Goal: Task Accomplishment & Management: Complete application form

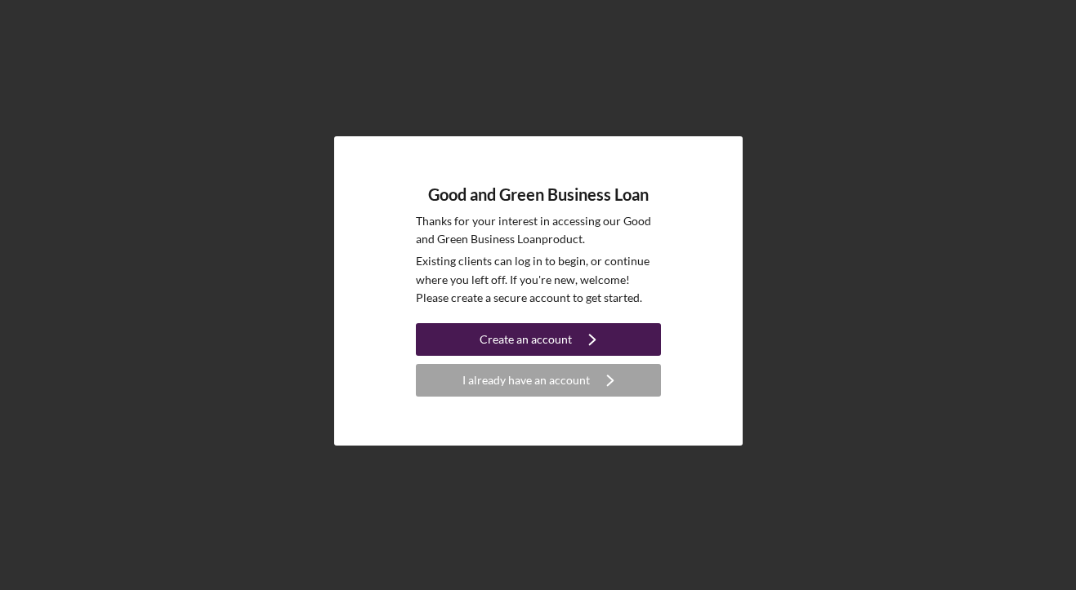
click at [546, 334] on div "Create an account" at bounding box center [525, 339] width 92 height 33
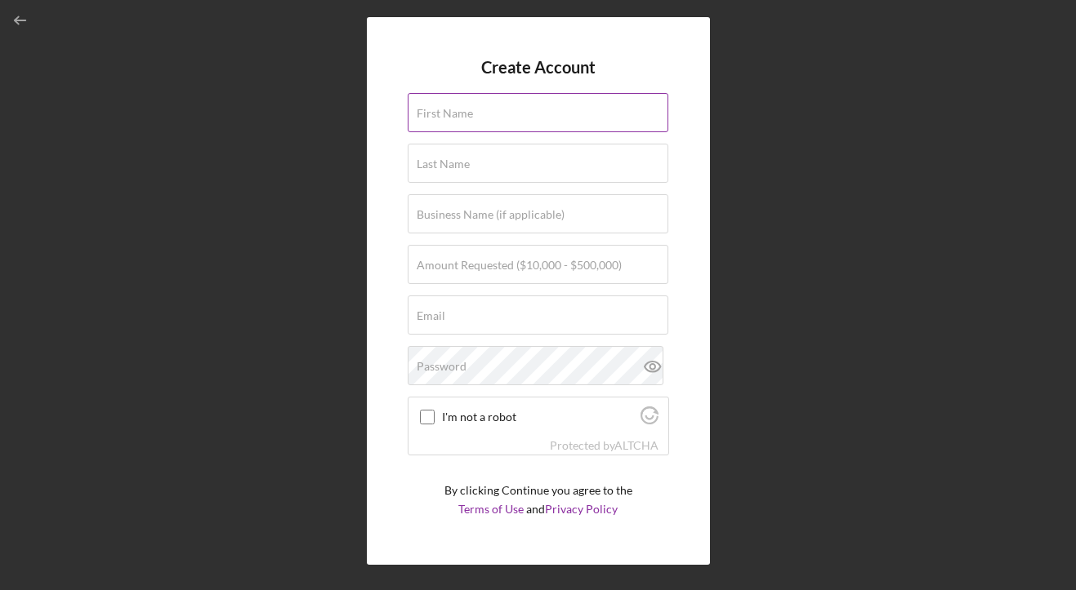
click at [474, 126] on input "First Name" at bounding box center [538, 112] width 261 height 39
type input "Samir"
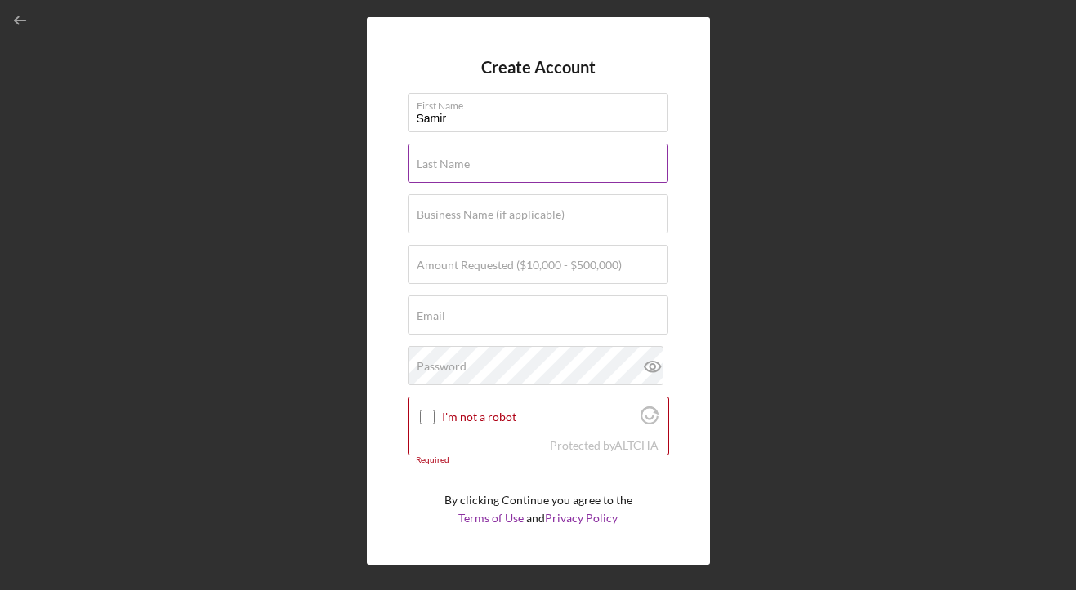
click at [483, 167] on input "Last Name" at bounding box center [538, 163] width 261 height 39
type input "Jammal"
type input "Pivot Charging Co."
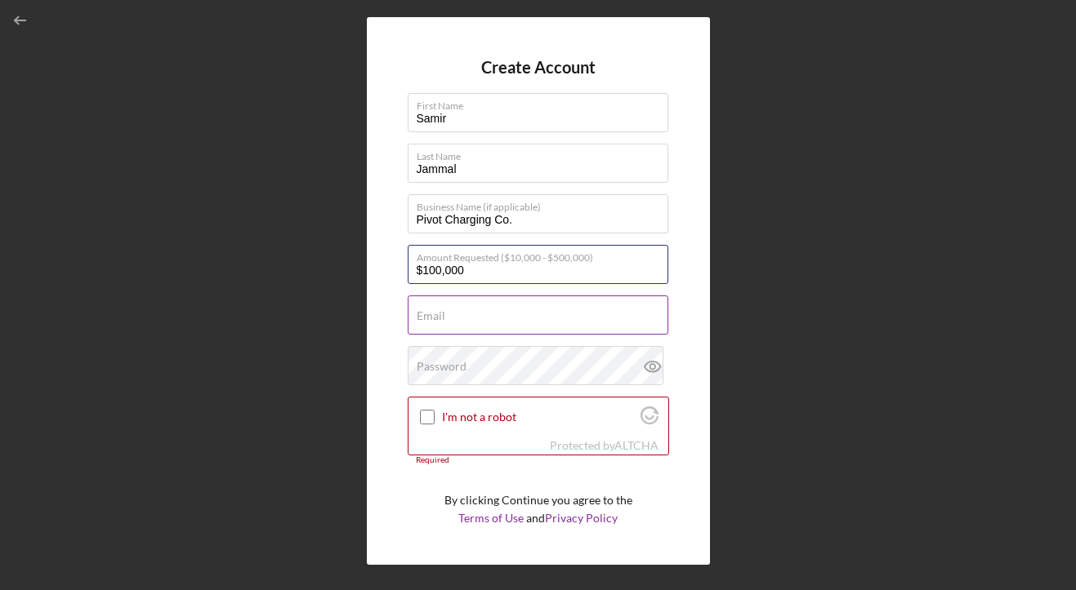
type input "$100,000"
click at [435, 320] on label "Email" at bounding box center [431, 316] width 29 height 13
click at [435, 320] on input "Email" at bounding box center [538, 315] width 261 height 39
type input "[PERSON_NAME][EMAIL_ADDRESS][DOMAIN_NAME]"
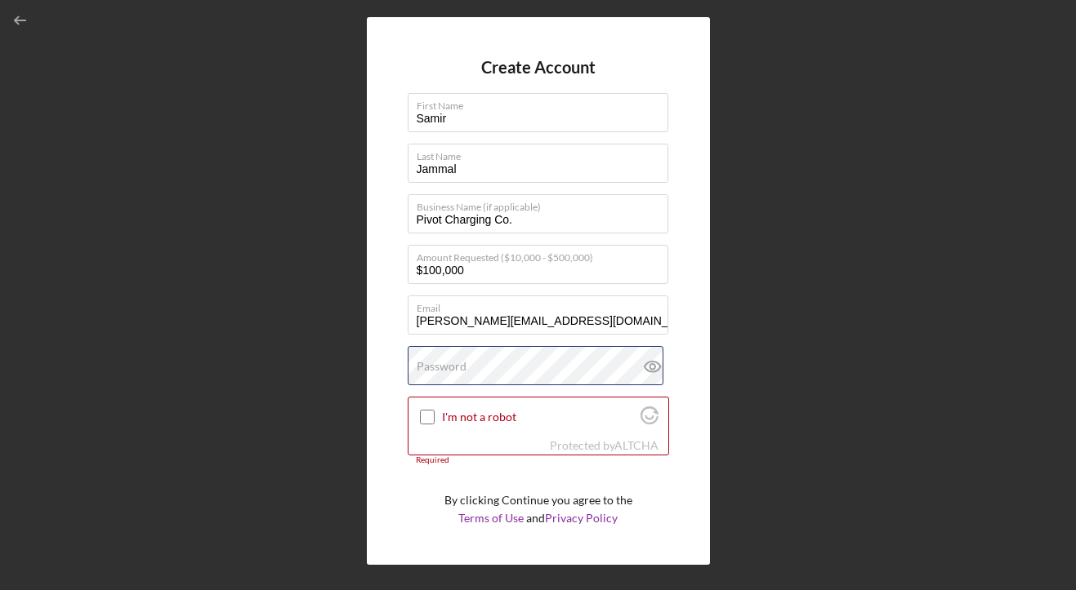
click at [497, 363] on div "Password" at bounding box center [538, 366] width 261 height 41
click at [418, 415] on div at bounding box center [427, 418] width 20 height 20
click at [421, 418] on input "I'm not a robot" at bounding box center [427, 417] width 15 height 15
checkbox input "true"
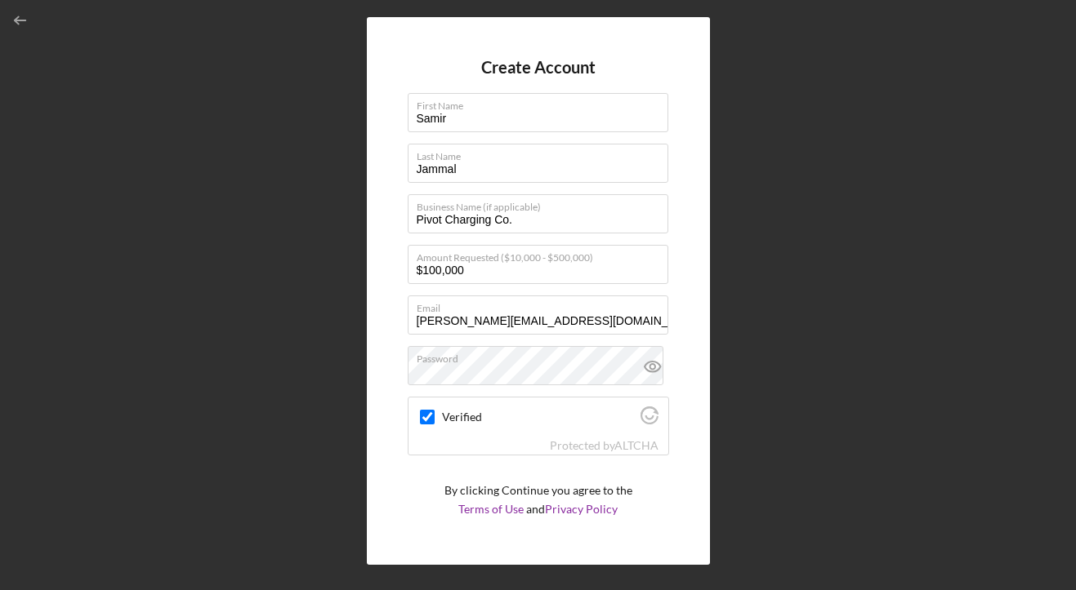
scroll to position [43, 0]
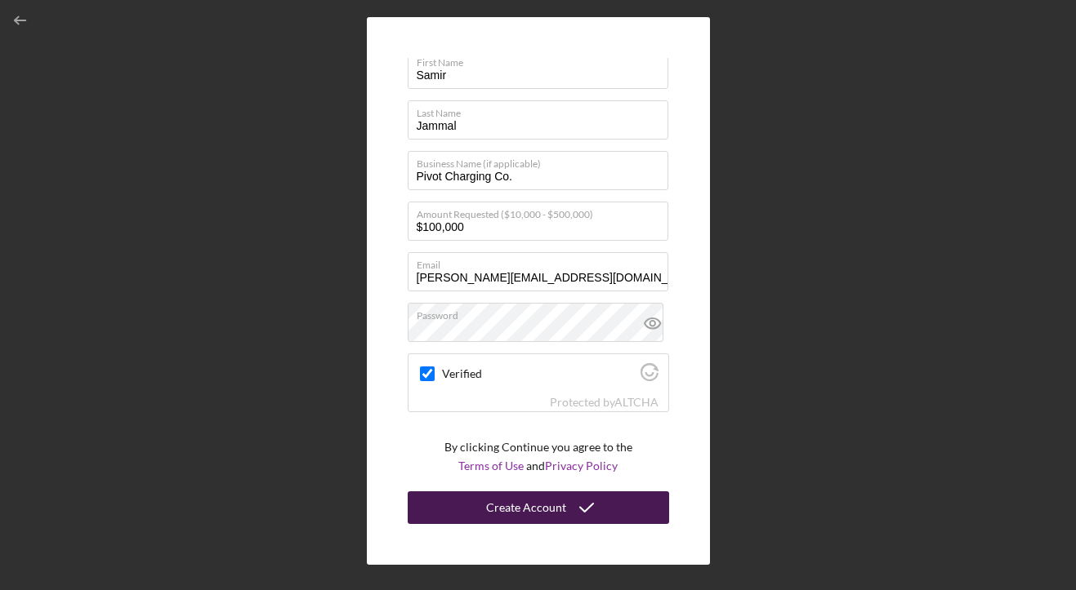
click at [499, 511] on div "Create Account" at bounding box center [526, 508] width 80 height 33
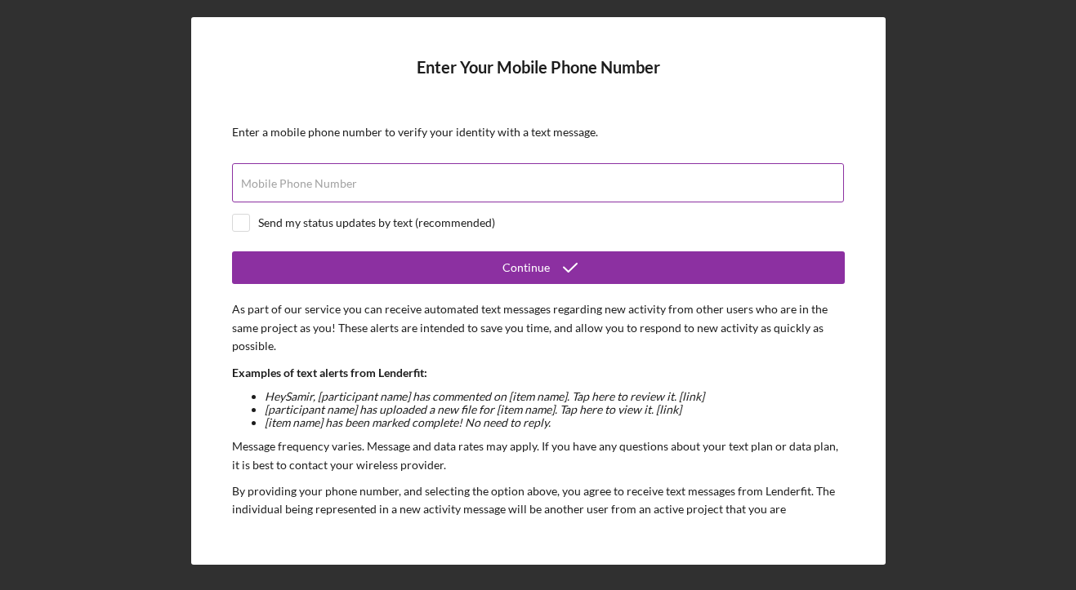
click at [457, 179] on div "Mobile Phone Number" at bounding box center [538, 183] width 613 height 41
type input "[PHONE_NUMBER]"
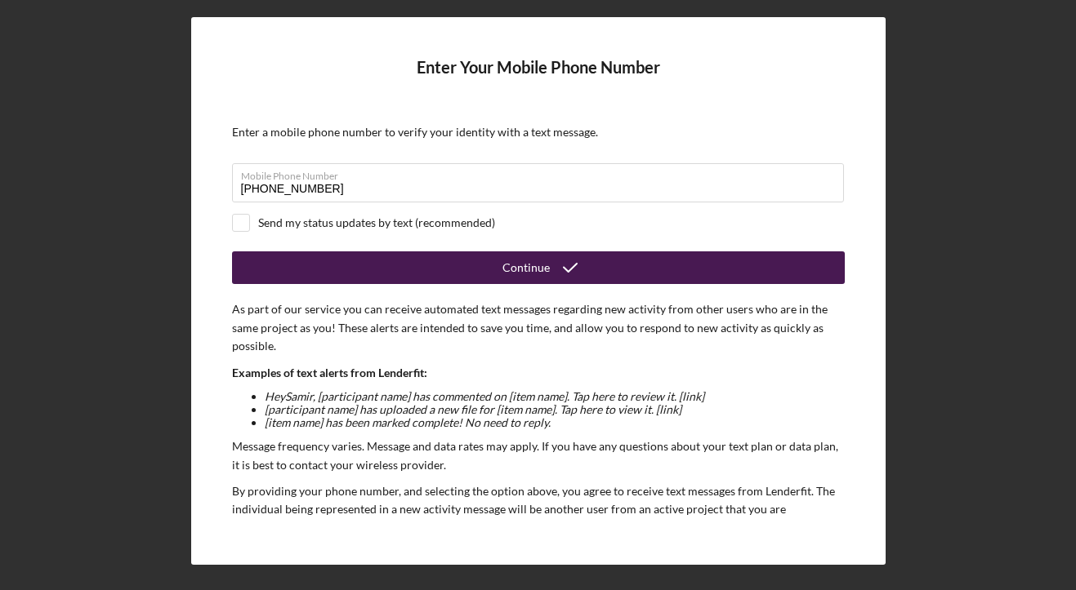
click at [498, 270] on button "Continue" at bounding box center [538, 268] width 613 height 33
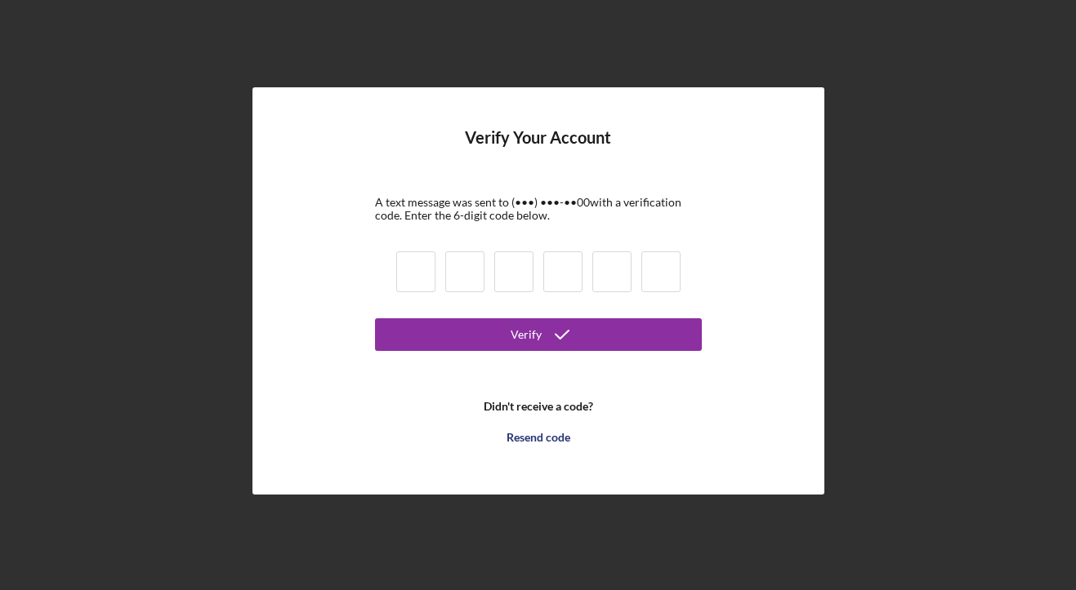
click at [417, 267] on input at bounding box center [415, 272] width 39 height 41
type input "8"
type input "1"
type input "0"
type input "7"
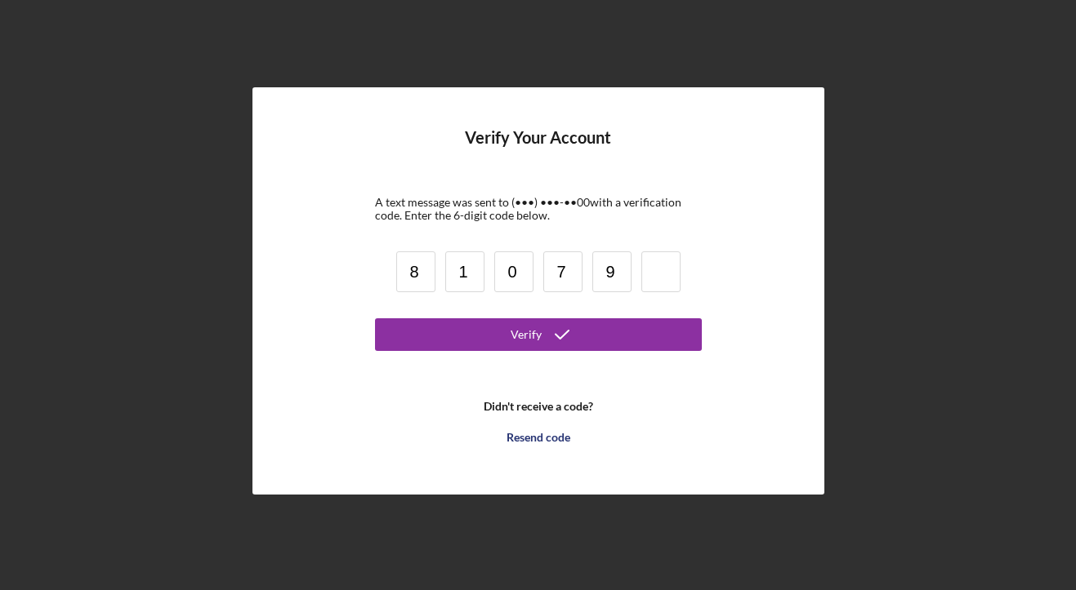
type input "9"
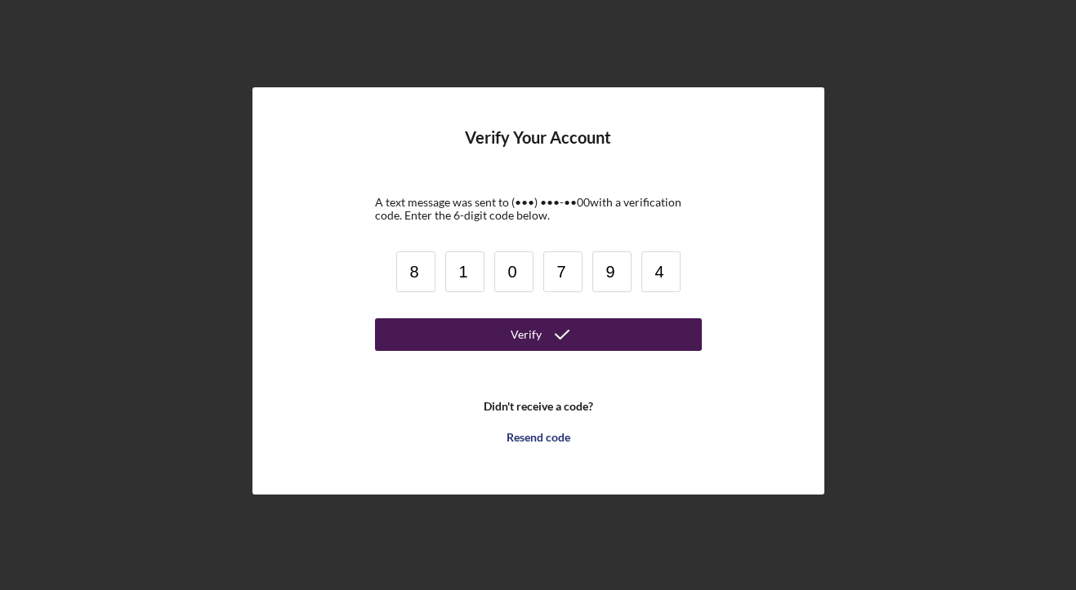
type input "4"
click at [495, 338] on button "Verify" at bounding box center [538, 335] width 327 height 33
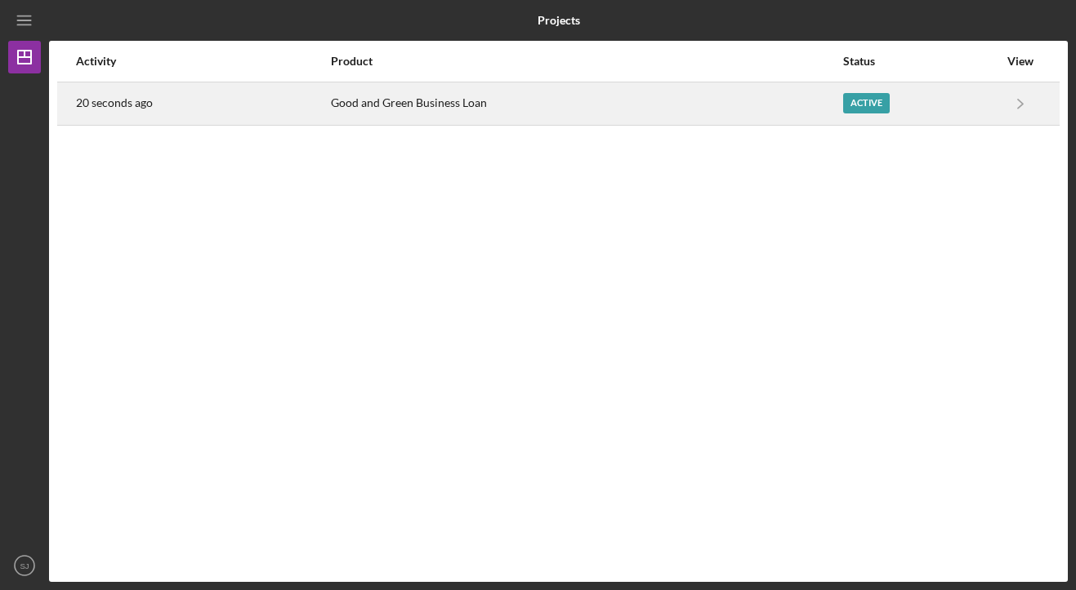
click at [857, 100] on div "Active" at bounding box center [866, 103] width 47 height 20
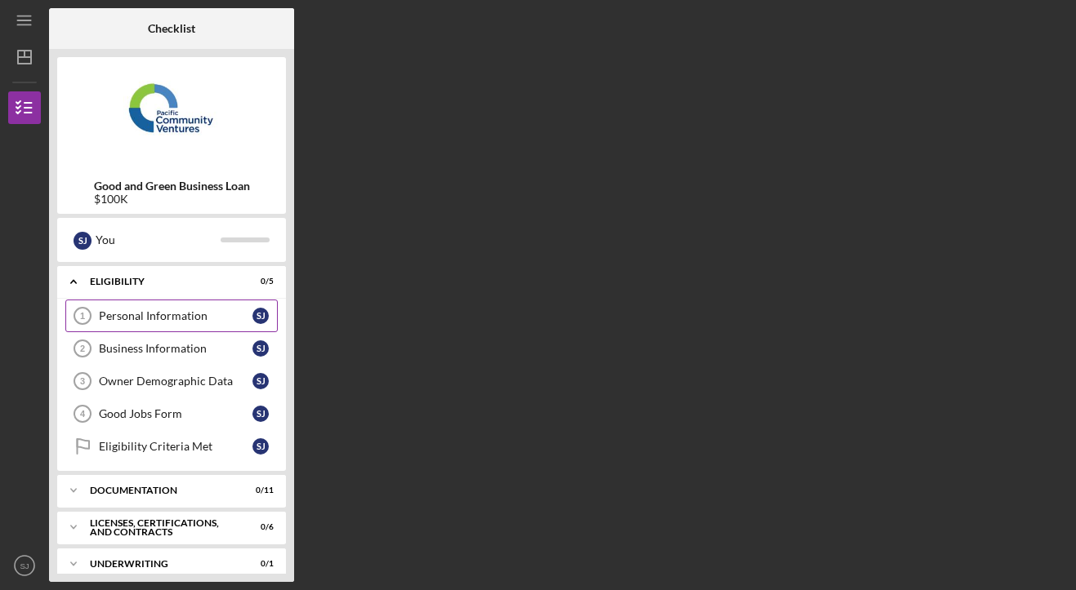
click at [140, 319] on div "Personal Information" at bounding box center [176, 316] width 154 height 13
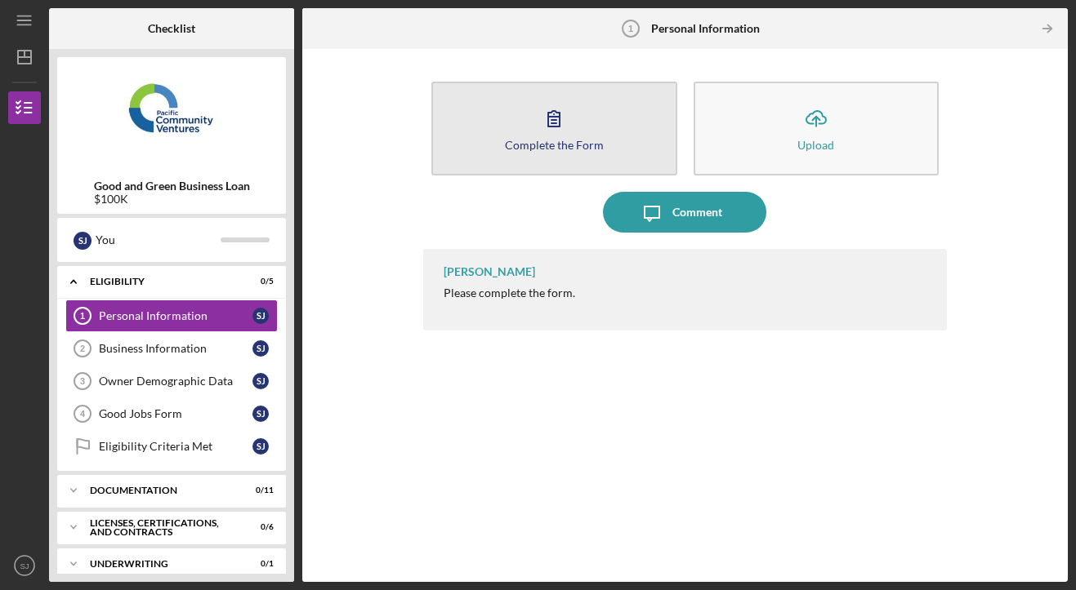
click at [544, 129] on icon "button" at bounding box center [553, 118] width 41 height 41
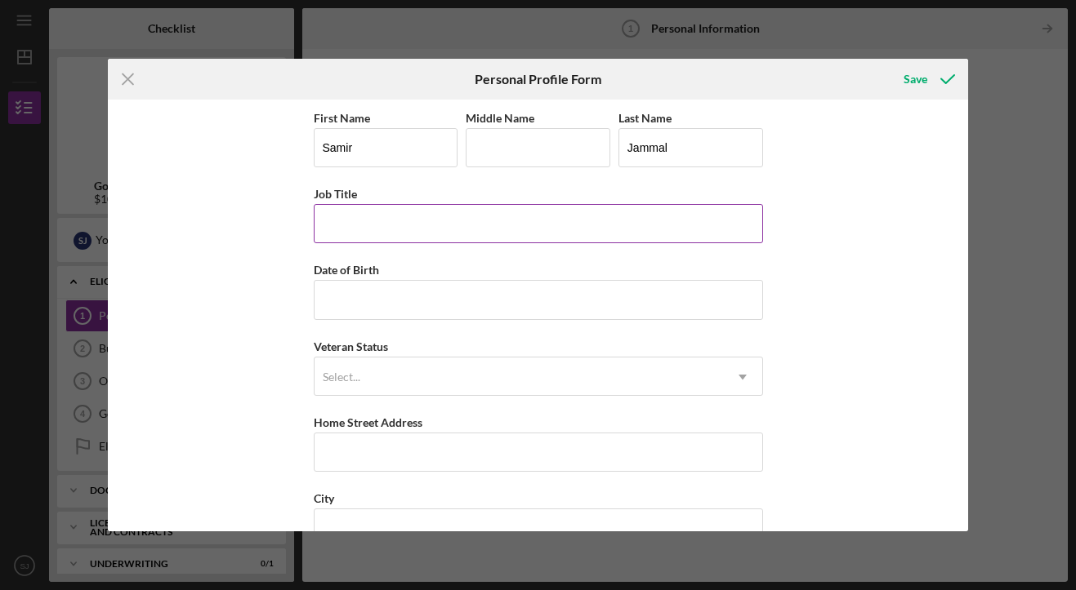
click at [383, 212] on input "Job Title" at bounding box center [538, 223] width 449 height 39
type input "Founder & CEO"
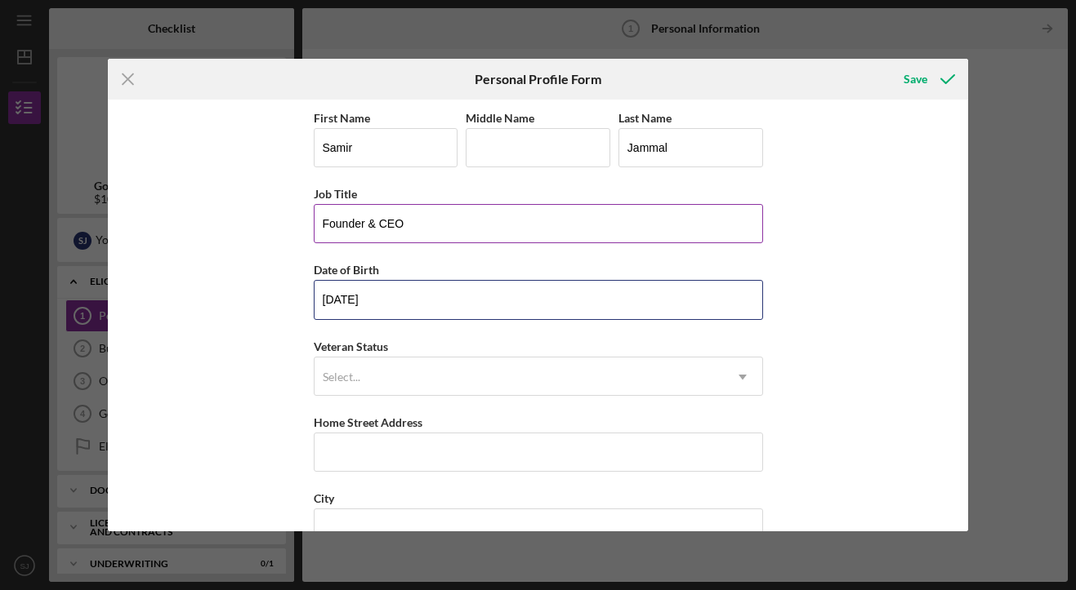
type input "[DATE]"
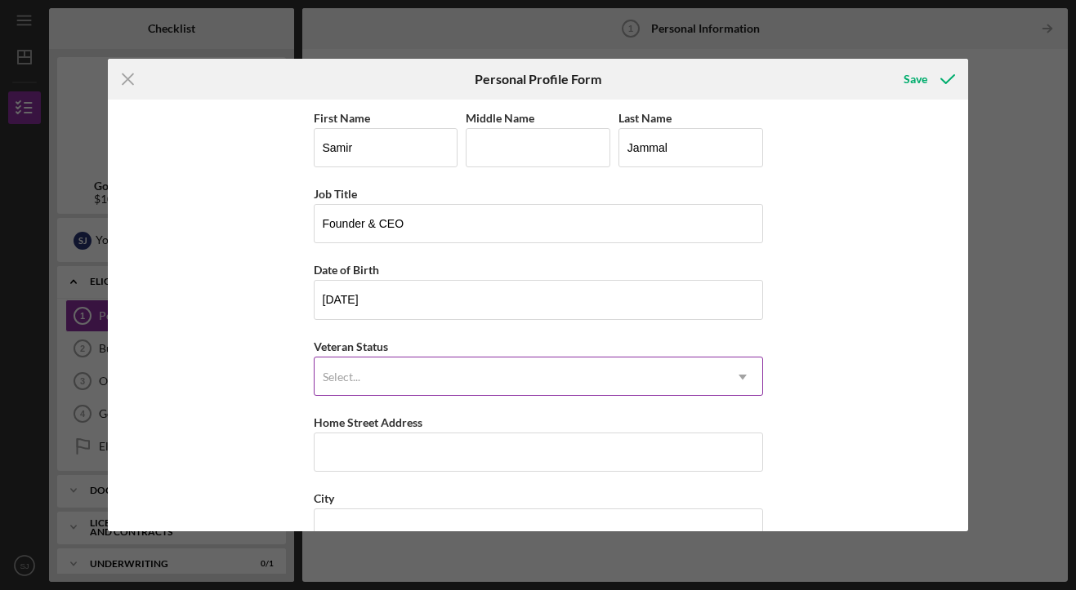
click at [404, 377] on div "Select..." at bounding box center [518, 378] width 408 height 38
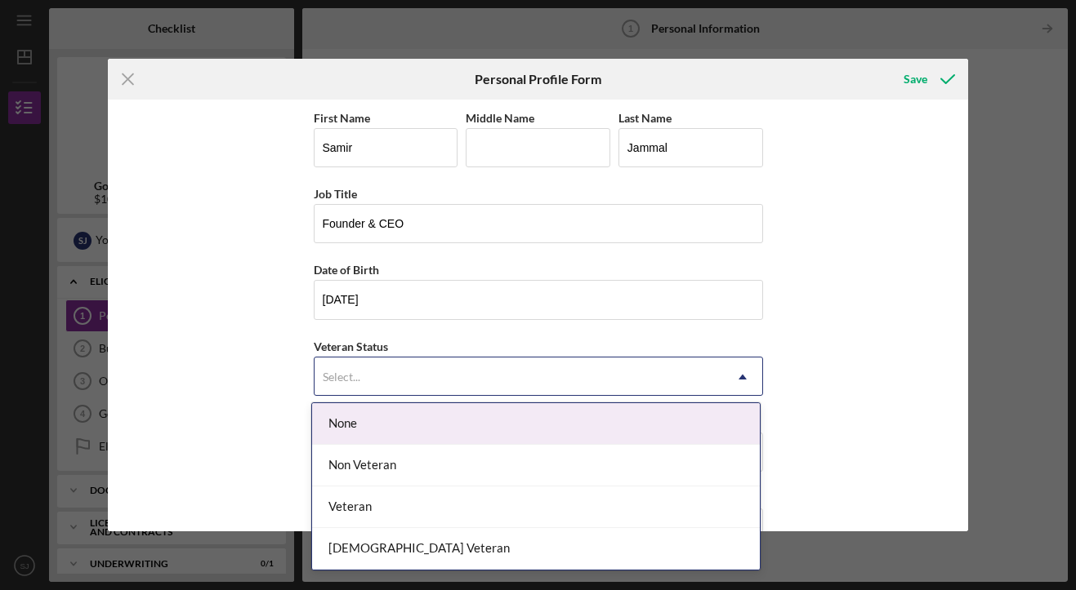
click at [390, 415] on div "None" at bounding box center [536, 424] width 448 height 42
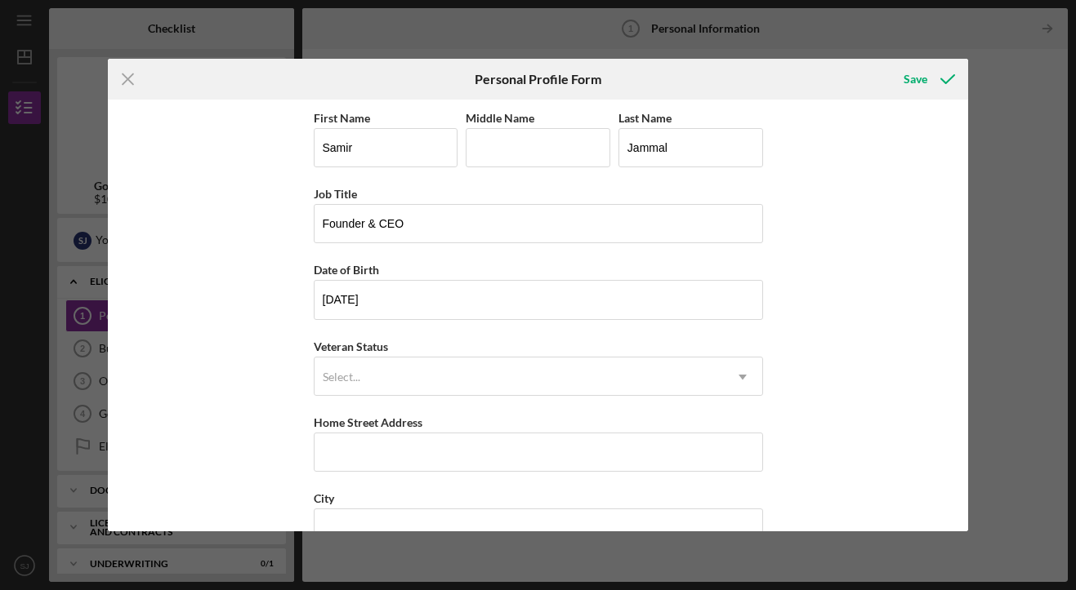
scroll to position [70, 0]
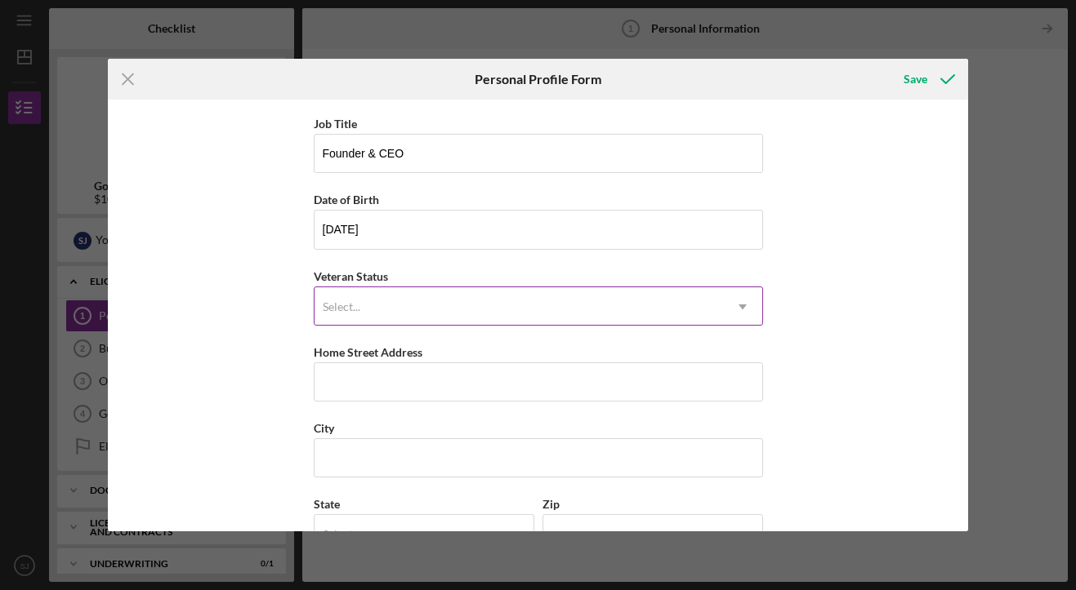
click at [386, 288] on div "Select..." at bounding box center [518, 307] width 408 height 38
click at [379, 309] on div "Select..." at bounding box center [518, 307] width 408 height 38
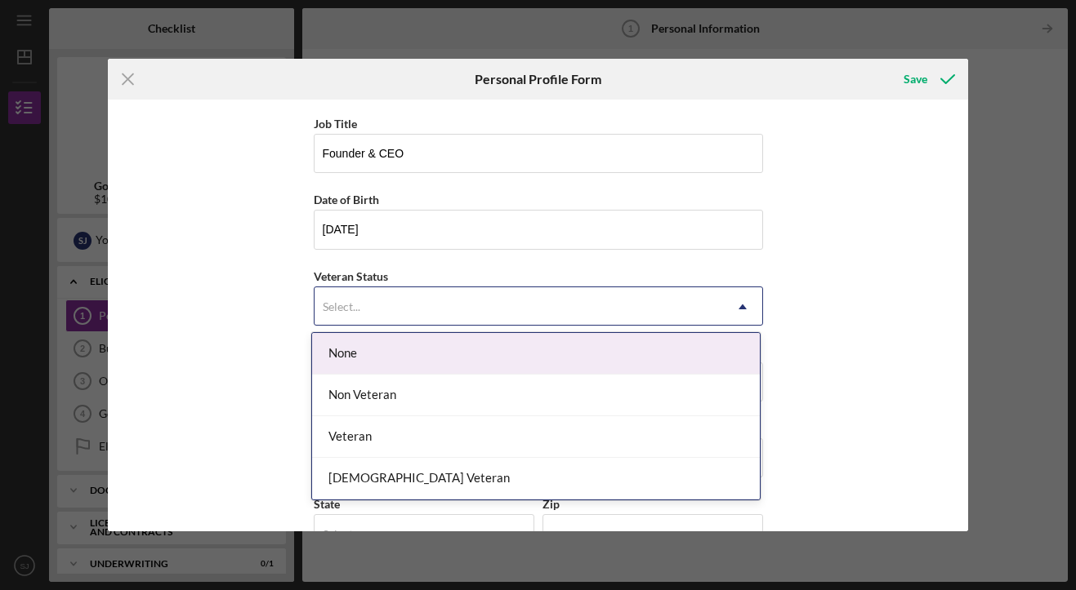
click at [379, 309] on div "Select..." at bounding box center [518, 307] width 408 height 38
click at [378, 370] on div "None" at bounding box center [536, 354] width 448 height 42
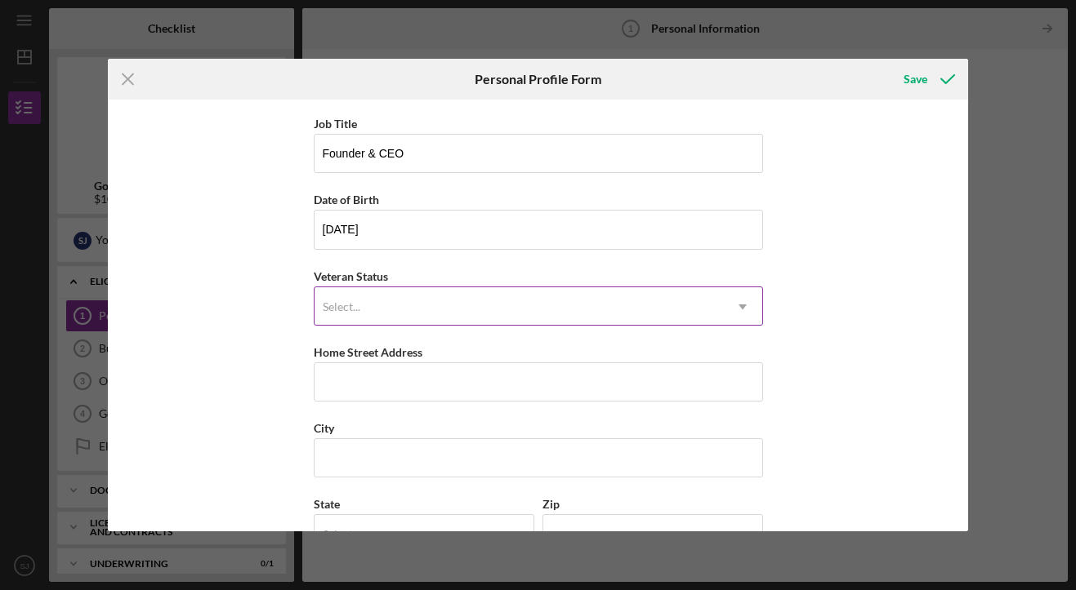
click at [395, 296] on div "Select..." at bounding box center [518, 307] width 408 height 38
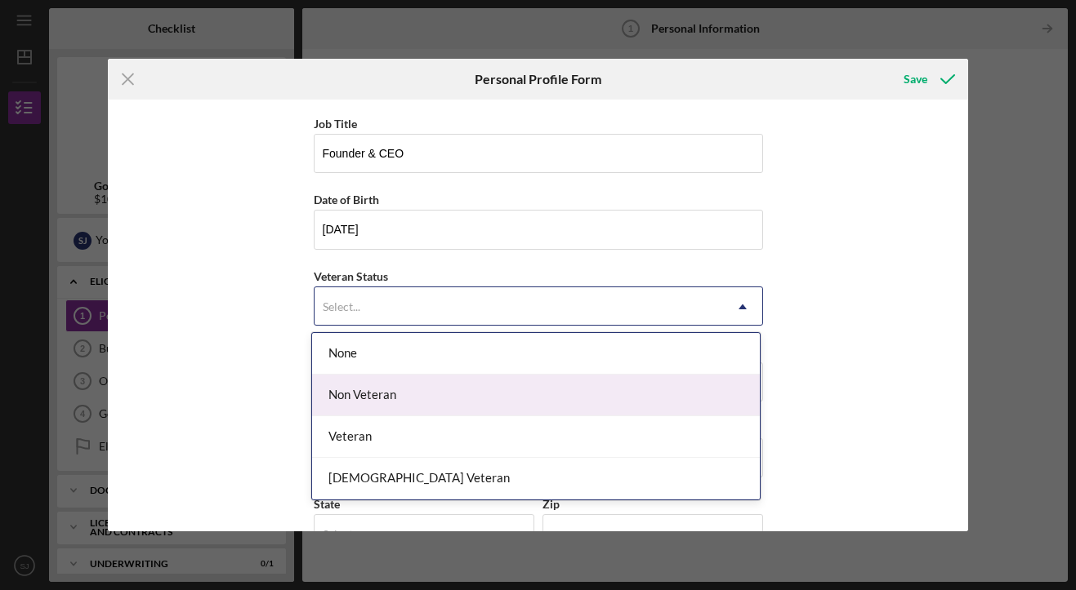
click at [384, 394] on div "Non Veteran" at bounding box center [536, 396] width 448 height 42
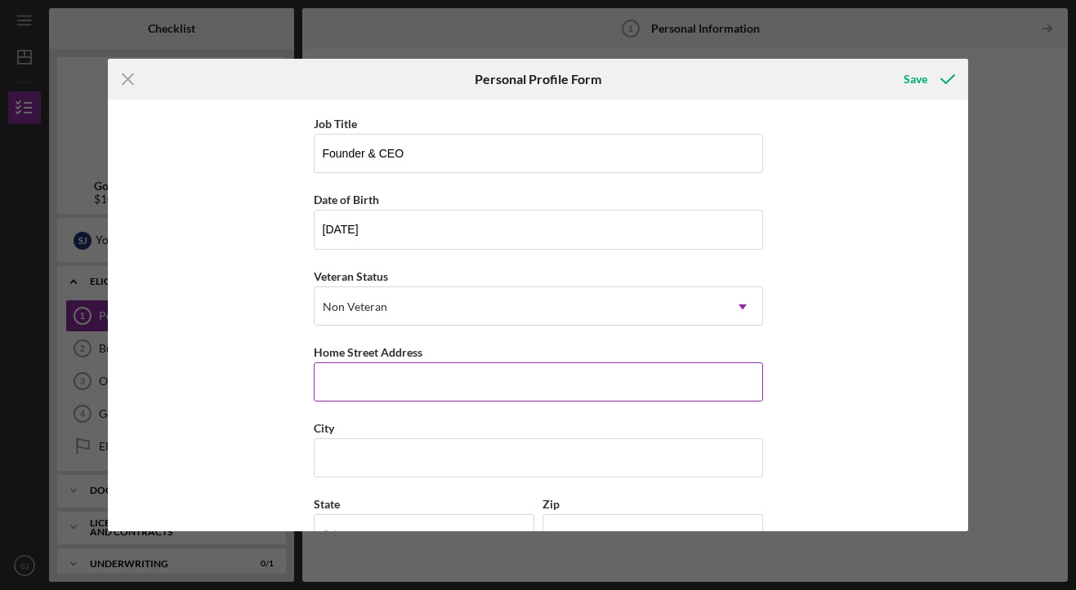
click at [368, 390] on input "Home Street Address" at bounding box center [538, 382] width 449 height 39
type input "[STREET_ADDRESS][PERSON_NAME]"
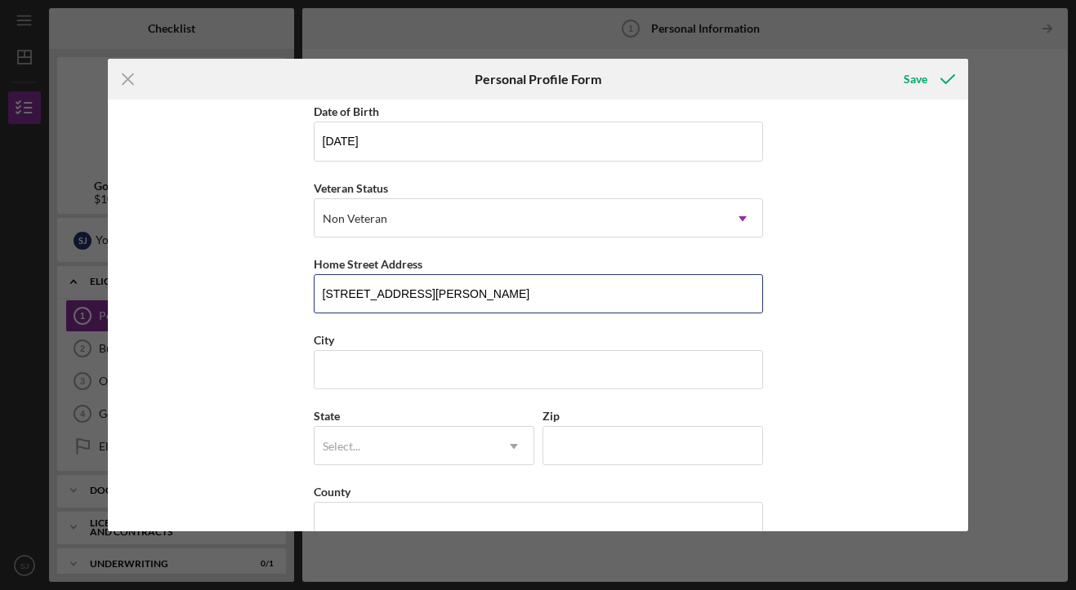
scroll to position [193, 0]
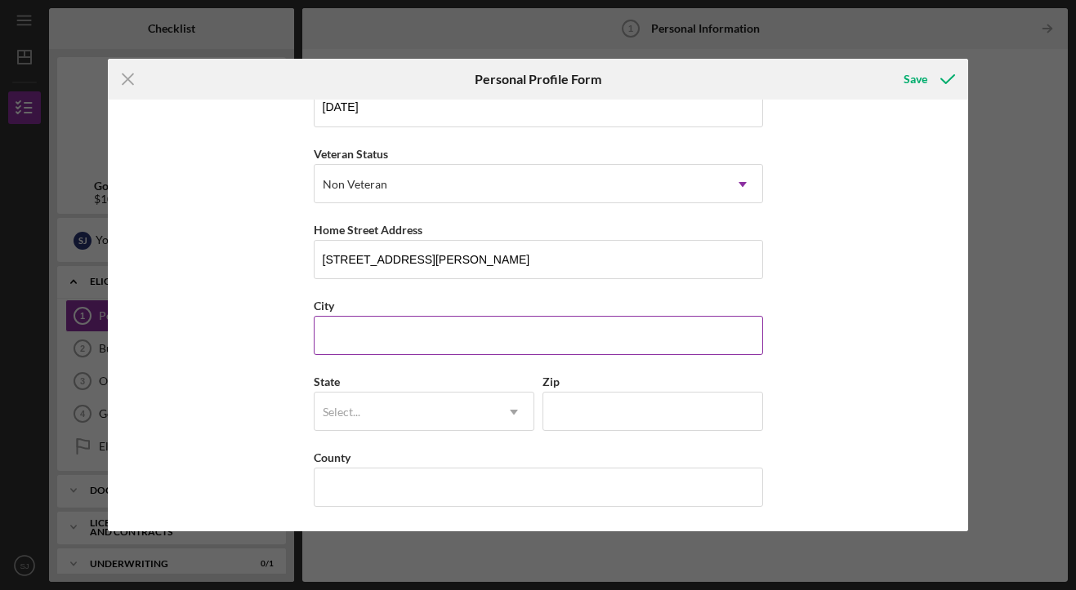
click at [361, 327] on input "City" at bounding box center [538, 335] width 449 height 39
type input "Tiburon"
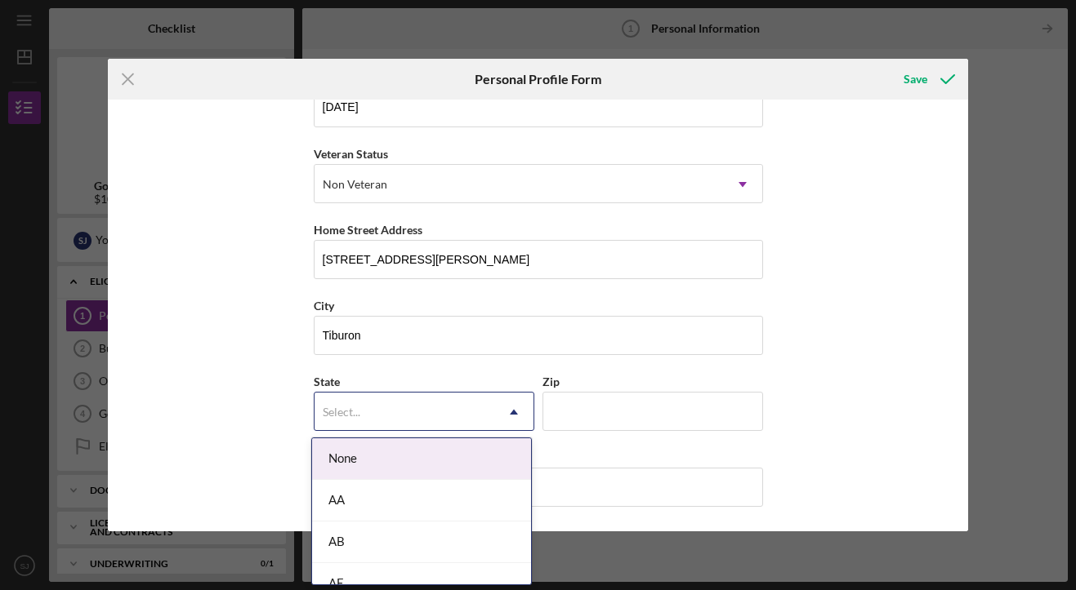
click at [389, 411] on div "Select..." at bounding box center [404, 413] width 180 height 38
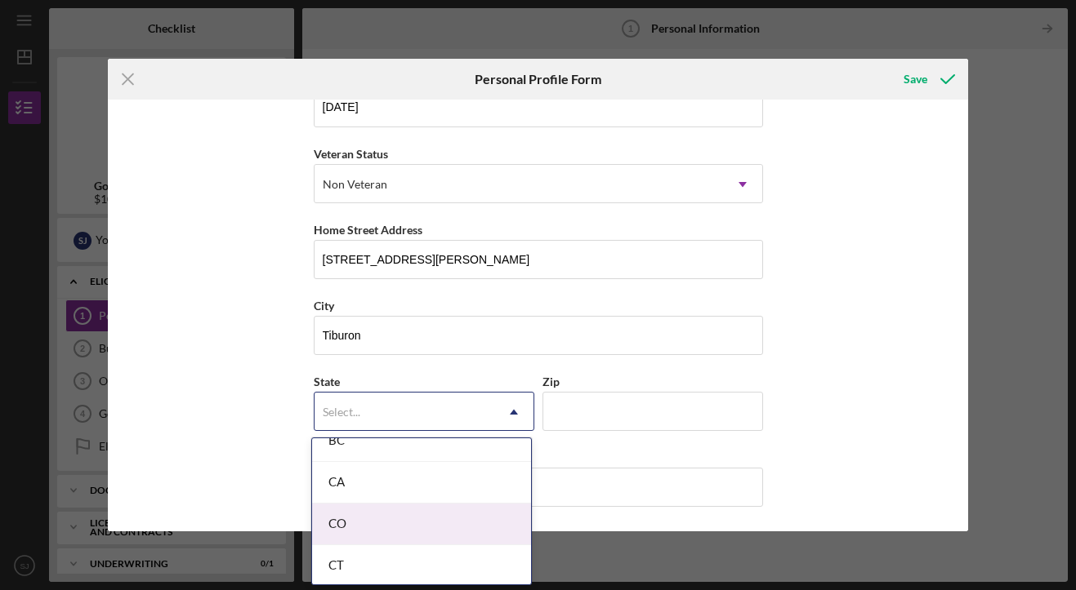
scroll to position [447, 0]
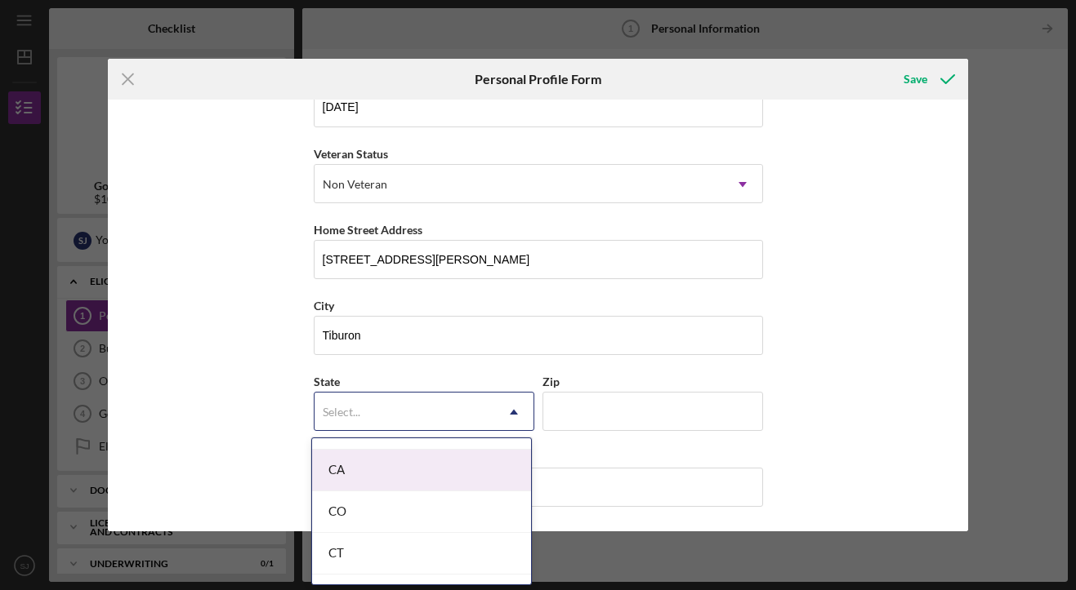
click at [361, 483] on div "CA" at bounding box center [421, 471] width 219 height 42
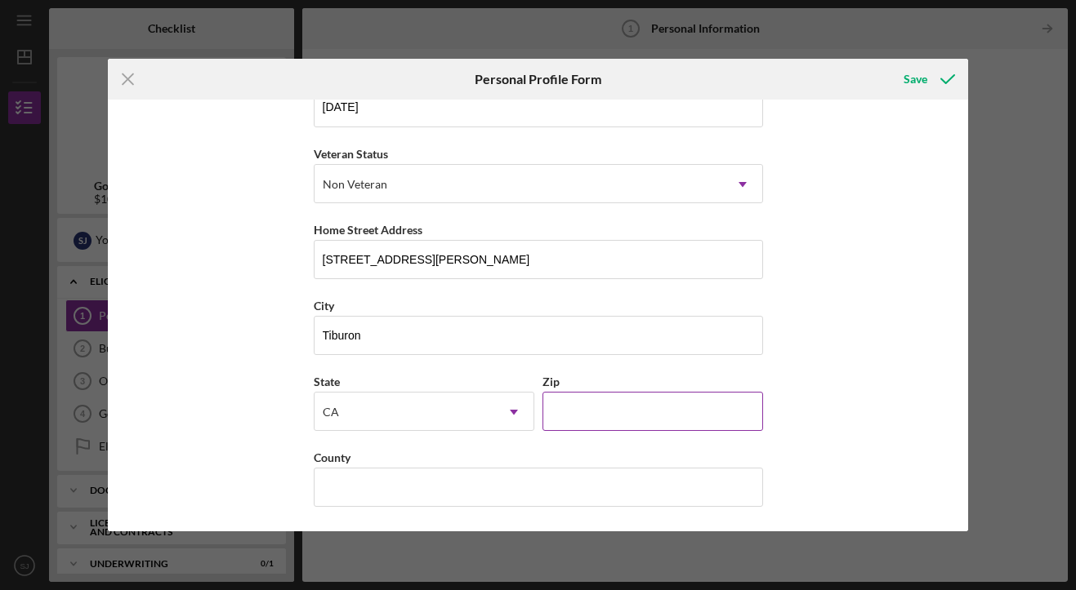
click at [582, 411] on input "Zip" at bounding box center [652, 411] width 221 height 39
type input "94920"
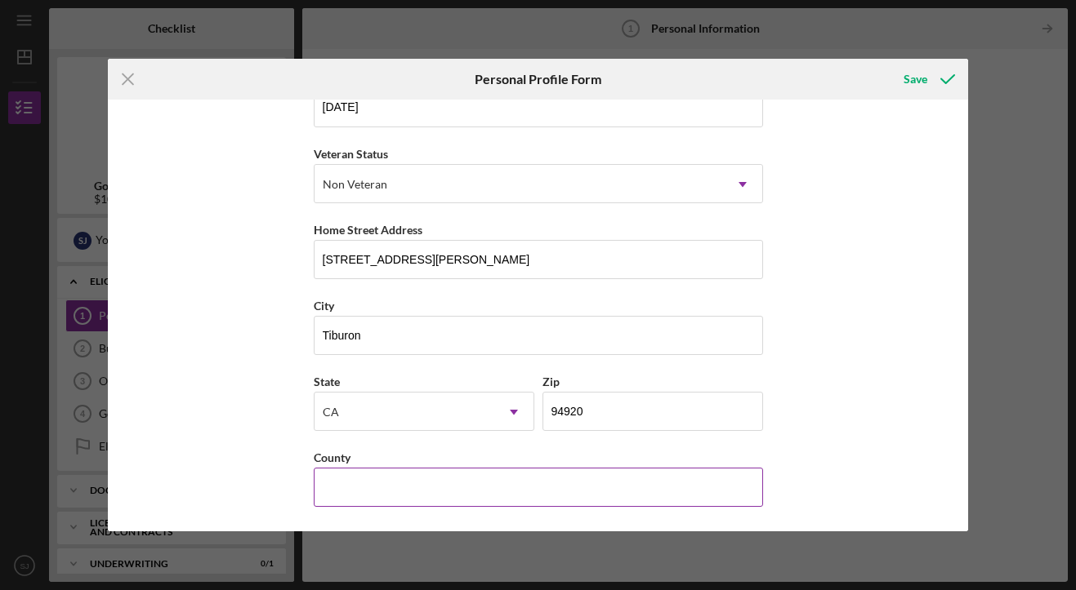
click at [405, 485] on input "County" at bounding box center [538, 487] width 449 height 39
type input "u"
type input "U"
type input "[PERSON_NAME]"
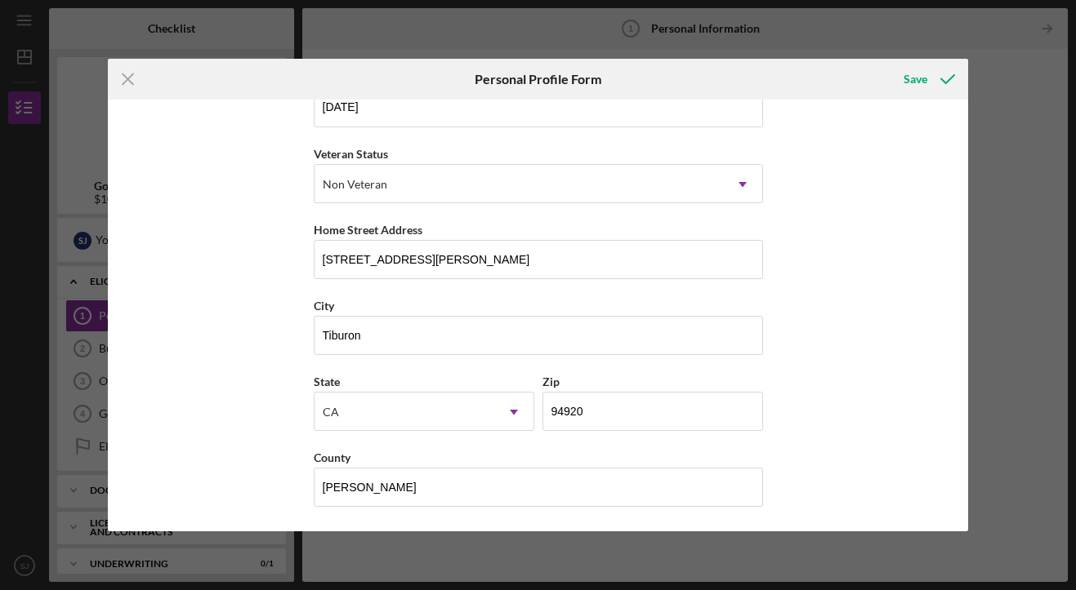
click at [277, 421] on div "First Name [PERSON_NAME] Middle Name Last Name [PERSON_NAME] Job Title Founder …" at bounding box center [538, 315] width 861 height 431
click at [915, 79] on div "Save" at bounding box center [915, 79] width 24 height 33
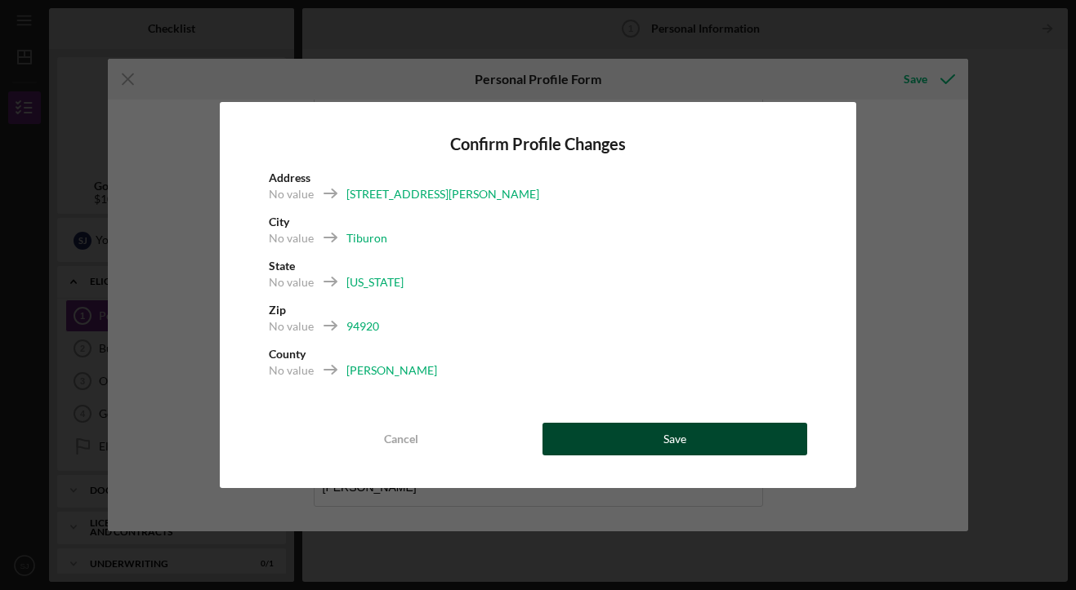
click at [670, 434] on div "Save" at bounding box center [674, 439] width 23 height 33
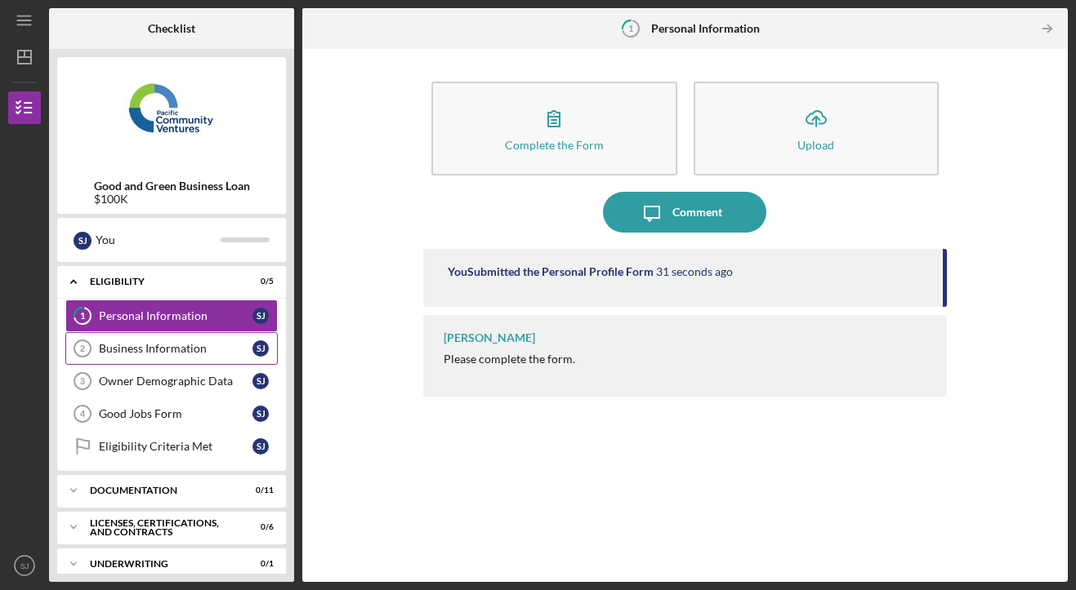
click at [182, 351] on div "Business Information" at bounding box center [176, 348] width 154 height 13
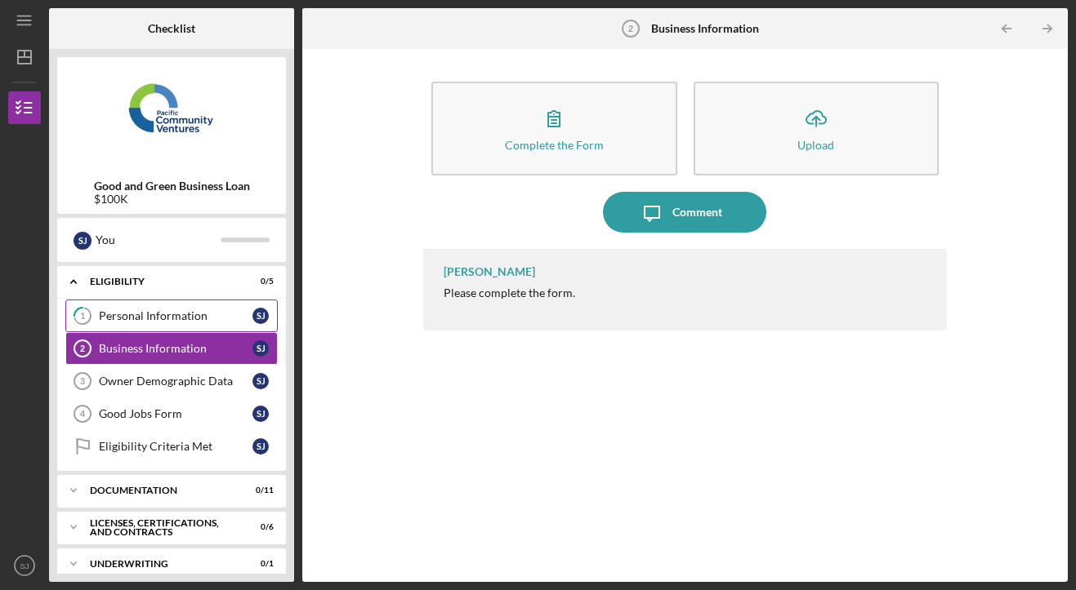
click at [176, 313] on div "Personal Information" at bounding box center [176, 316] width 154 height 13
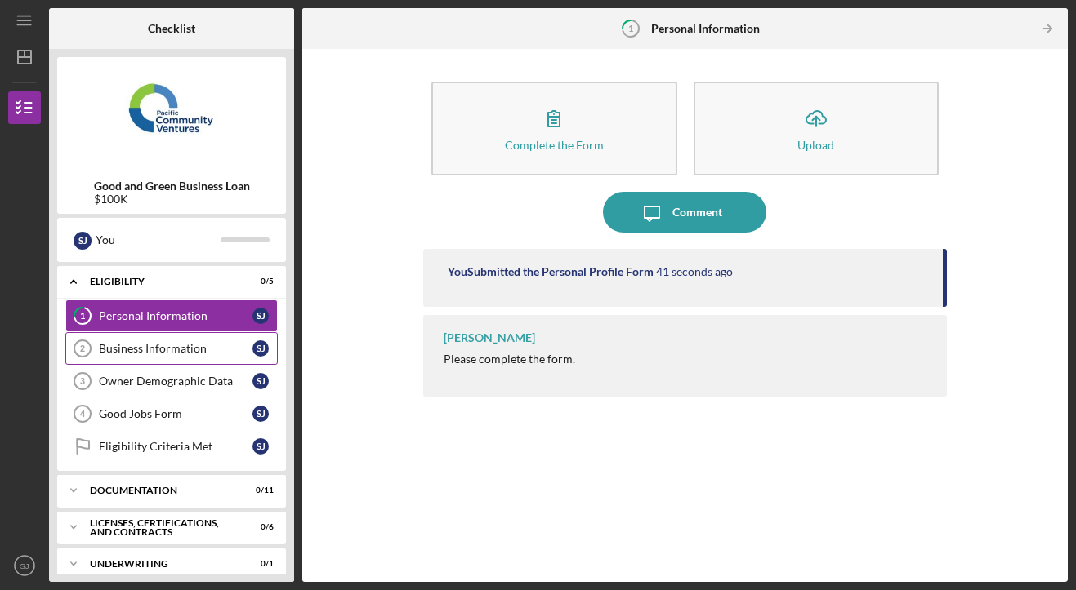
click at [176, 343] on div "Business Information" at bounding box center [176, 348] width 154 height 13
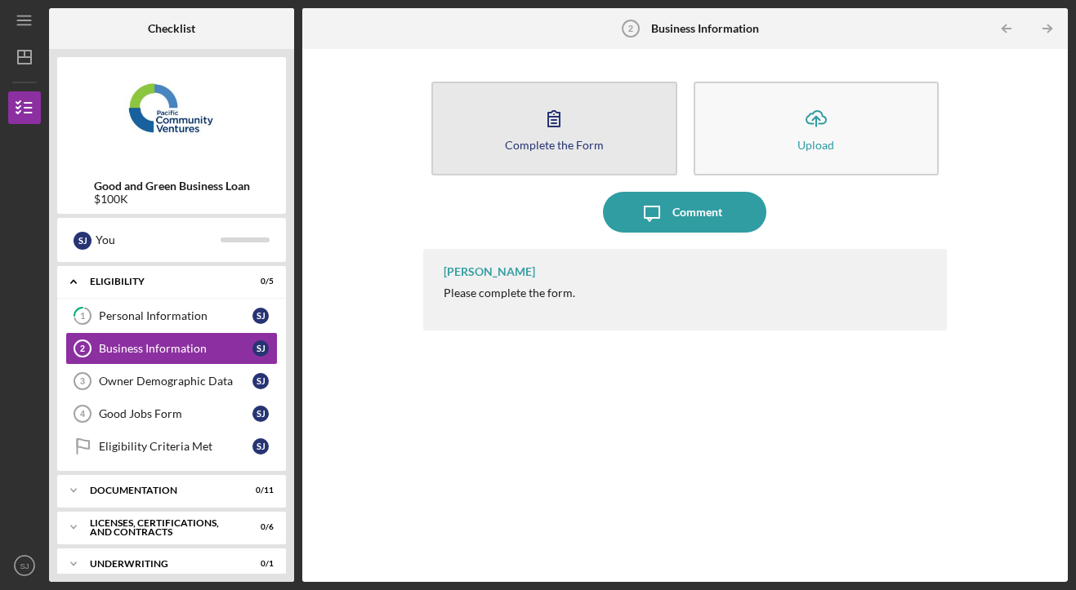
click at [538, 114] on icon "button" at bounding box center [553, 118] width 41 height 41
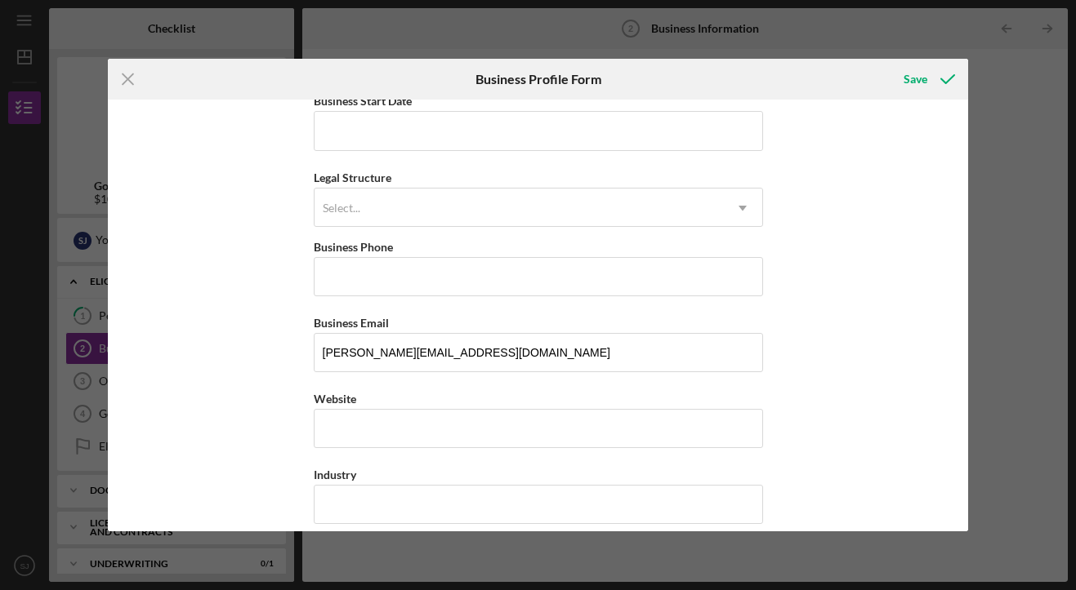
scroll to position [180, 0]
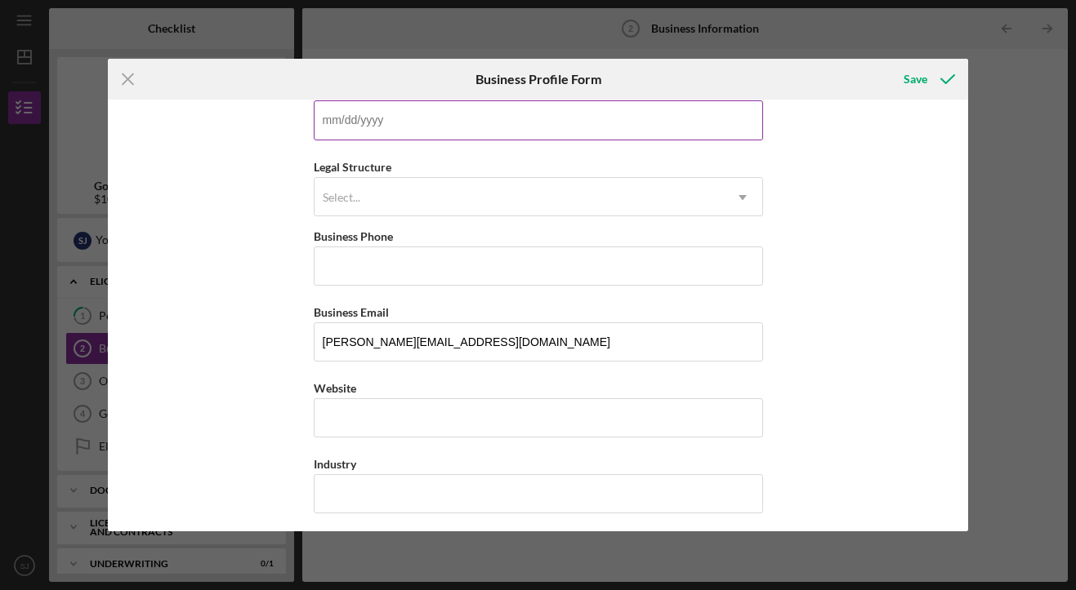
click at [392, 125] on input "Business Start Date" at bounding box center [538, 119] width 449 height 39
type input "[DATE]"
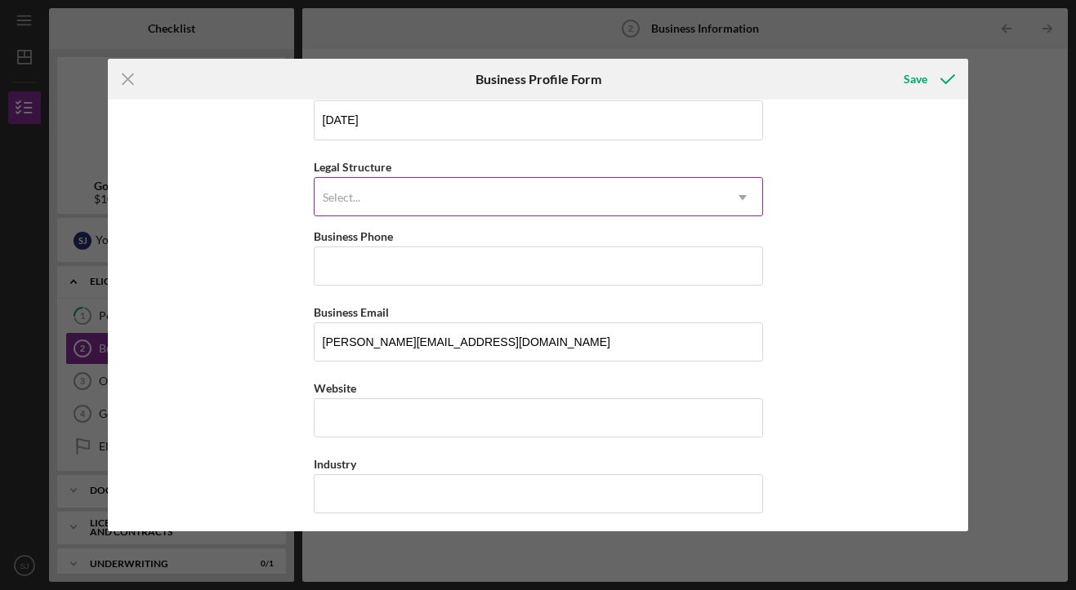
click at [385, 191] on div "Select..." at bounding box center [518, 198] width 408 height 38
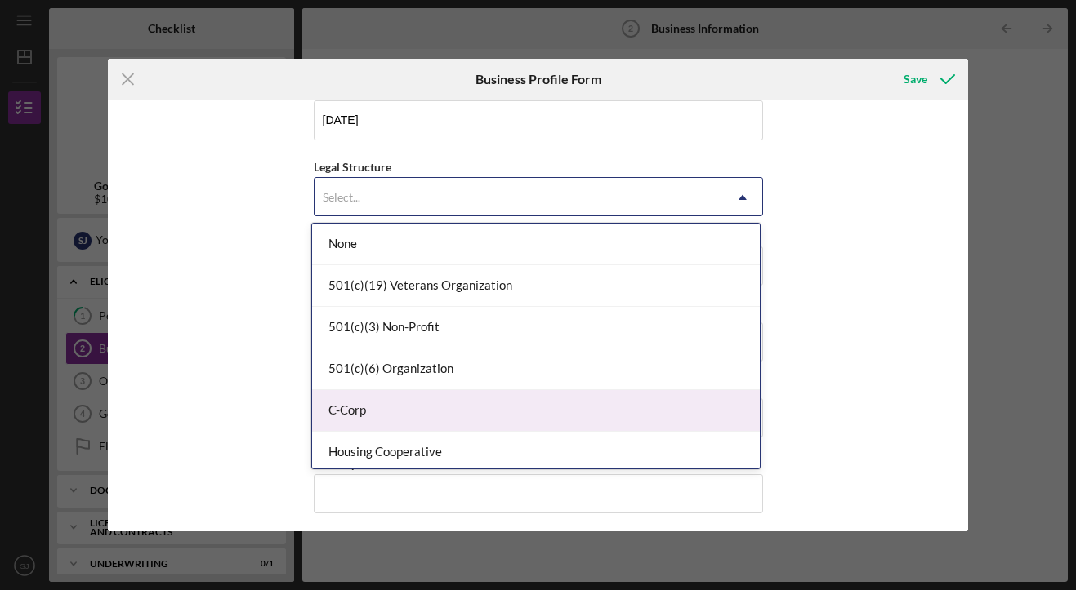
click at [380, 415] on div "C-Corp" at bounding box center [536, 411] width 448 height 42
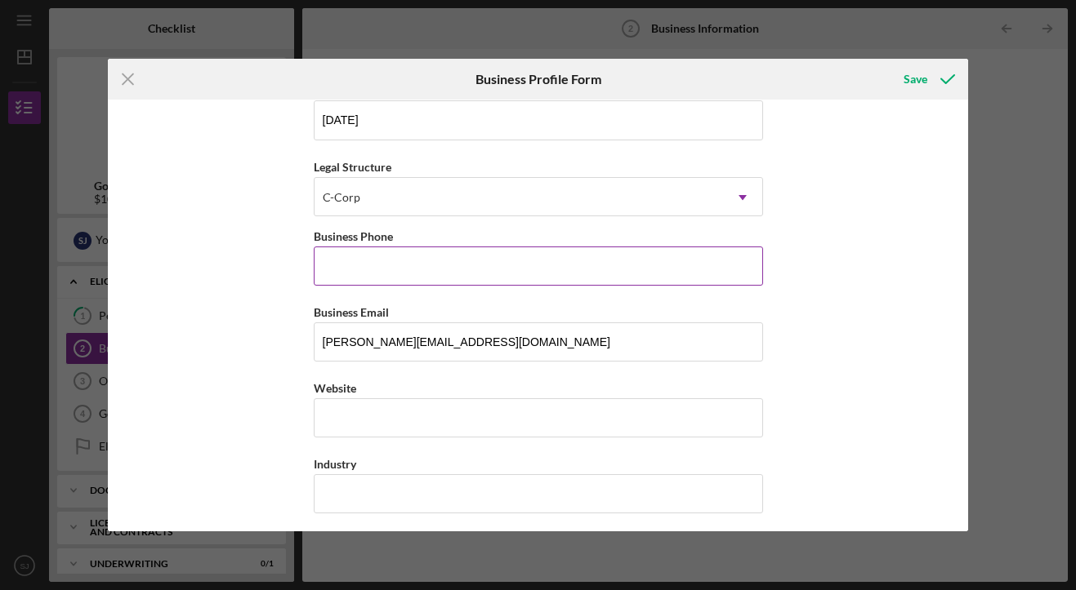
click at [363, 260] on input "Business Phone" at bounding box center [538, 266] width 449 height 39
type input "[PHONE_NUMBER]"
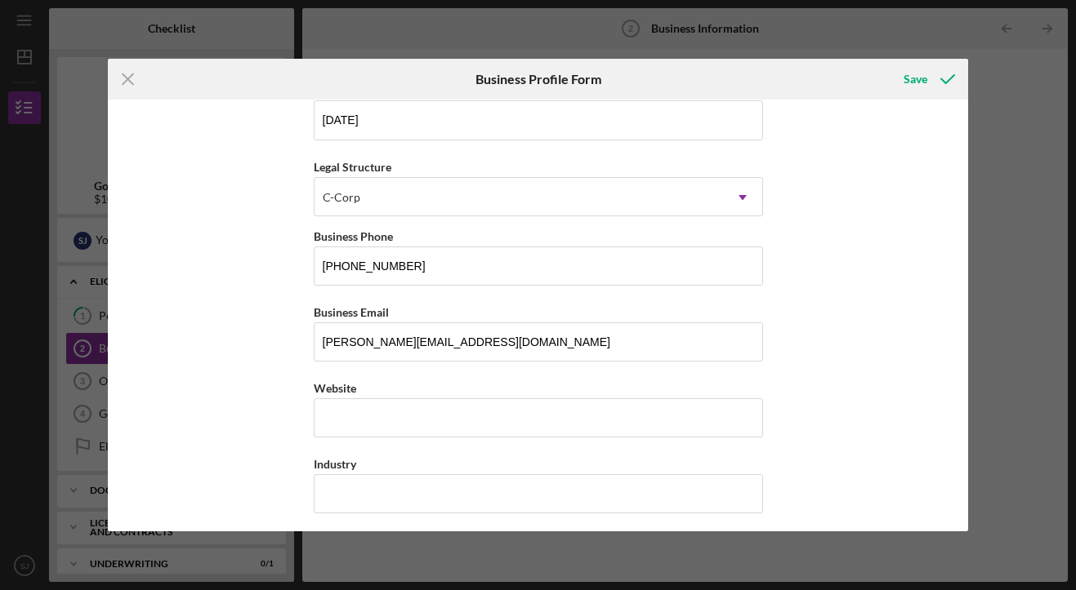
click at [266, 388] on div "Business Name Pivot Charging Co. DBA Business Start Date [DATE] Legal Structure…" at bounding box center [538, 315] width 861 height 431
click at [355, 434] on input "Website" at bounding box center [538, 418] width 449 height 39
type input "[DOMAIN_NAME]"
click at [219, 421] on div "Business Name Pivot Charging Co. DBA Business Start Date [DATE] Legal Structure…" at bounding box center [538, 315] width 861 height 431
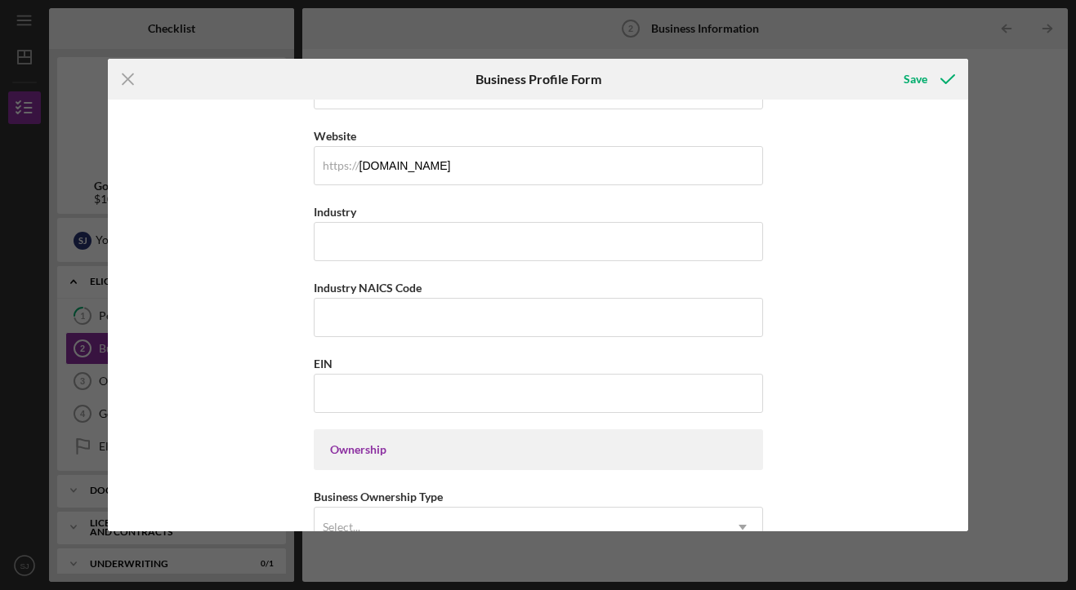
scroll to position [457, 0]
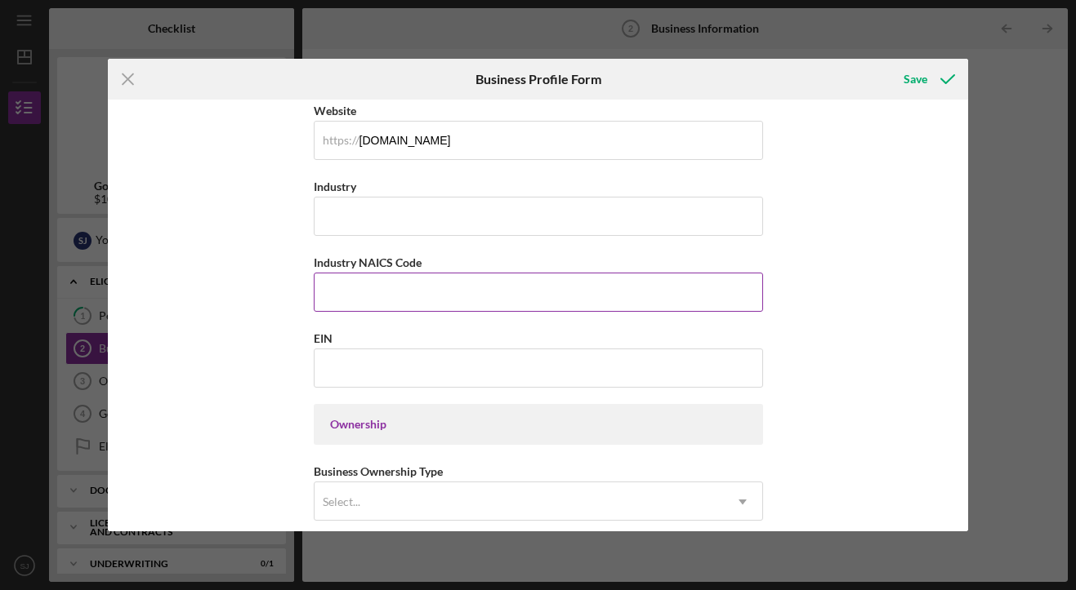
click at [363, 290] on input "Industry NAICS Code" at bounding box center [538, 292] width 449 height 39
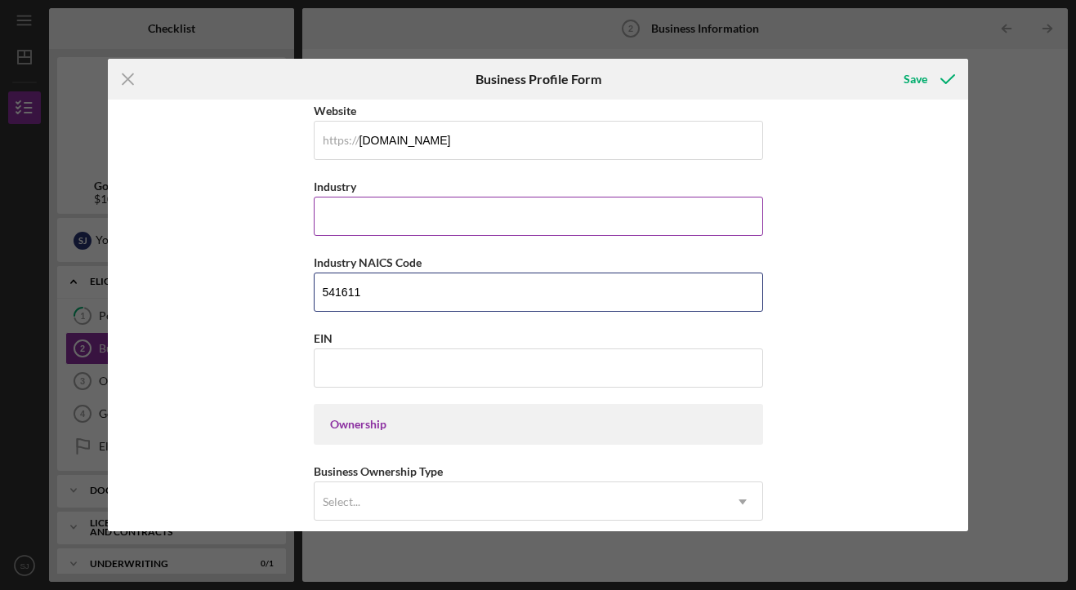
type input "541611"
click at [425, 225] on input "Industry" at bounding box center [538, 216] width 449 height 39
type input "EV Charging Advisory Services"
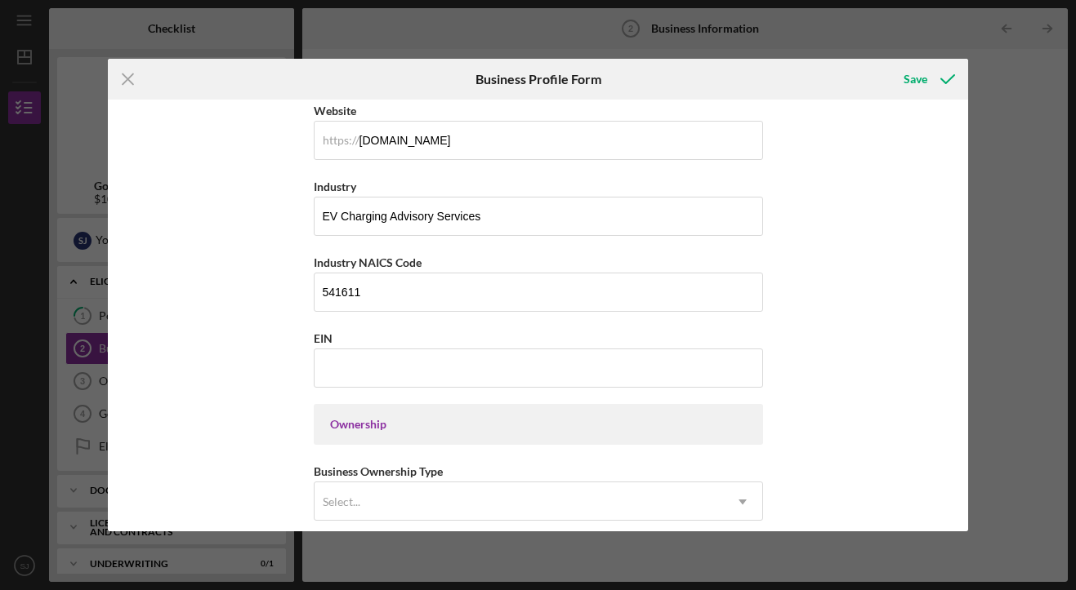
click at [228, 370] on div "Business Name Pivot Charging Co. DBA Business Start Date [DATE] Legal Structure…" at bounding box center [538, 315] width 861 height 431
click at [358, 366] on input "EIN" at bounding box center [538, 368] width 449 height 39
paste input "[US_EMPLOYER_IDENTIFICATION_NUMBER]"
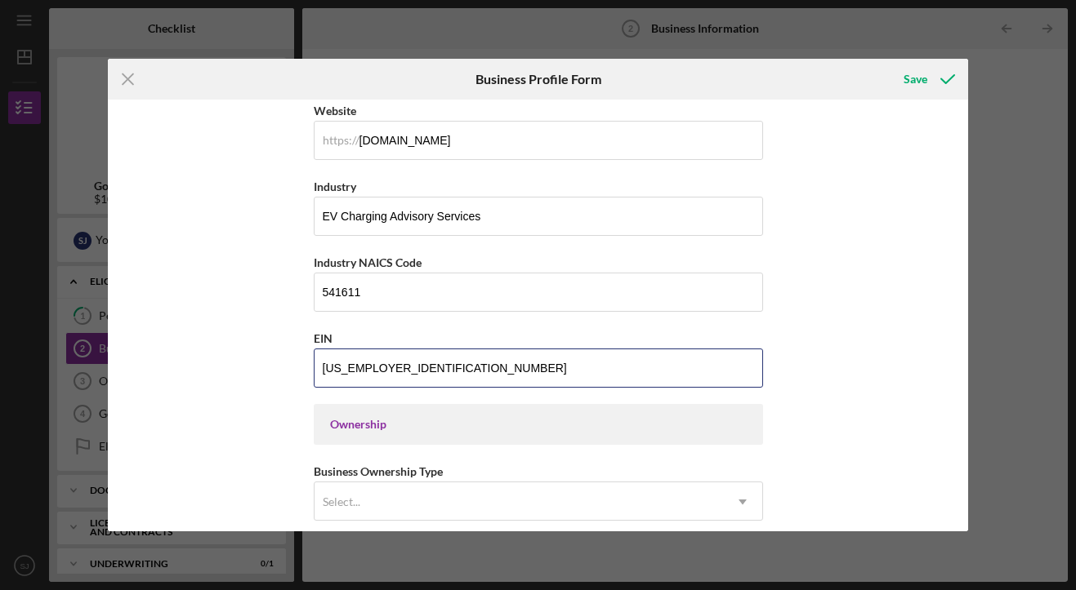
type input "[US_EMPLOYER_IDENTIFICATION_NUMBER]"
click at [240, 380] on div "Business Name Pivot Charging Co. DBA Business Start Date [DATE] Legal Structure…" at bounding box center [538, 315] width 861 height 431
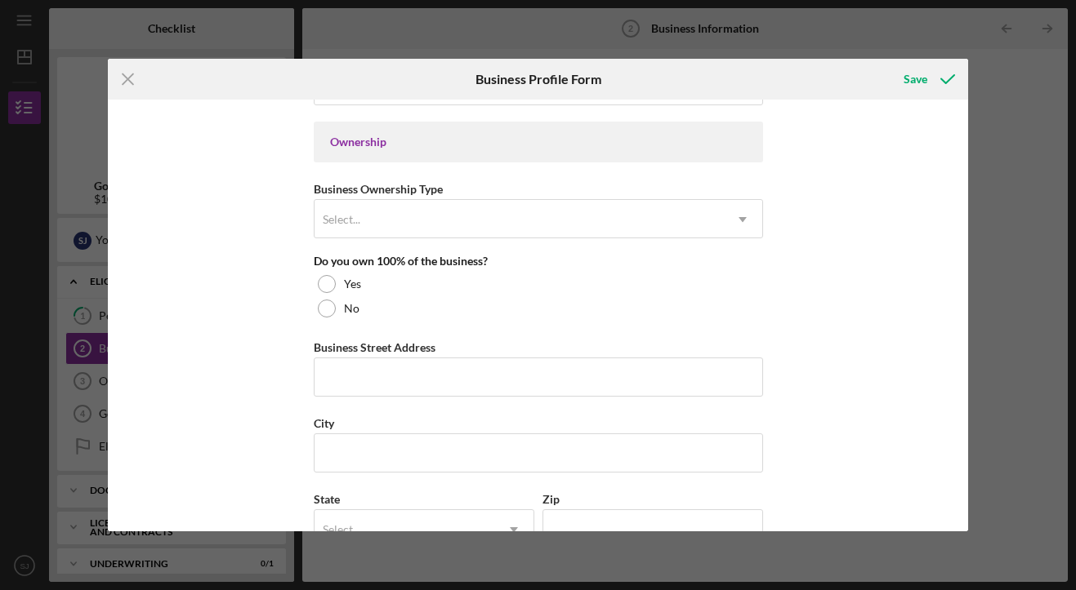
scroll to position [777, 0]
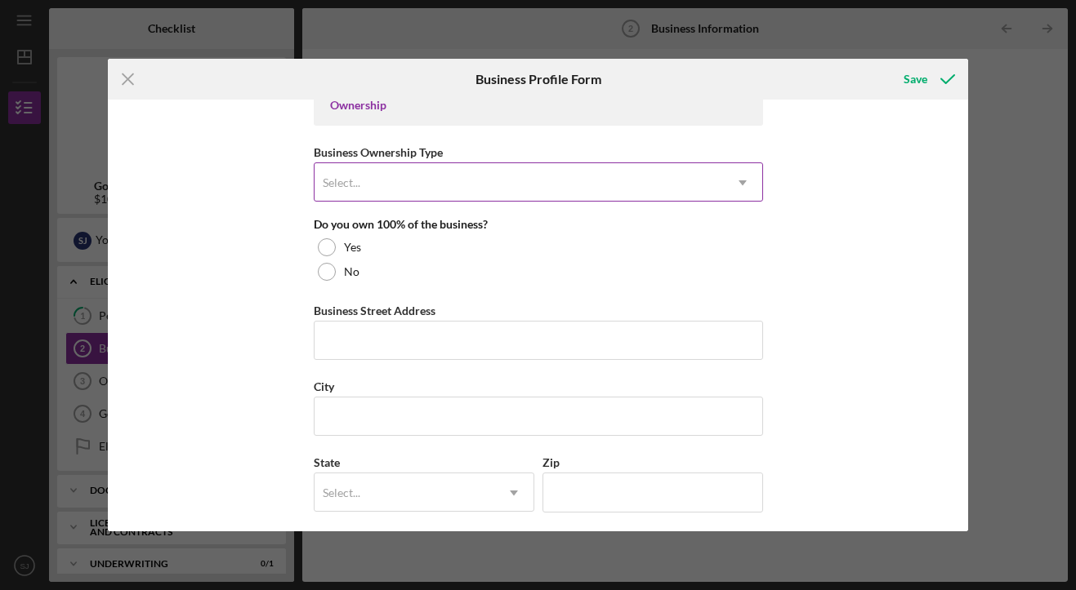
click at [388, 188] on div "Select..." at bounding box center [518, 183] width 408 height 38
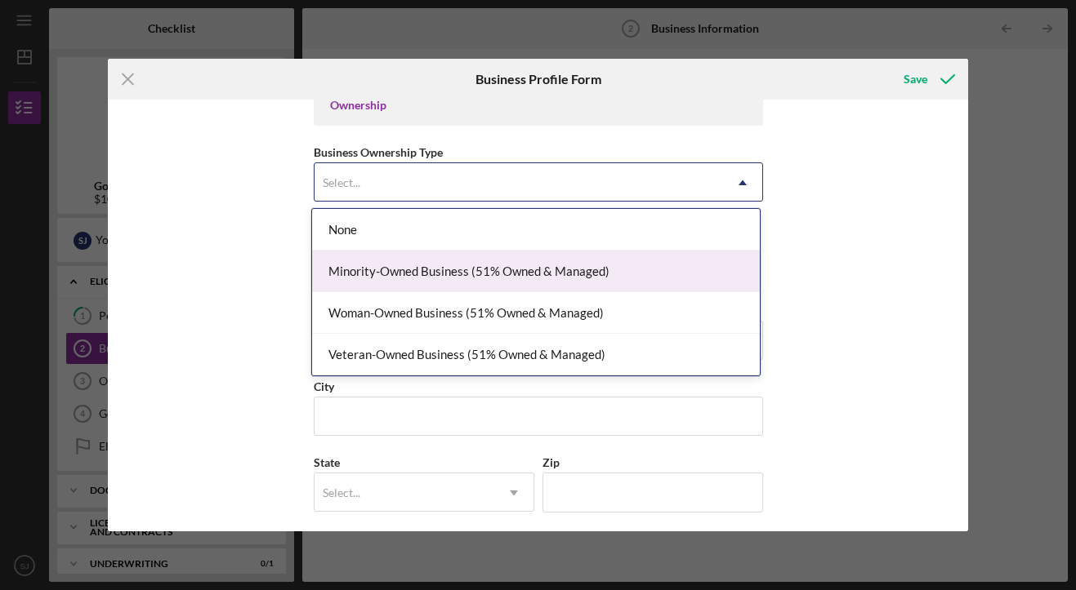
click at [392, 261] on div "Minority-Owned Business (51% Owned & Managed)" at bounding box center [536, 272] width 448 height 42
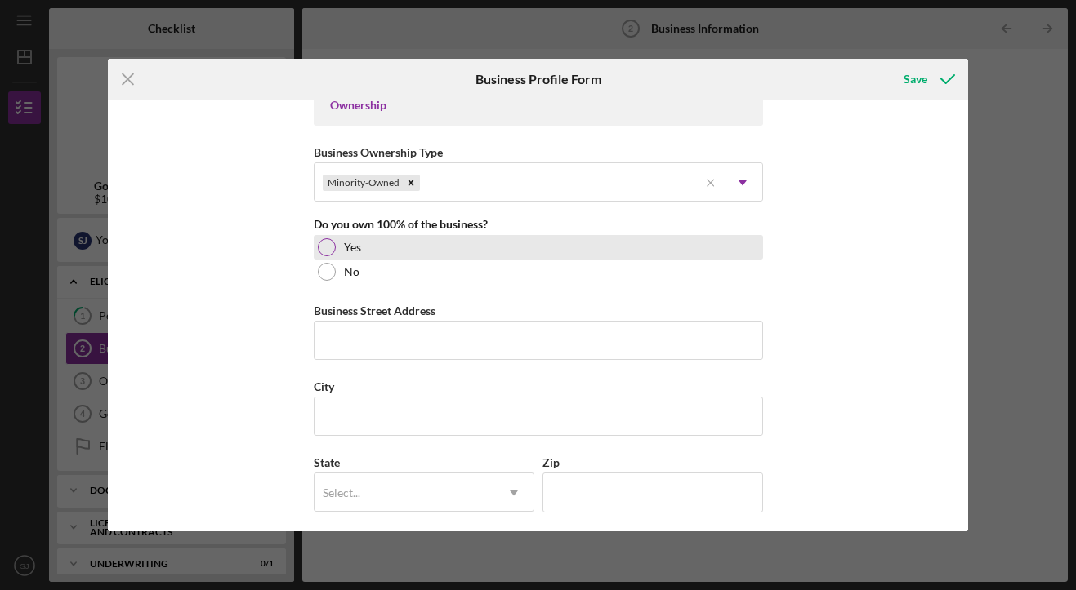
click at [324, 247] on div at bounding box center [327, 247] width 18 height 18
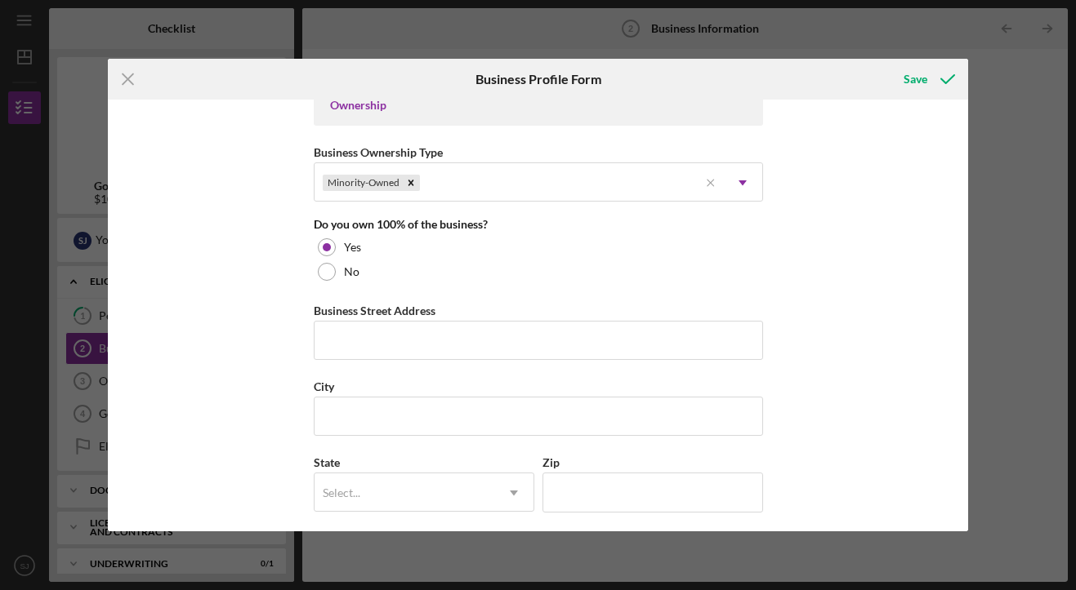
click at [242, 262] on div "Business Name Pivot Charging Co. DBA Business Start Date [DATE] Legal Structure…" at bounding box center [538, 315] width 861 height 431
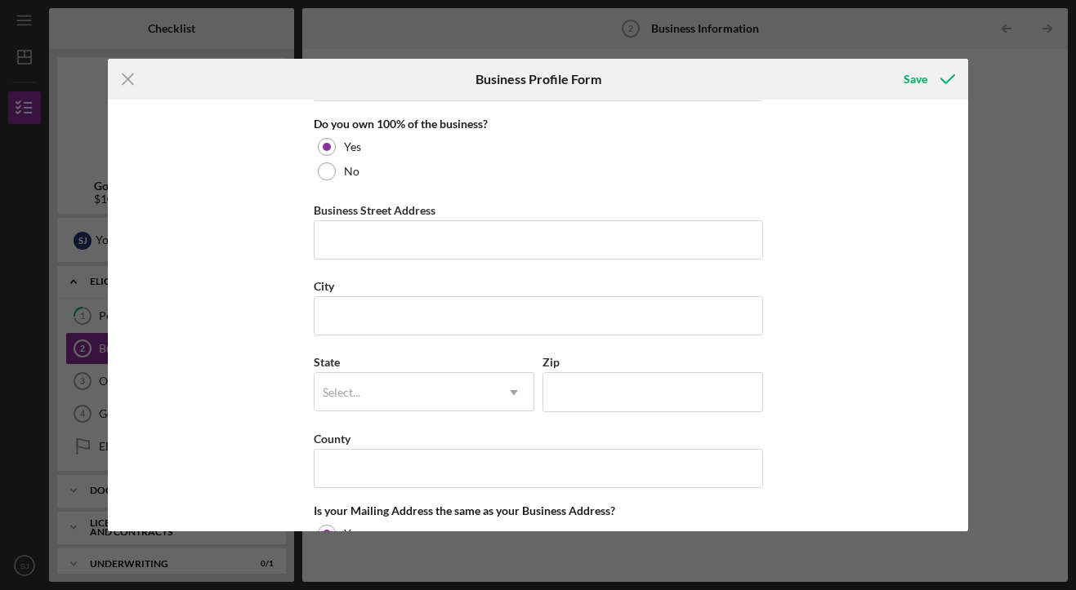
scroll to position [892, 0]
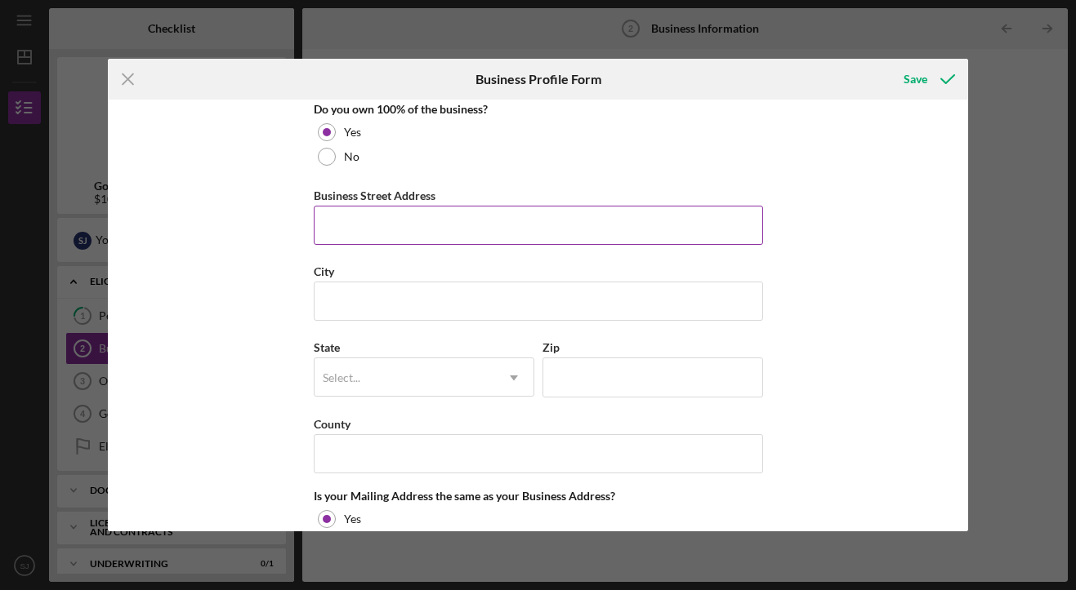
click at [384, 228] on input "Business Street Address" at bounding box center [538, 225] width 449 height 39
paste input "[STREET_ADDRESS]"
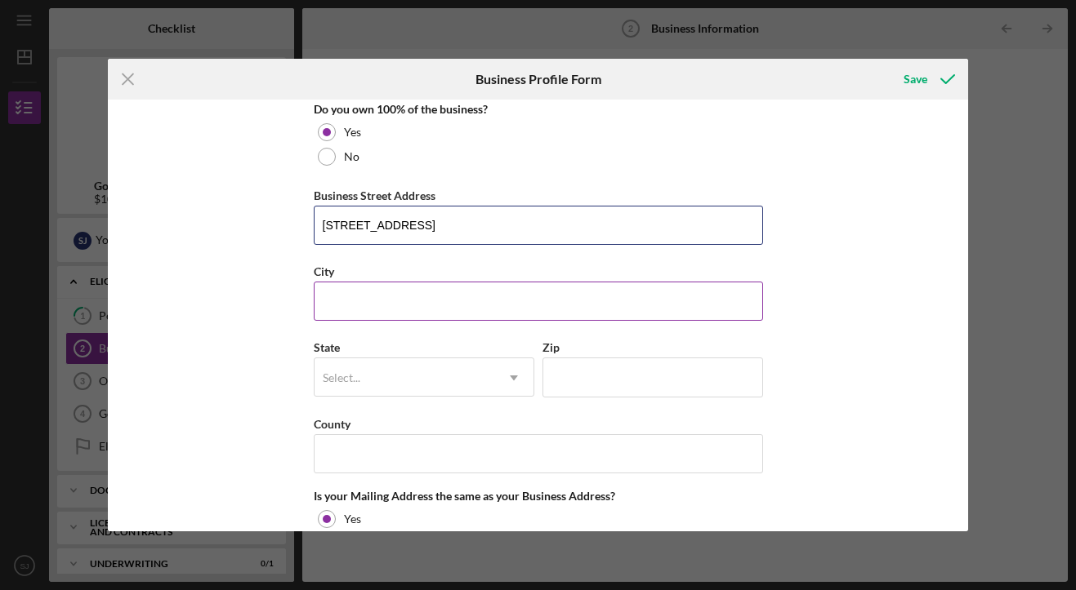
type input "[STREET_ADDRESS]"
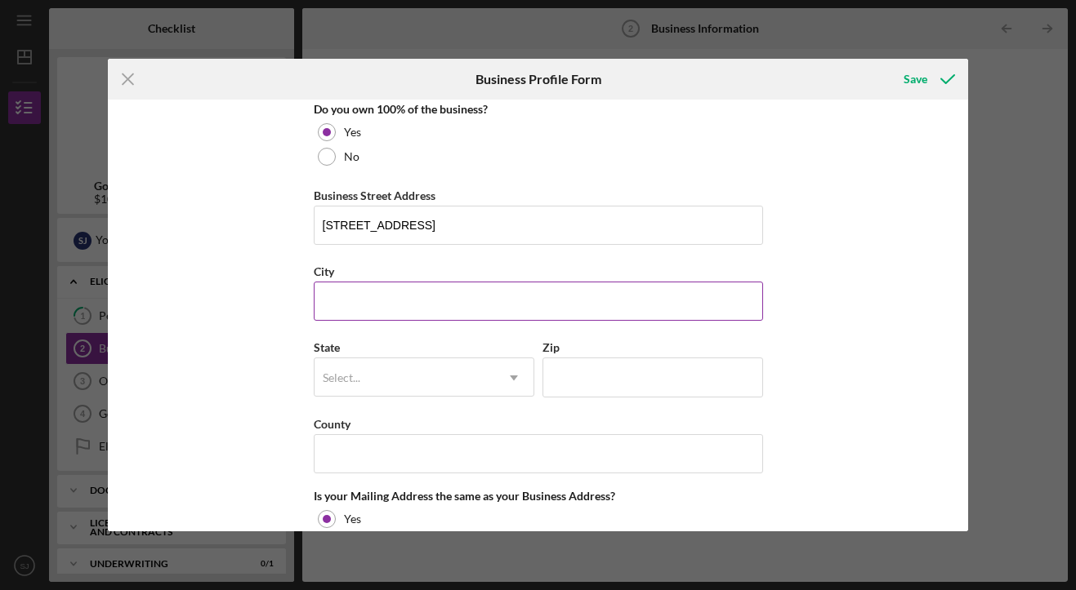
click at [436, 301] on input "City" at bounding box center [538, 301] width 449 height 39
type input "[GEOGRAPHIC_DATA]"
type input "c"
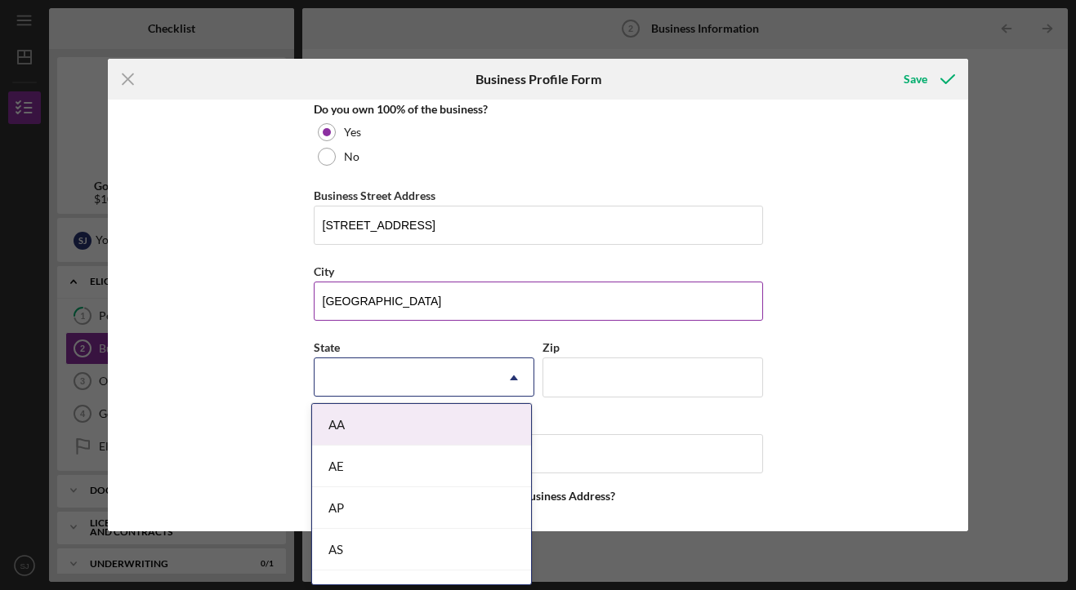
type input "C"
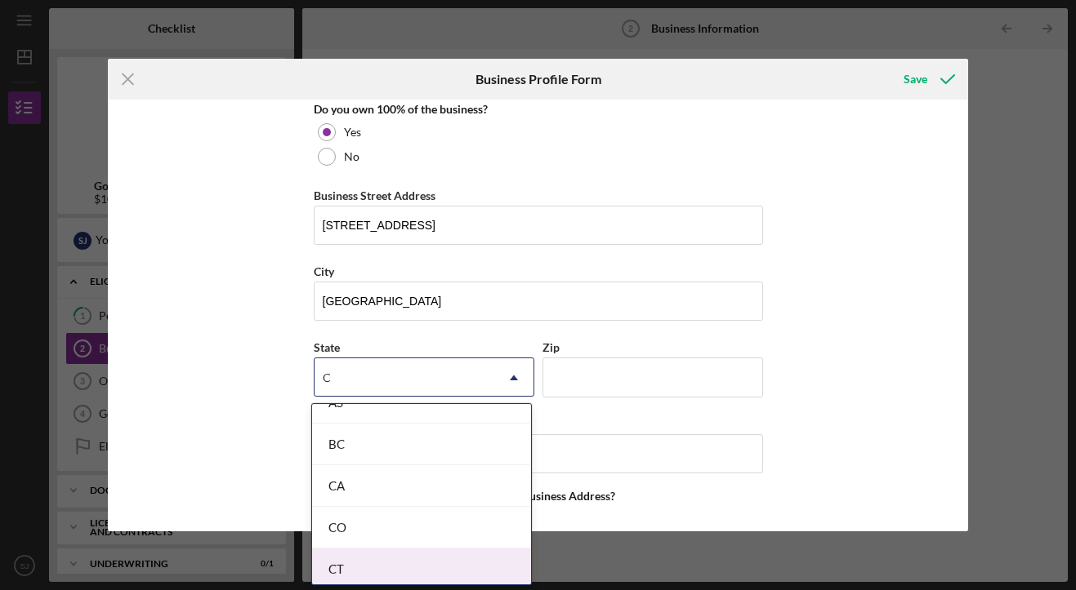
scroll to position [131, 0]
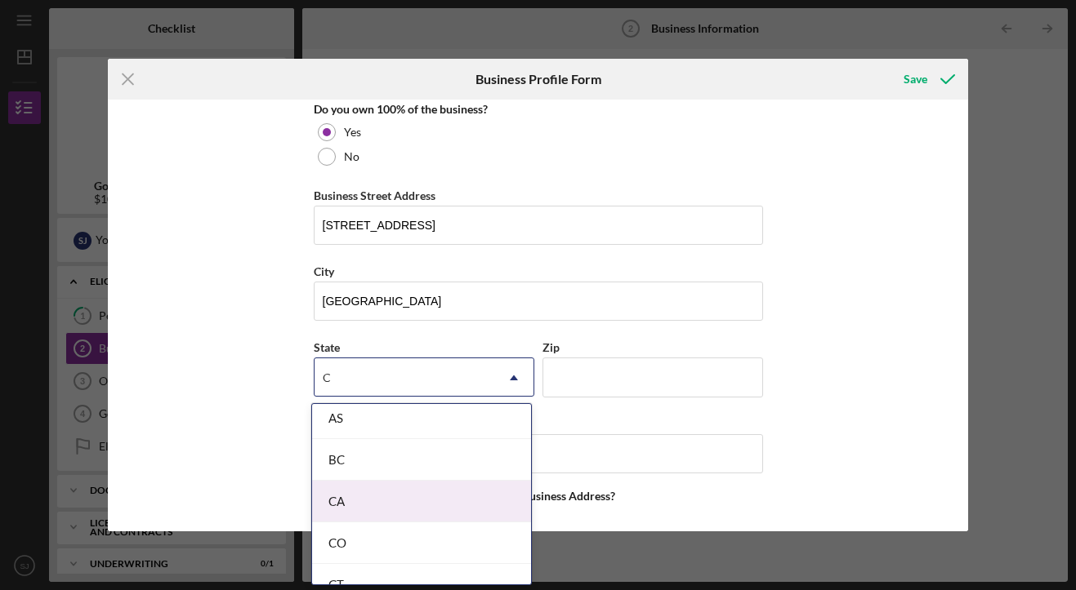
click at [418, 501] on div "CA" at bounding box center [421, 502] width 219 height 42
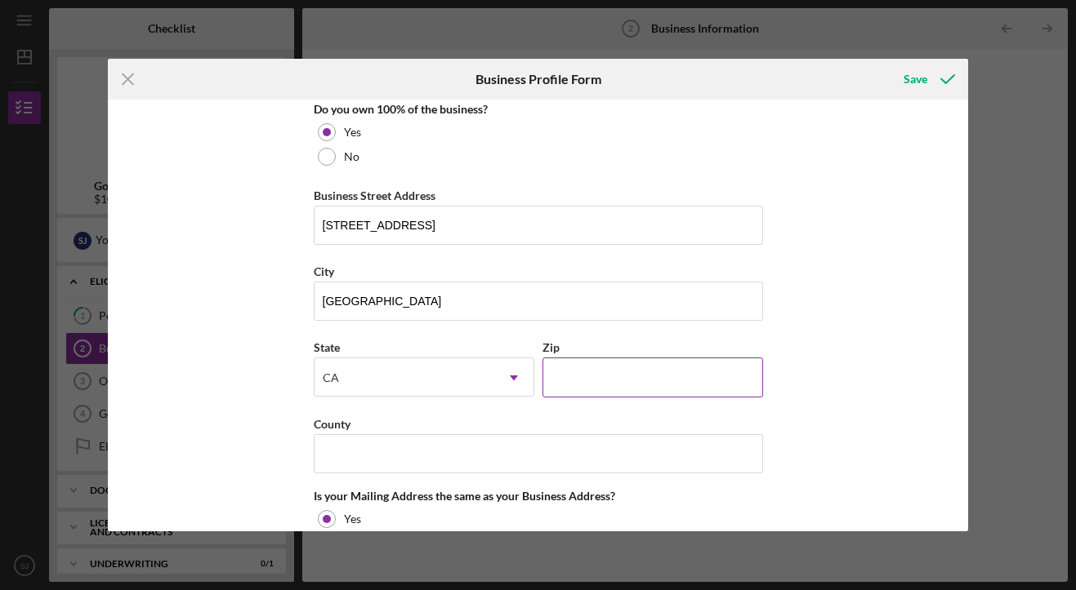
click at [617, 372] on input "Zip" at bounding box center [652, 377] width 221 height 39
type input "94920"
click at [398, 452] on input "County" at bounding box center [538, 453] width 449 height 39
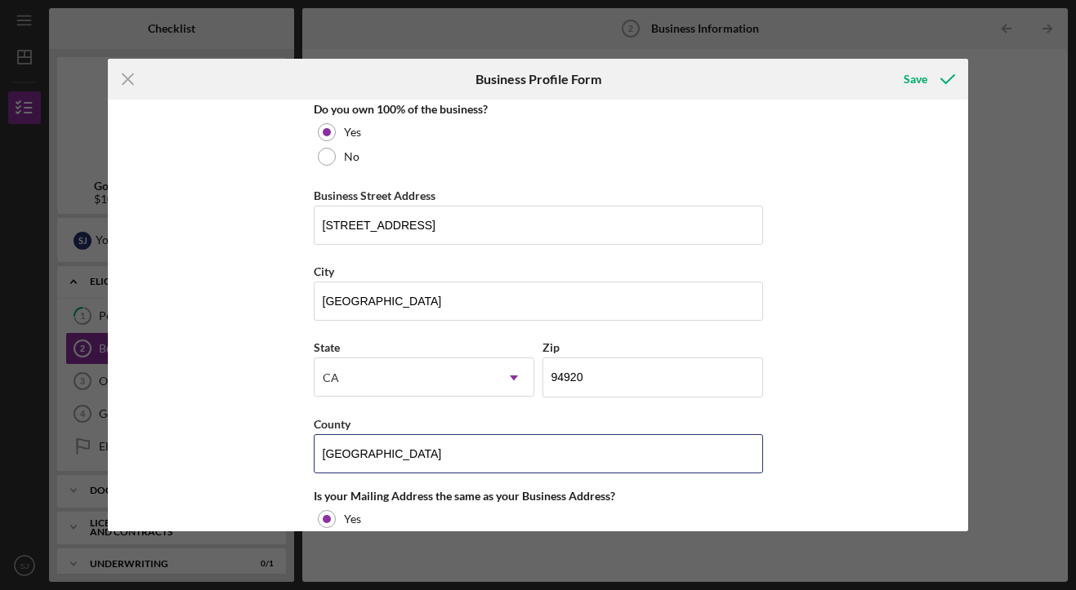
type input "[GEOGRAPHIC_DATA]"
click at [264, 384] on div "Business Name Pivot Charging Co. DBA Business Start Date [DATE] Legal Structure…" at bounding box center [538, 315] width 861 height 431
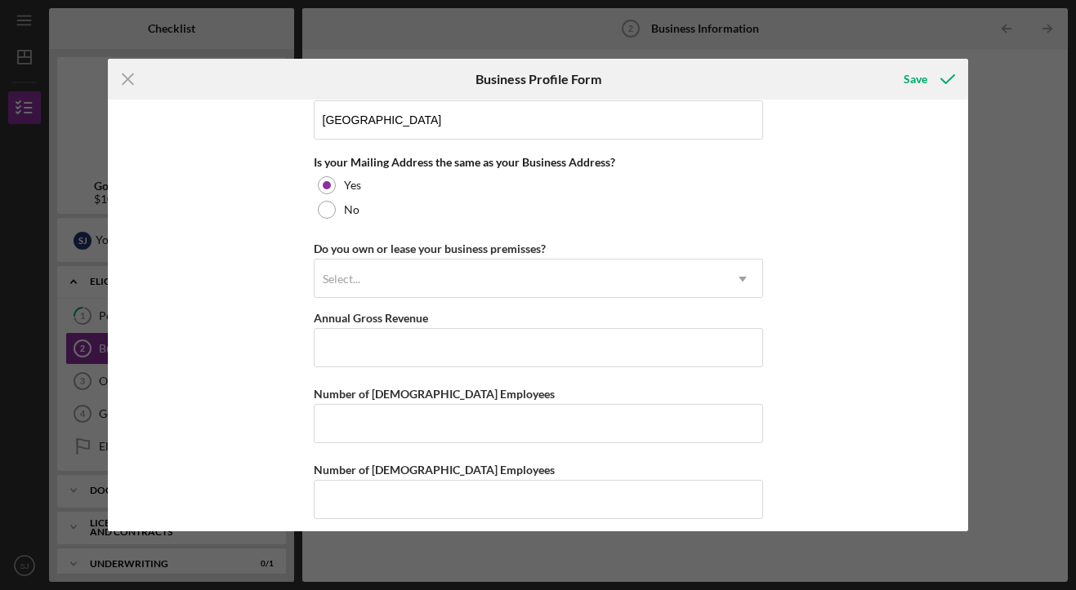
scroll to position [1238, 0]
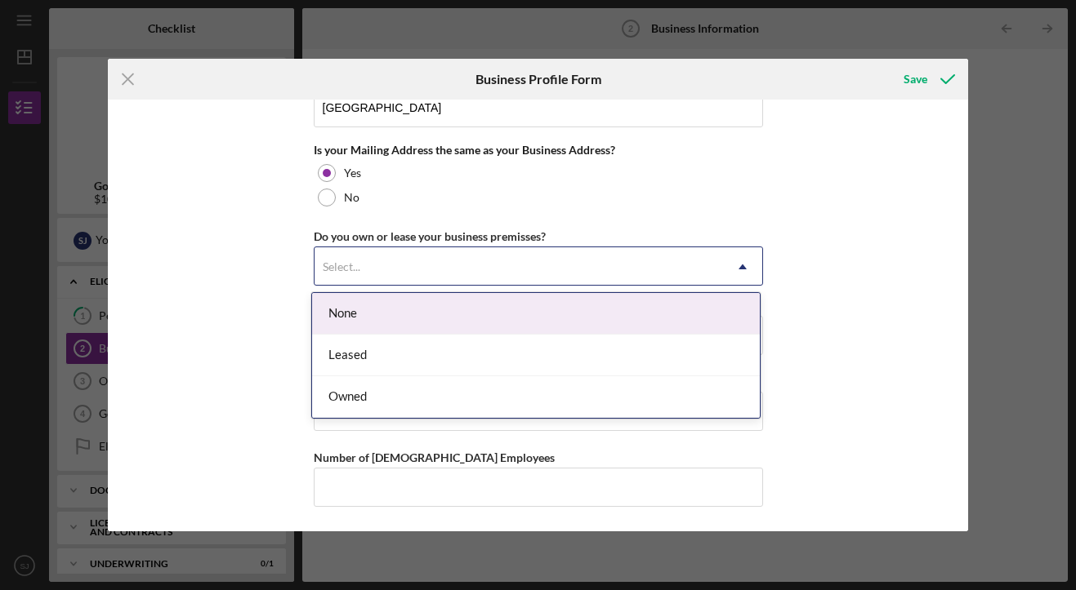
click at [418, 277] on div "Select..." at bounding box center [518, 267] width 408 height 38
click at [386, 309] on div "None" at bounding box center [536, 314] width 448 height 42
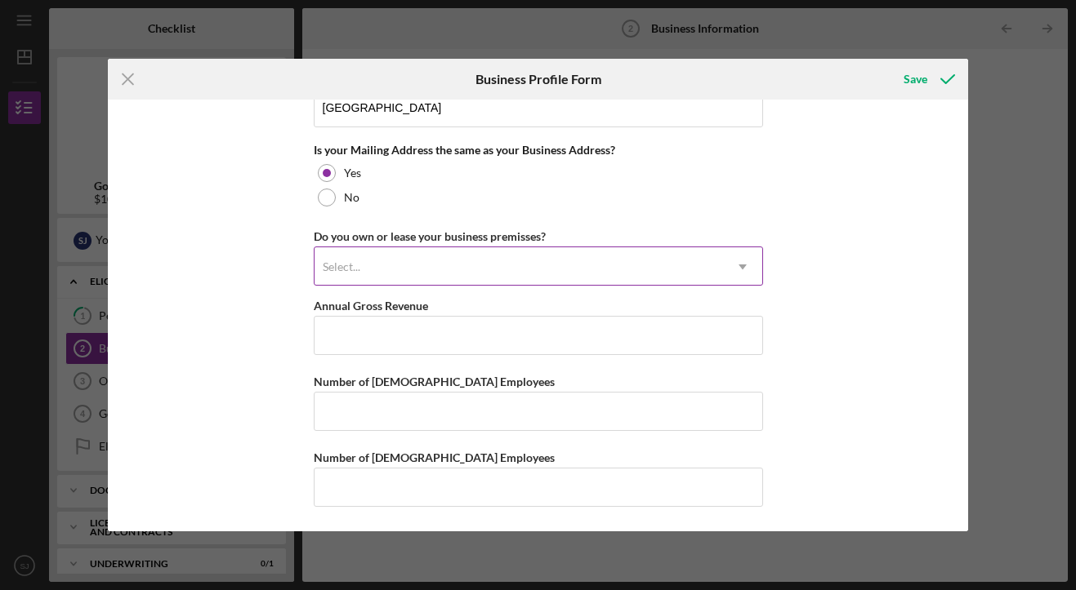
click at [466, 261] on div "Select..." at bounding box center [518, 267] width 408 height 38
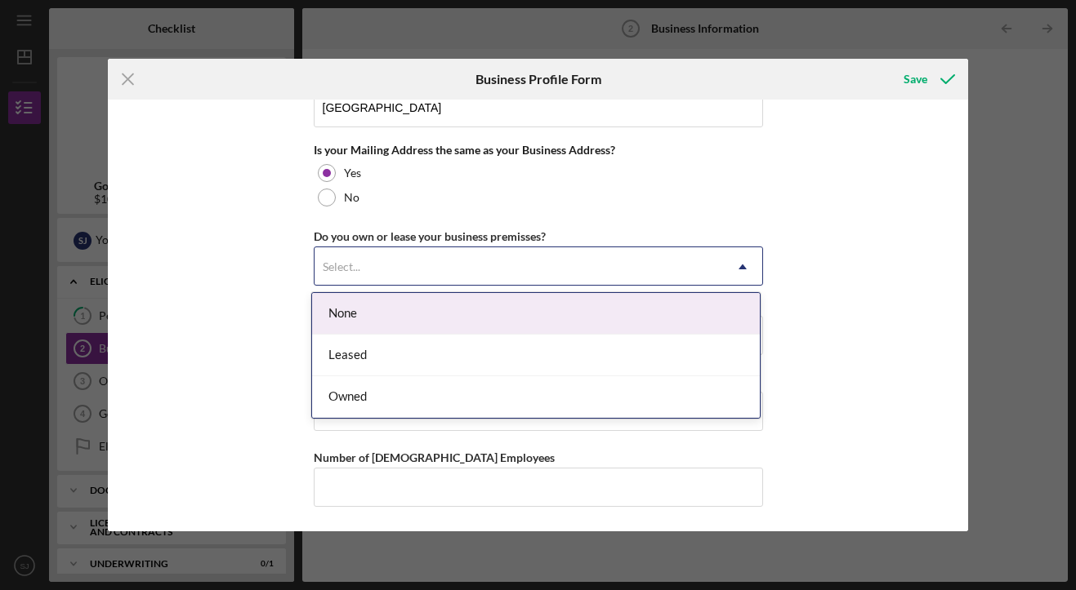
click at [372, 319] on div "None" at bounding box center [536, 314] width 448 height 42
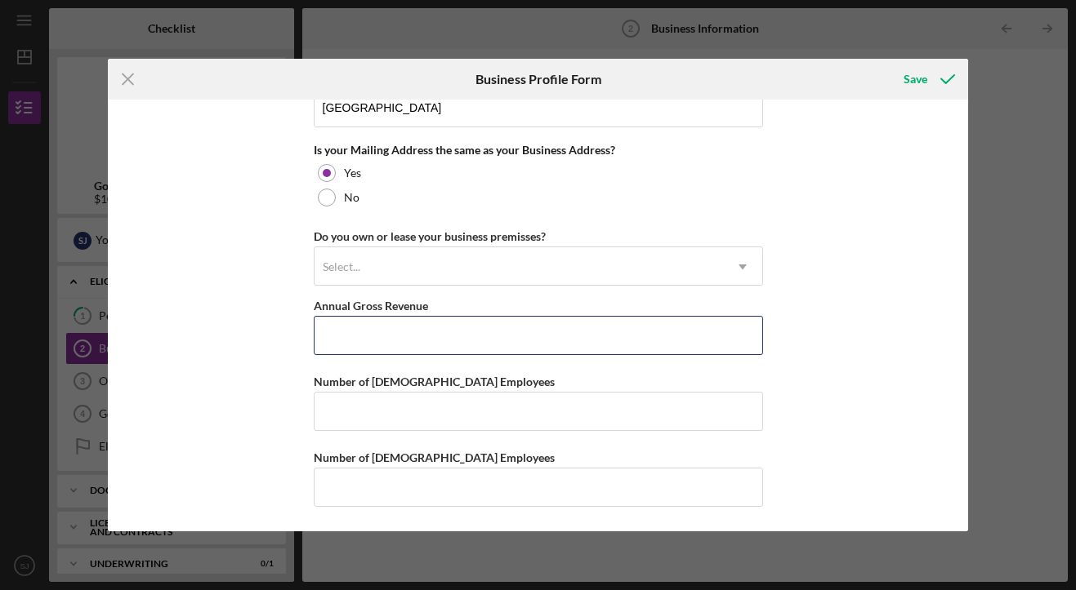
click at [372, 319] on input "Annual Gross Revenue" at bounding box center [538, 335] width 449 height 39
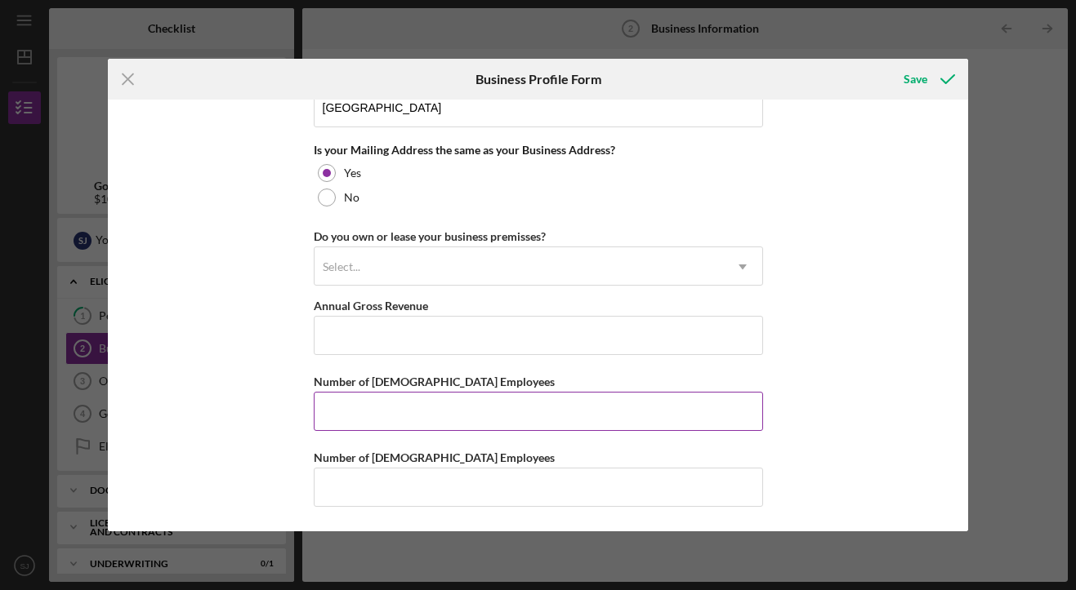
click at [359, 425] on input "Number of [DEMOGRAPHIC_DATA] Employees" at bounding box center [538, 411] width 449 height 39
type input "0"
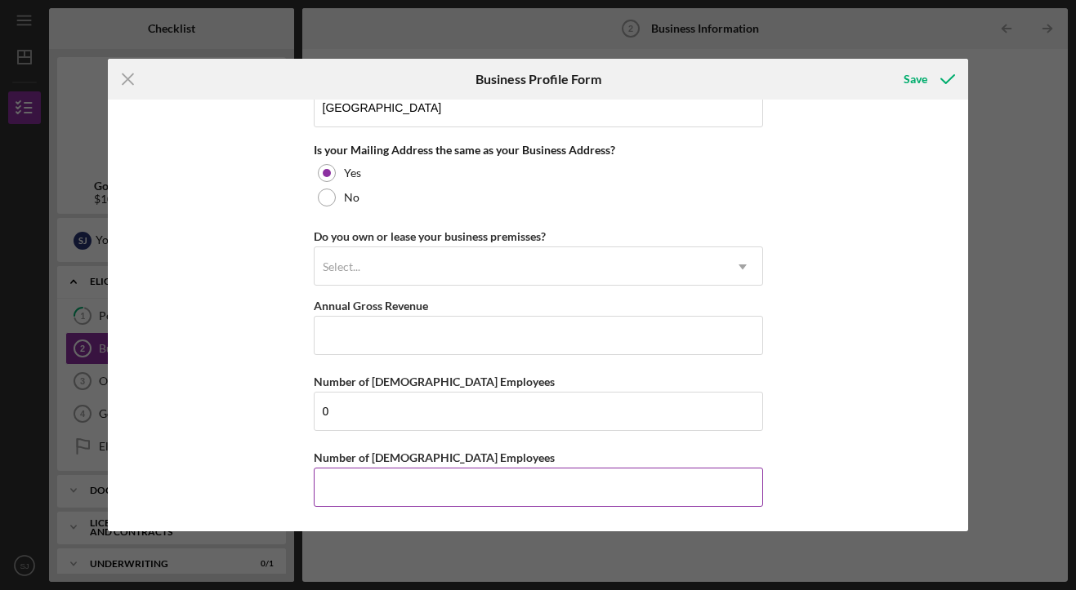
click at [354, 493] on input "Number of [DEMOGRAPHIC_DATA] Employees" at bounding box center [538, 487] width 449 height 39
type input "0"
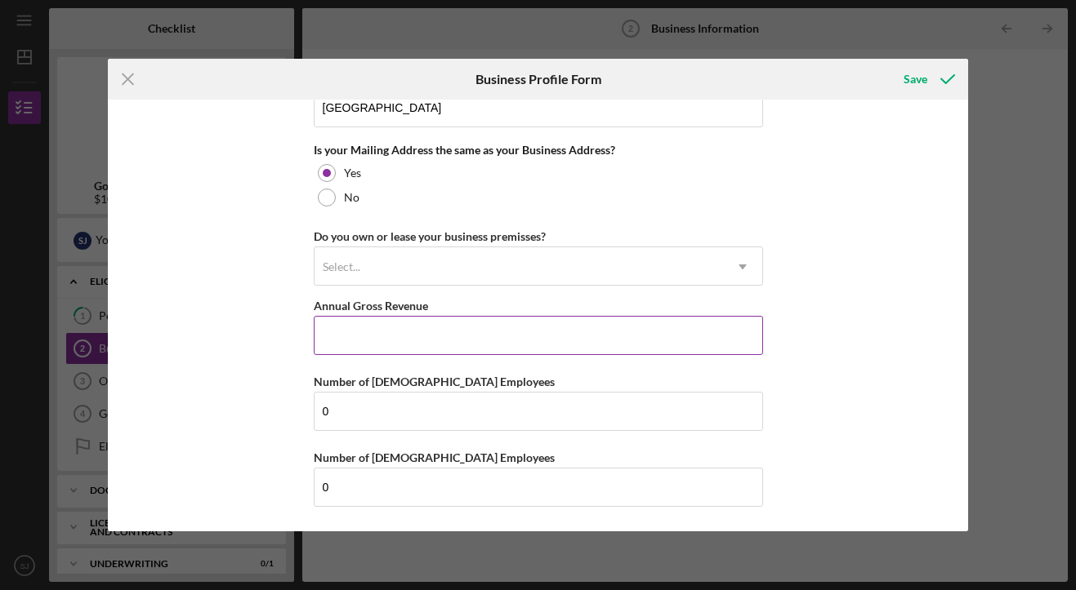
click at [383, 344] on input "Annual Gross Revenue" at bounding box center [538, 335] width 449 height 39
type input "$18,000"
click at [860, 351] on div "Business Name Pivot Charging Co. DBA Business Start Date [DATE] Legal Structure…" at bounding box center [538, 315] width 861 height 431
click at [919, 75] on div "Save" at bounding box center [915, 79] width 24 height 33
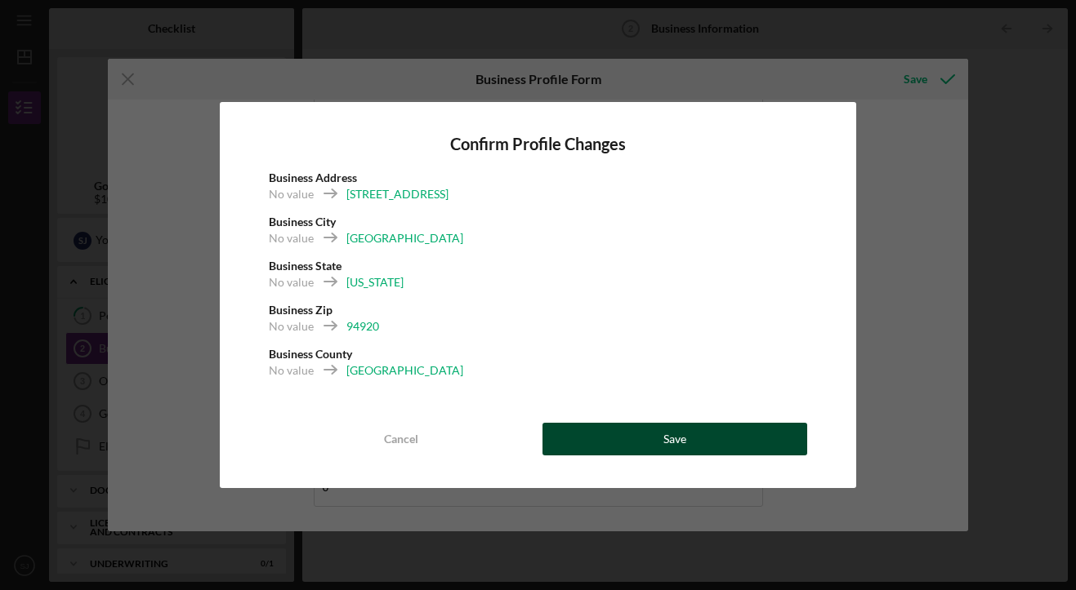
click at [682, 435] on div "Save" at bounding box center [674, 439] width 23 height 33
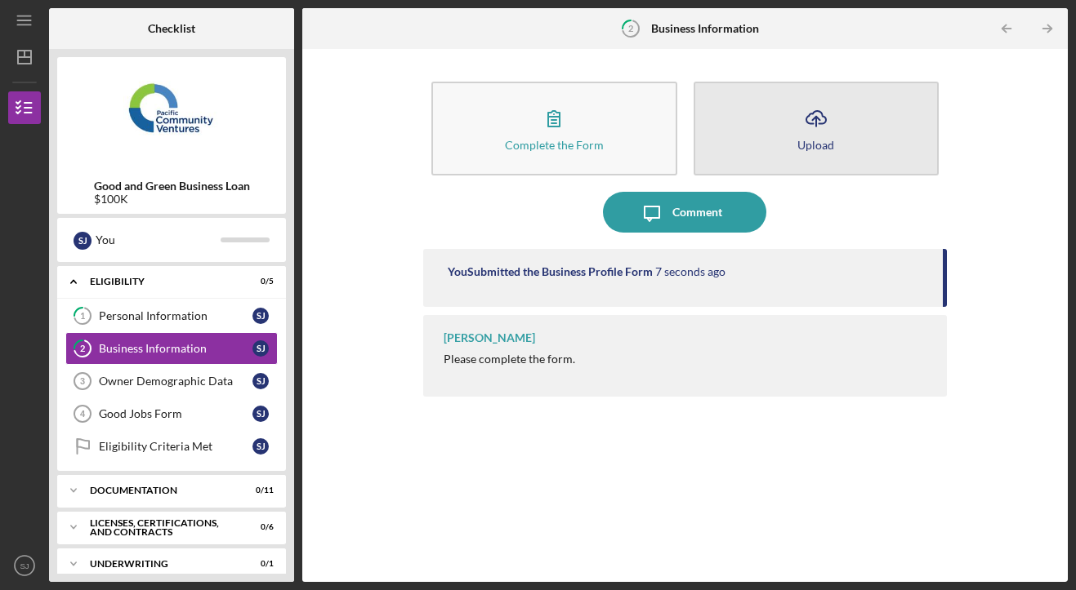
click at [844, 89] on button "Icon/Upload Upload" at bounding box center [816, 129] width 246 height 94
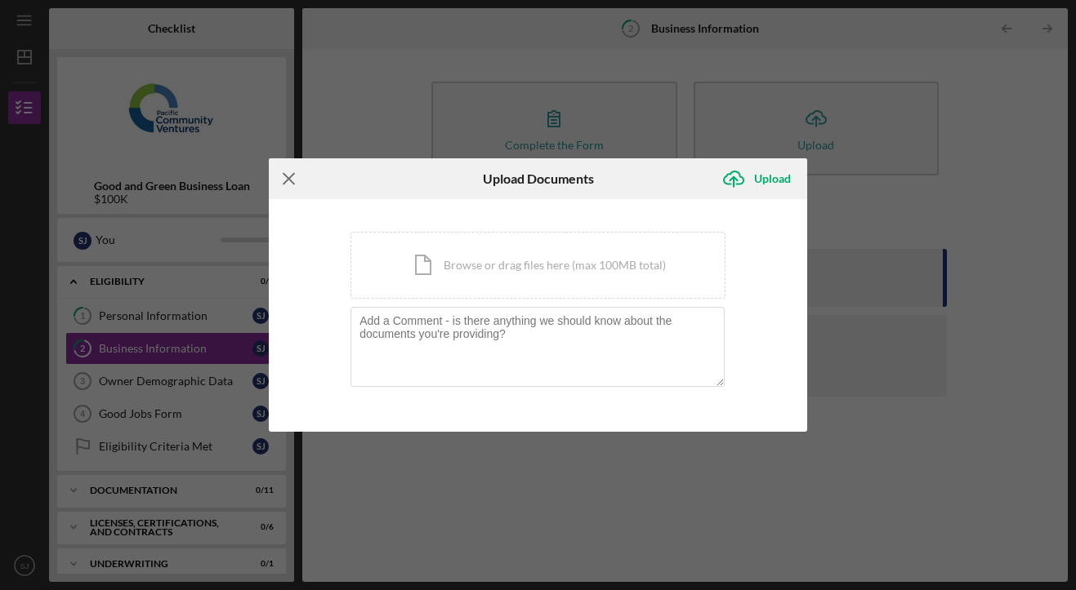
click at [292, 182] on line at bounding box center [288, 178] width 11 height 11
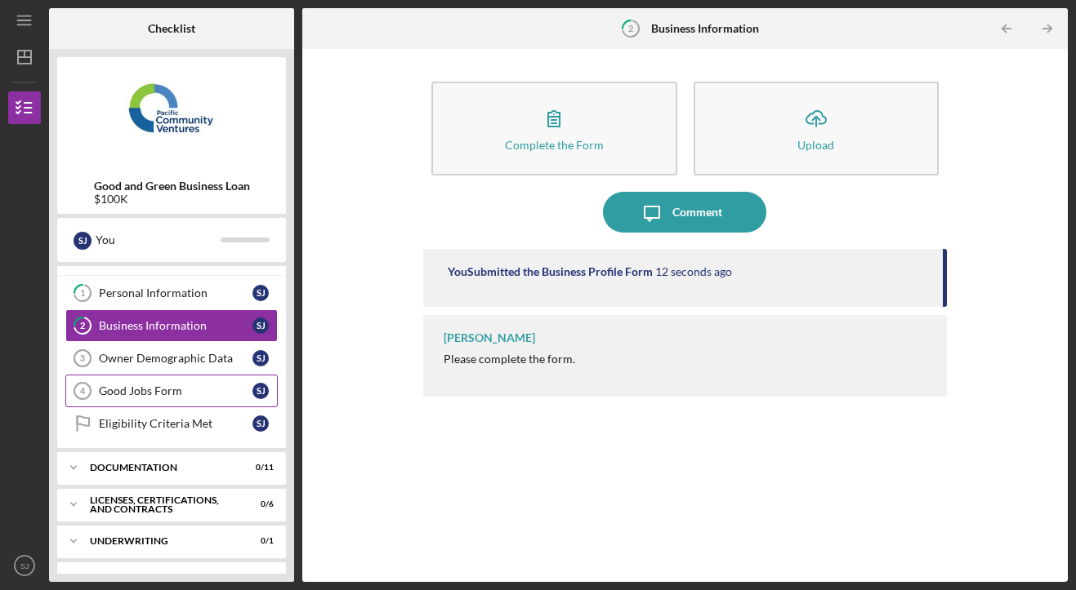
scroll to position [52, 0]
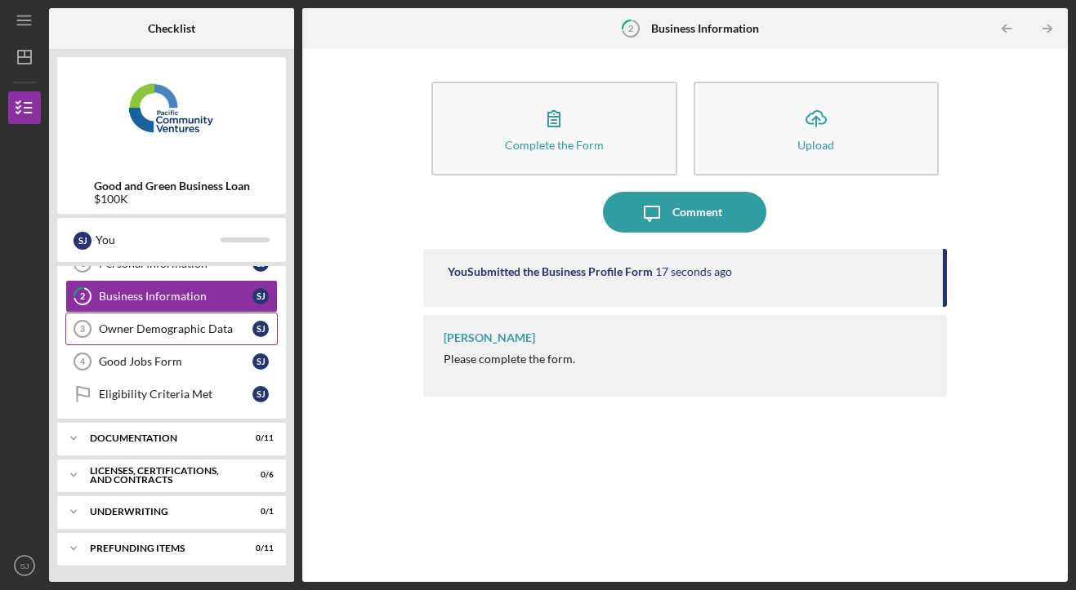
click at [186, 323] on div "Owner Demographic Data" at bounding box center [176, 329] width 154 height 13
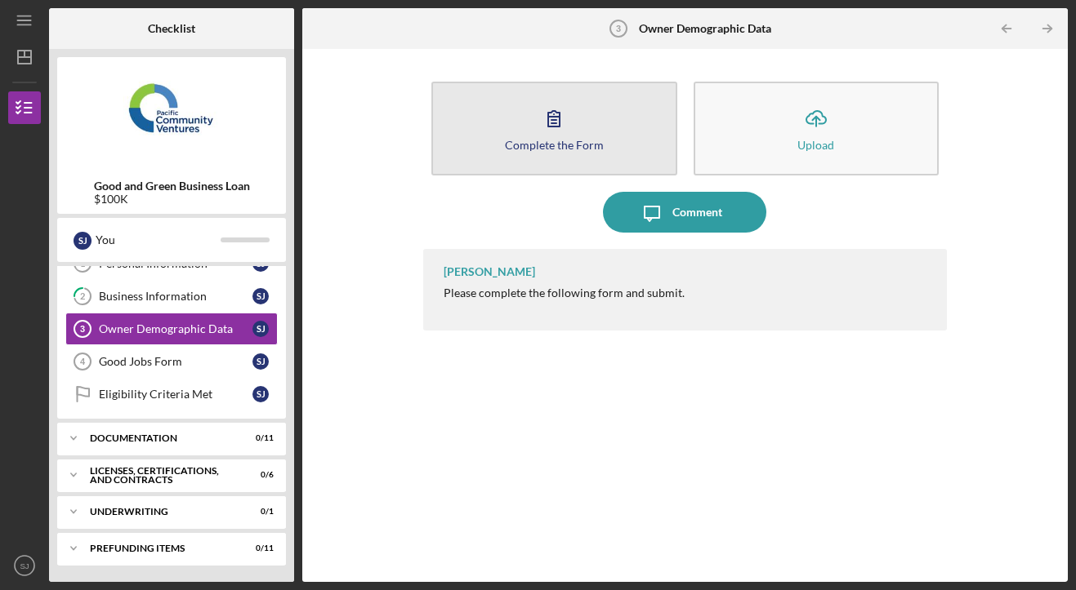
click at [515, 167] on button "Complete the Form Form" at bounding box center [554, 129] width 246 height 94
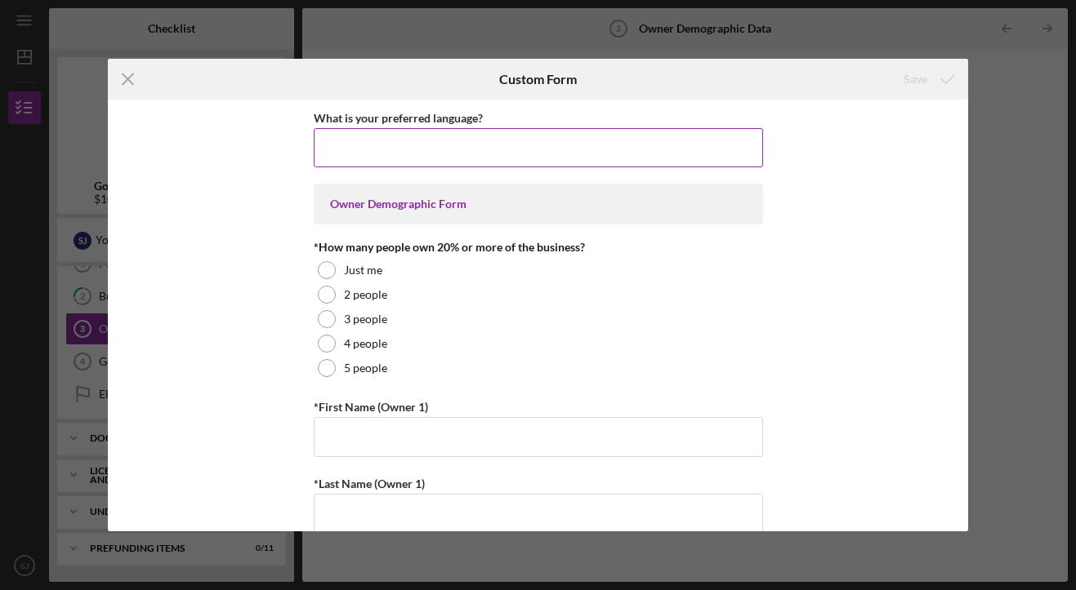
click at [396, 133] on input "What is your preferred language?" at bounding box center [538, 147] width 449 height 39
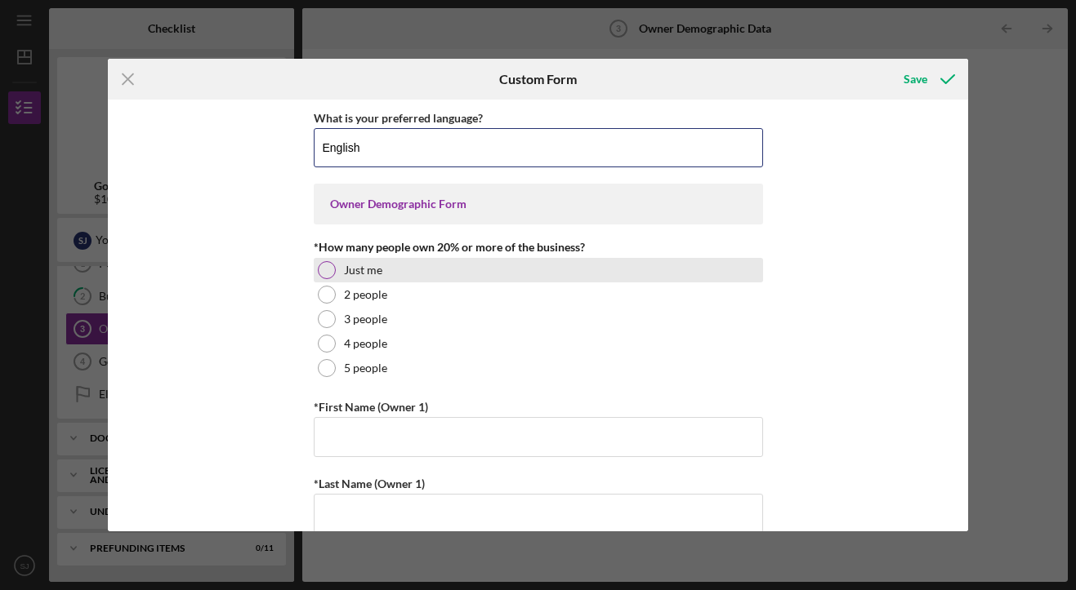
type input "English"
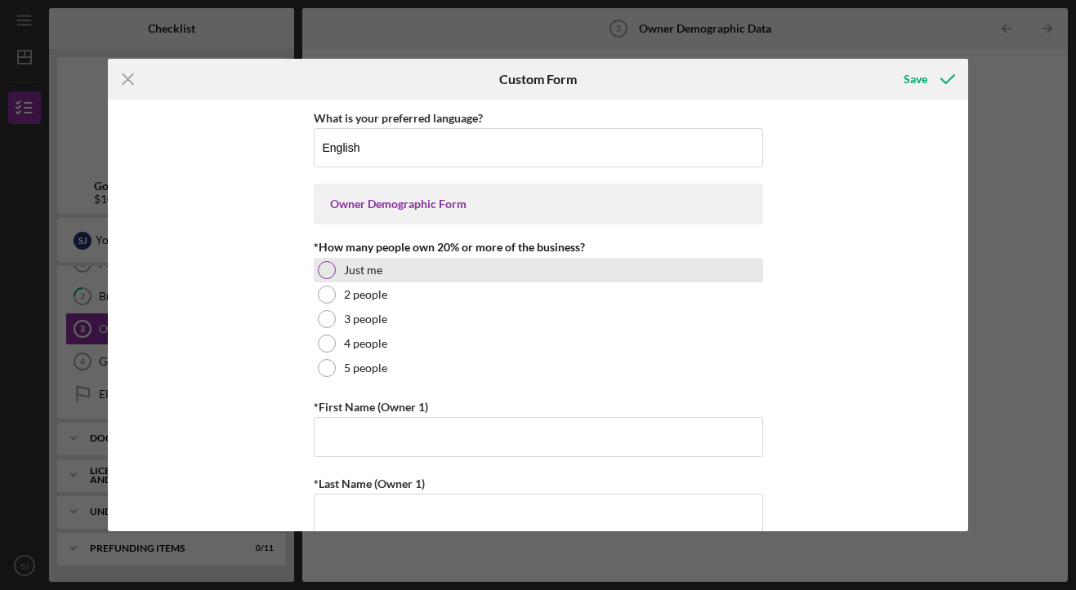
click at [327, 263] on div at bounding box center [327, 270] width 18 height 18
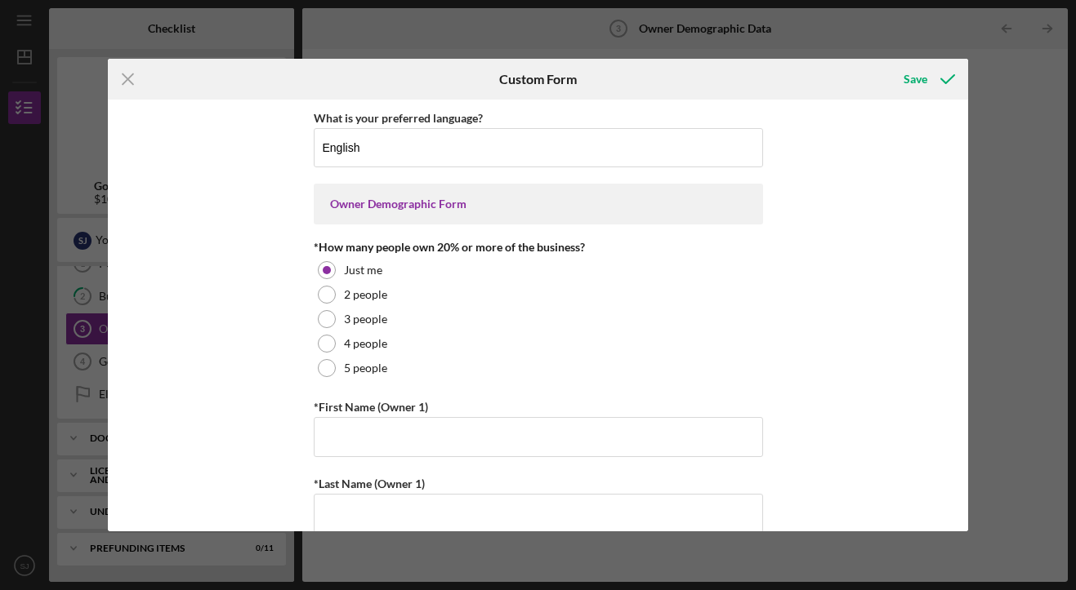
click at [256, 386] on div "What is your preferred language? English Owner Demographic Form *How many peopl…" at bounding box center [538, 315] width 861 height 431
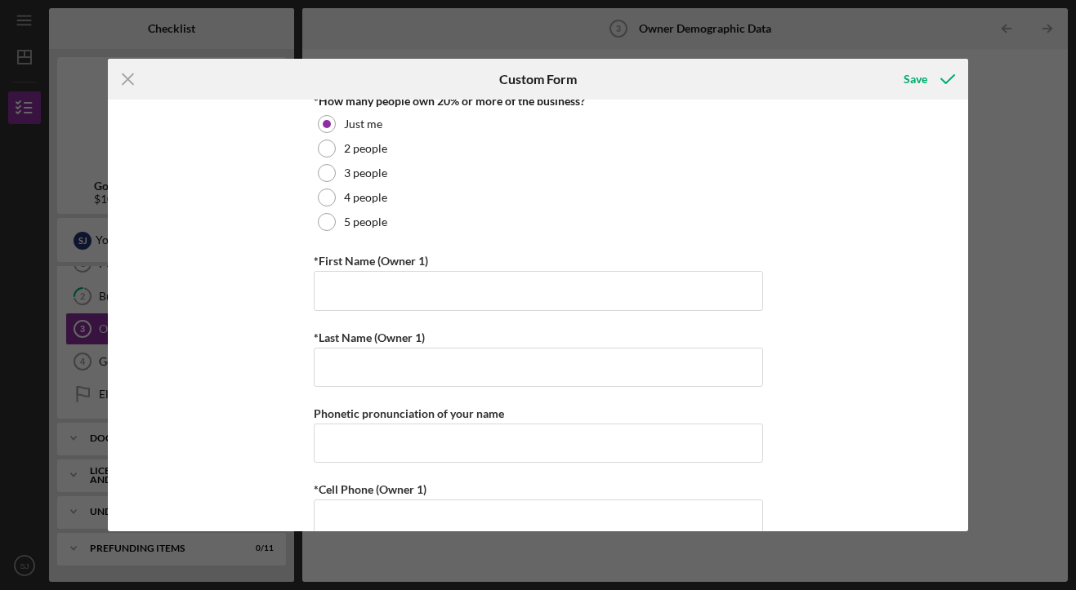
scroll to position [166, 0]
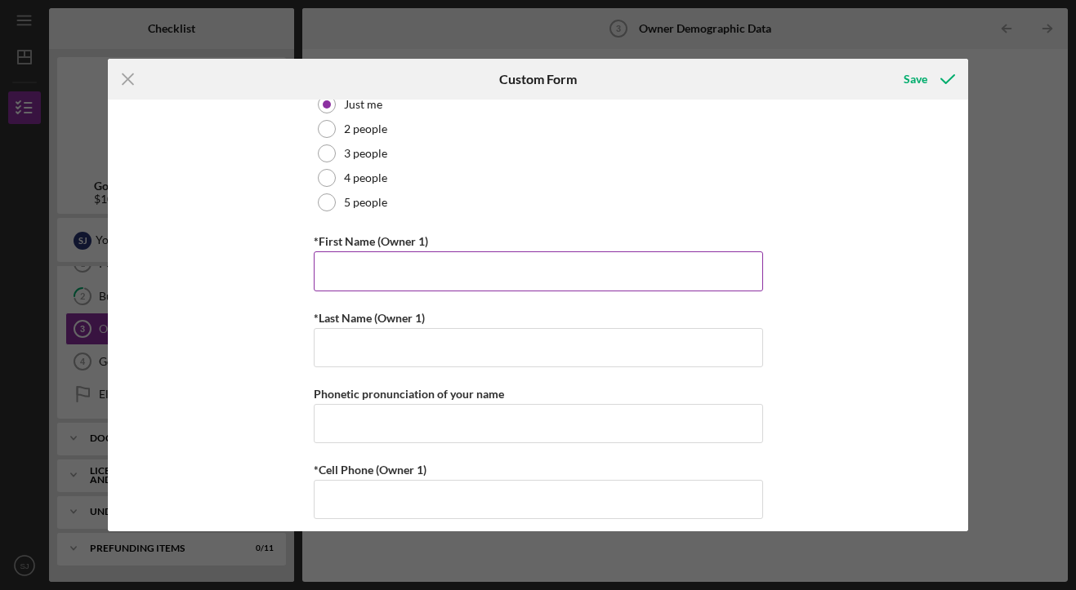
click at [363, 282] on input "*First Name (Owner 1)" at bounding box center [538, 271] width 449 height 39
type input "Samir"
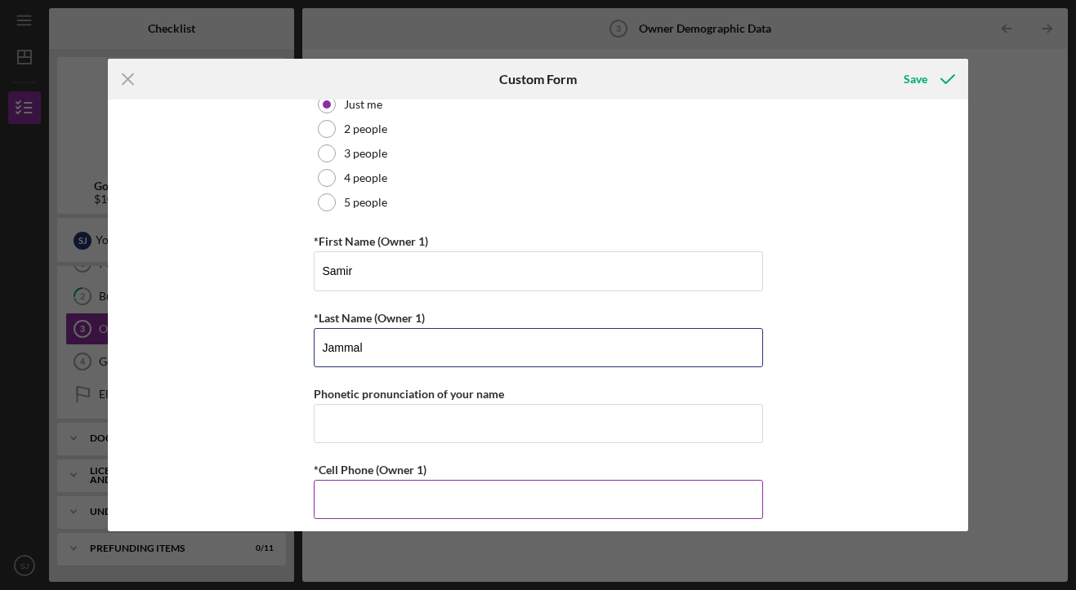
type input "Jammal"
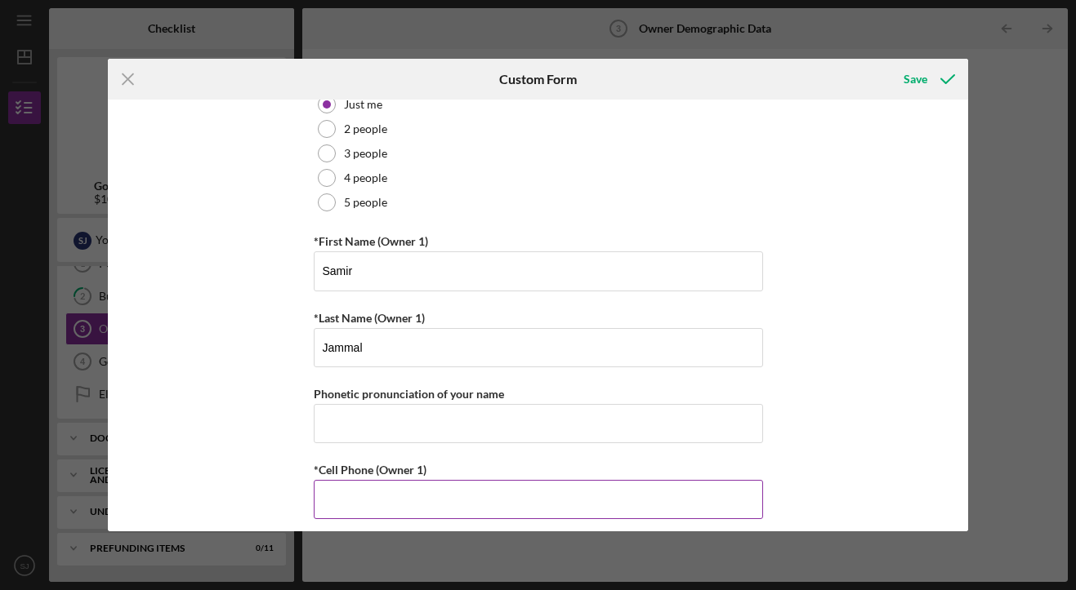
click at [354, 504] on input "*Cell Phone (Owner 1)" at bounding box center [538, 499] width 449 height 39
type input "[PHONE_NUMBER]"
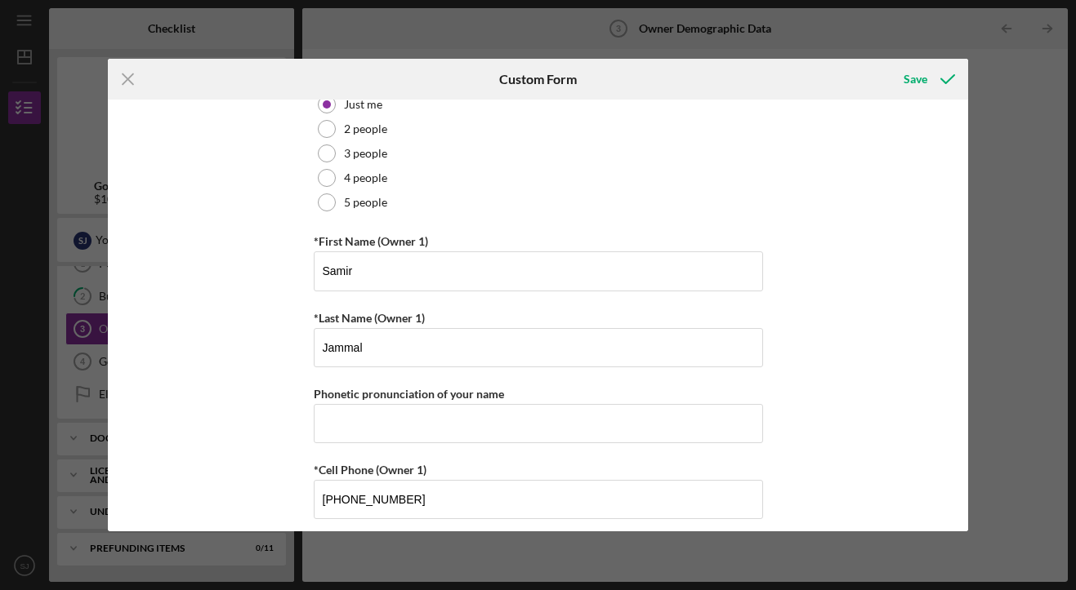
click at [297, 448] on div "What is your preferred language? English Owner Demographic Form *How many peopl…" at bounding box center [538, 315] width 861 height 431
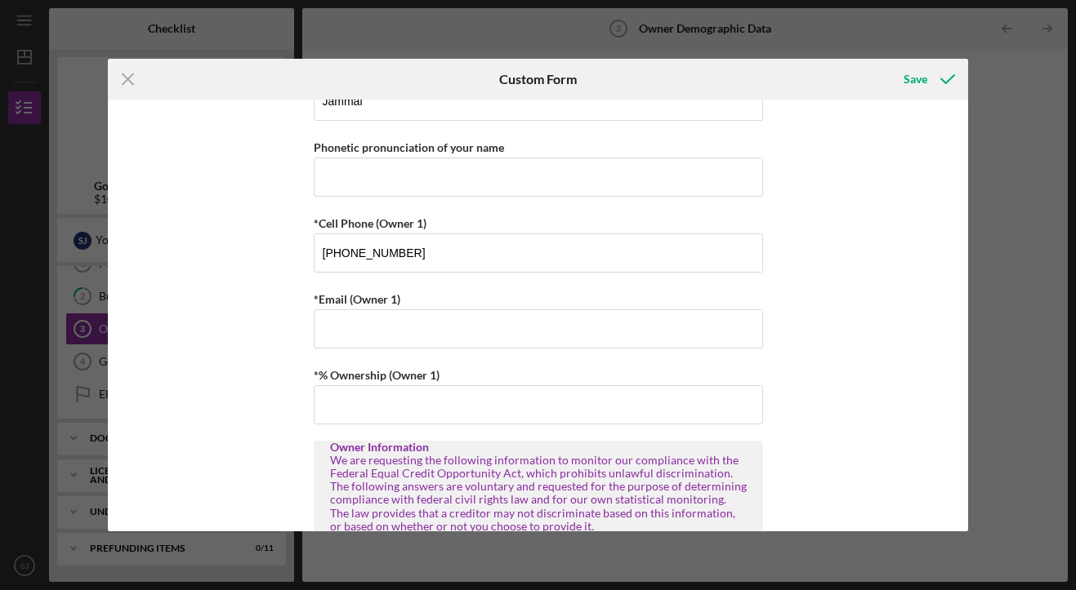
scroll to position [454, 0]
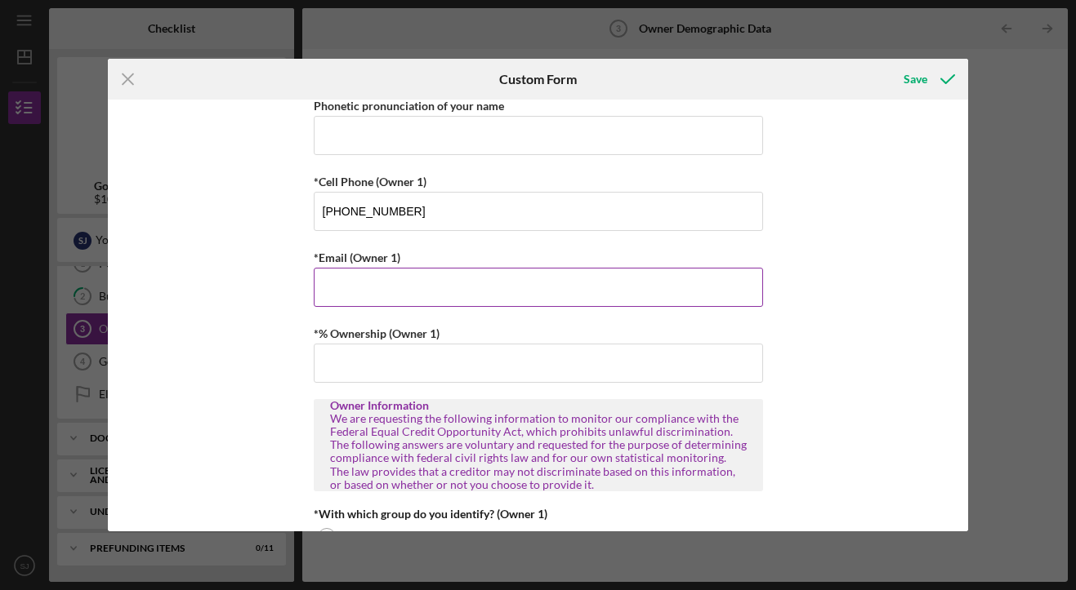
click at [358, 283] on input "*Email (Owner 1)" at bounding box center [538, 287] width 449 height 39
type input "[PERSON_NAME][EMAIL_ADDRESS][DOMAIN_NAME]"
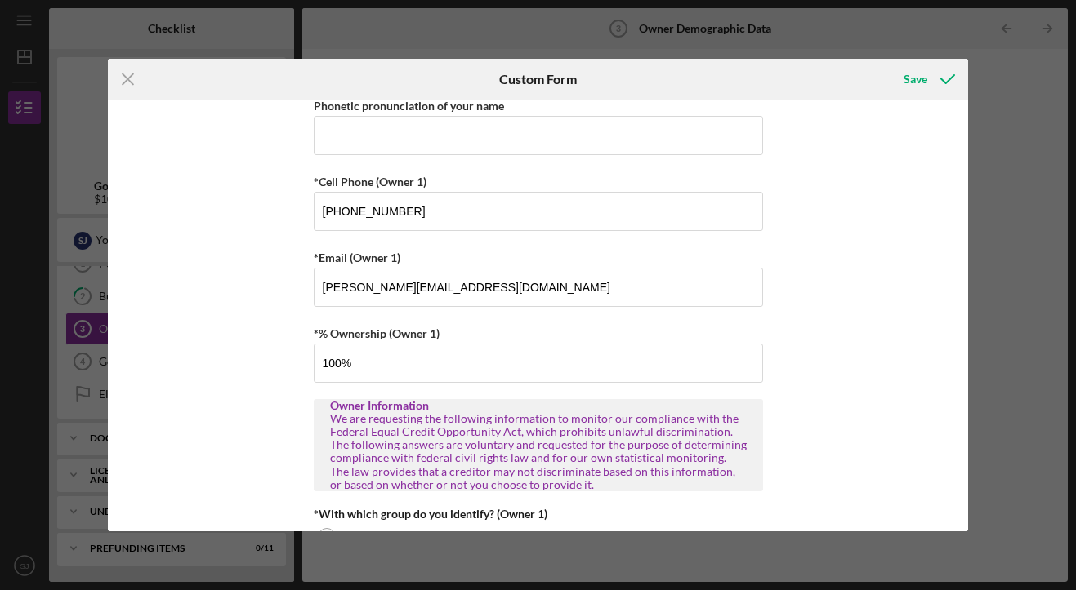
type input "100.00000%"
click at [235, 350] on div "What is your preferred language? English Owner Demographic Form *How many peopl…" at bounding box center [538, 315] width 861 height 431
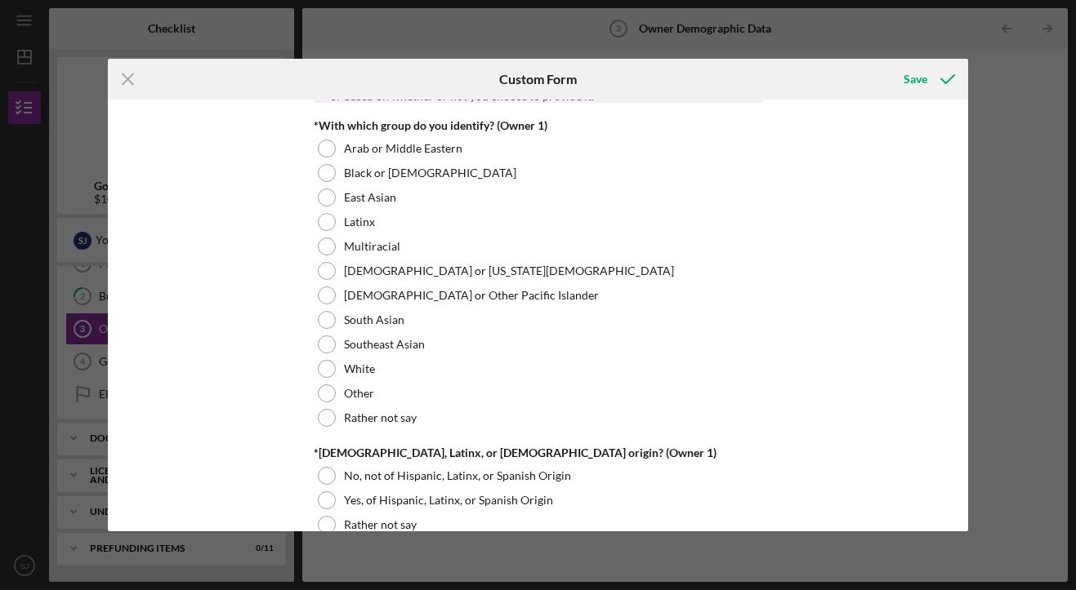
scroll to position [857, 0]
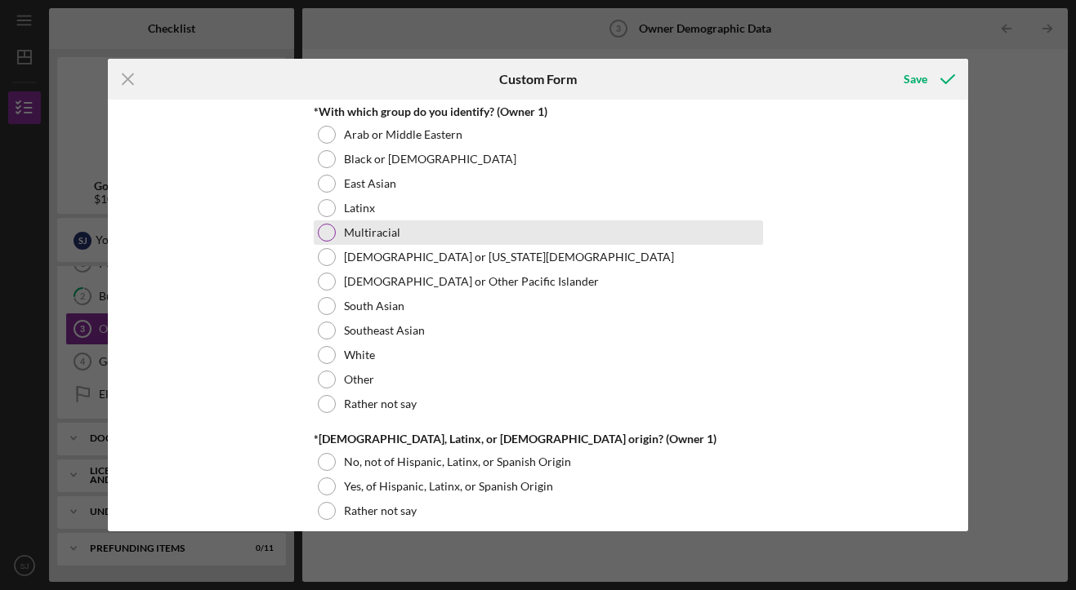
click at [331, 228] on div at bounding box center [327, 233] width 18 height 18
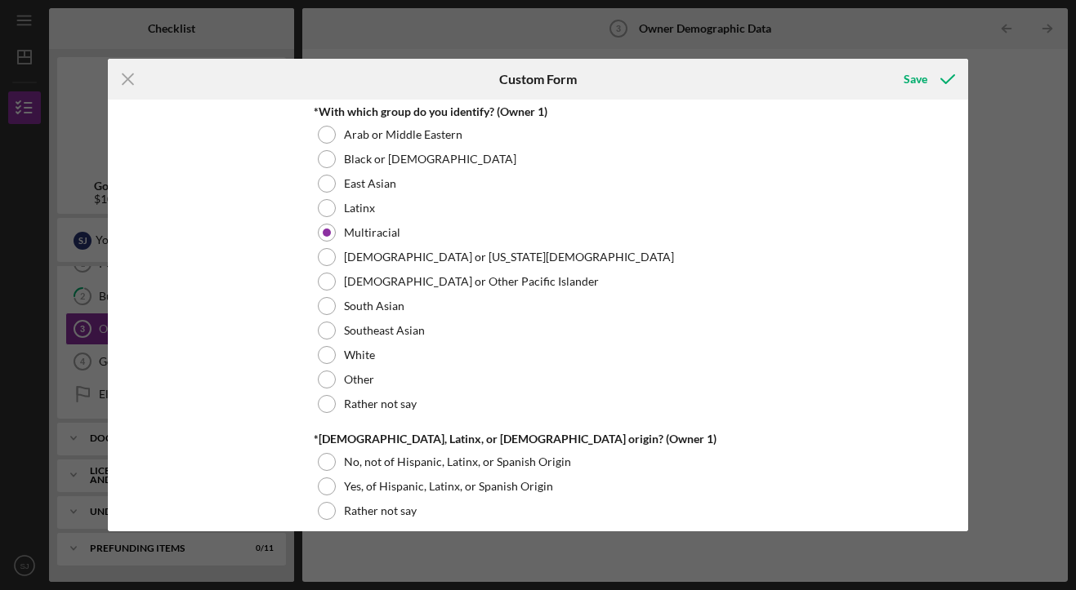
click at [226, 277] on div "What is your preferred language? English Owner Demographic Form *How many peopl…" at bounding box center [538, 315] width 861 height 431
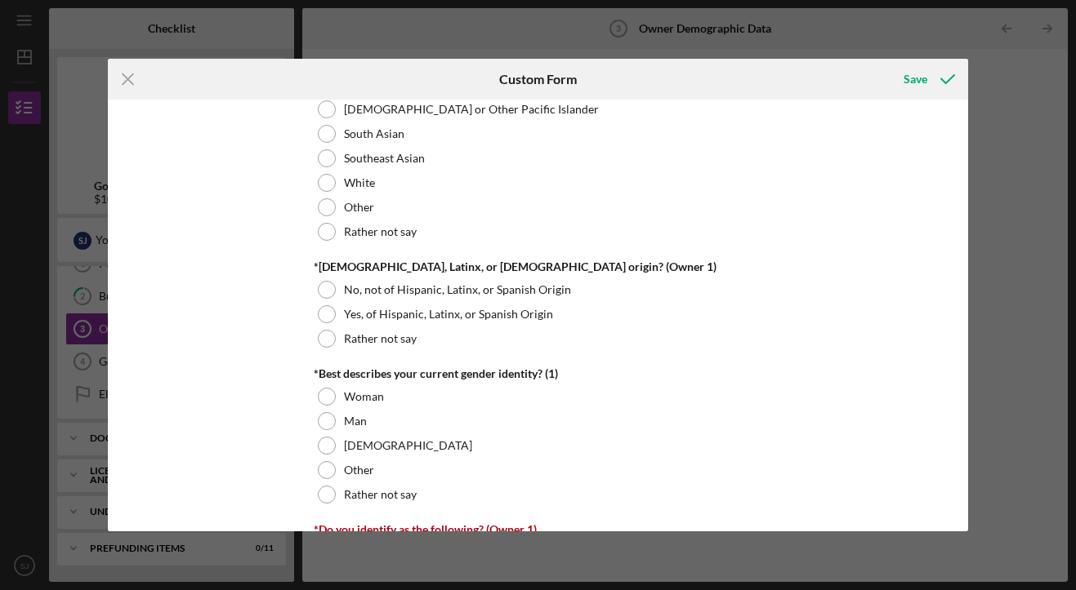
scroll to position [1049, 0]
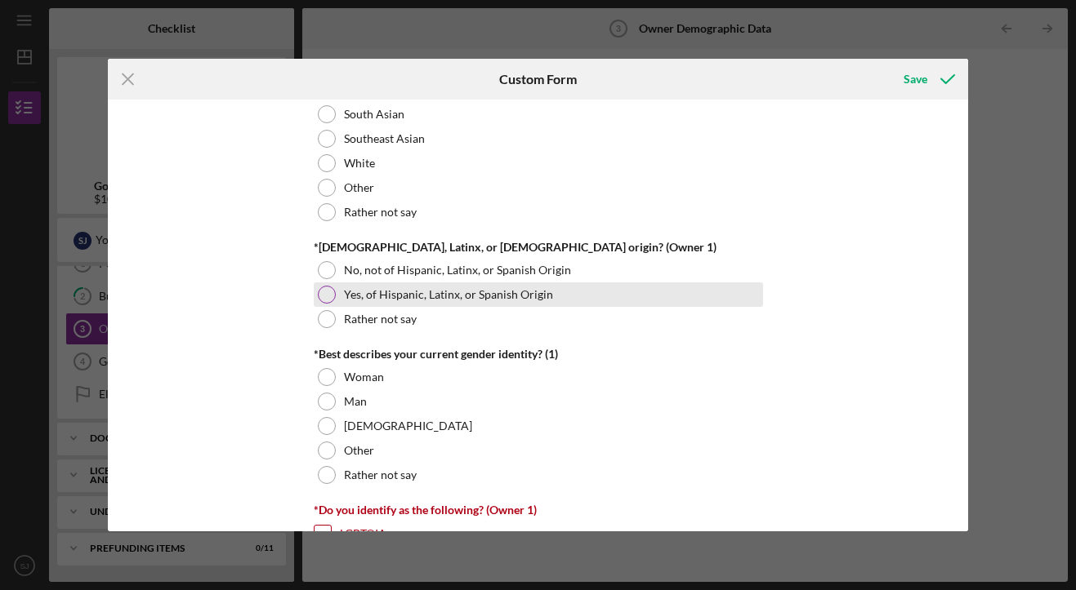
click at [318, 288] on div at bounding box center [327, 295] width 18 height 18
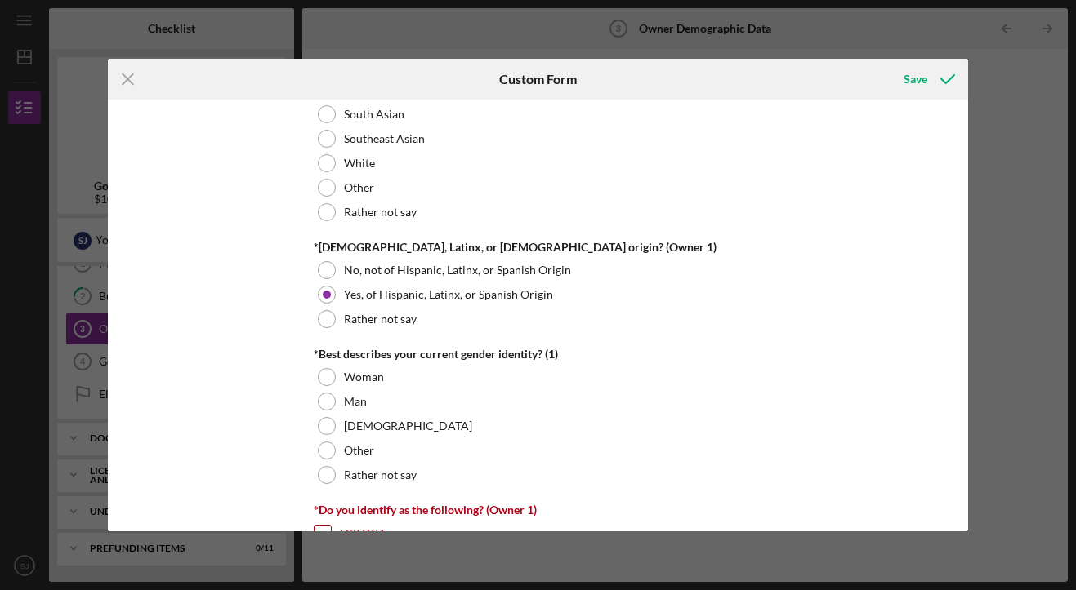
click at [215, 342] on div "What is your preferred language? English Owner Demographic Form *How many peopl…" at bounding box center [538, 315] width 861 height 431
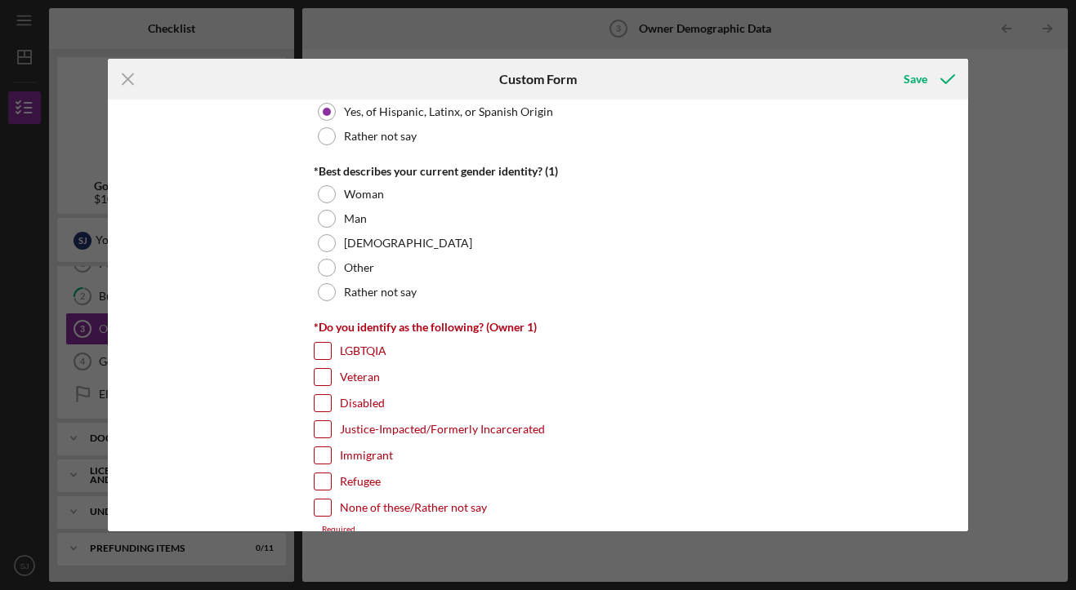
scroll to position [1233, 0]
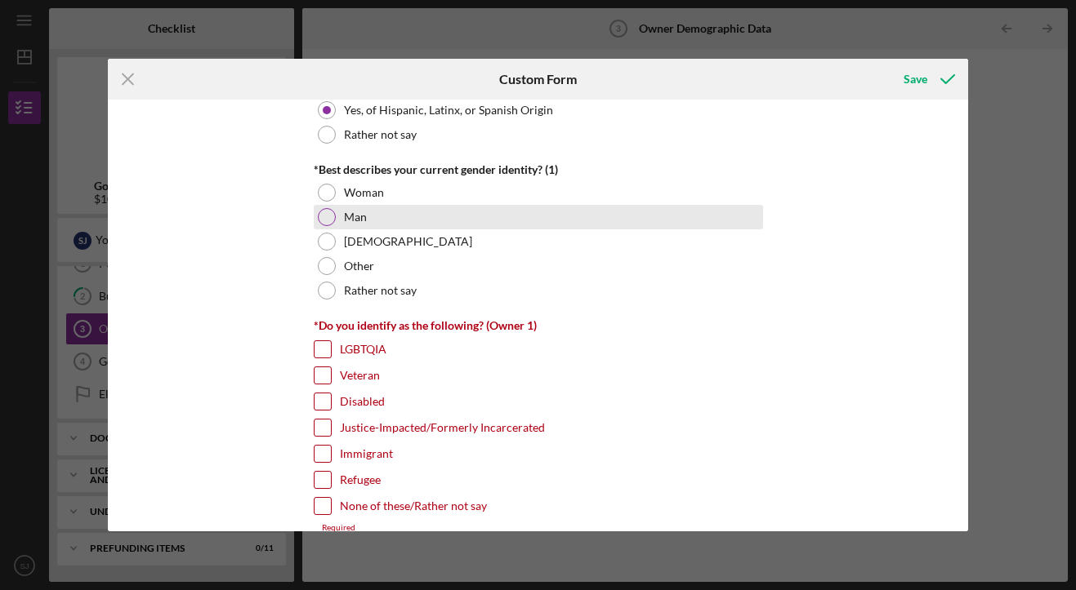
click at [331, 216] on div at bounding box center [327, 217] width 18 height 18
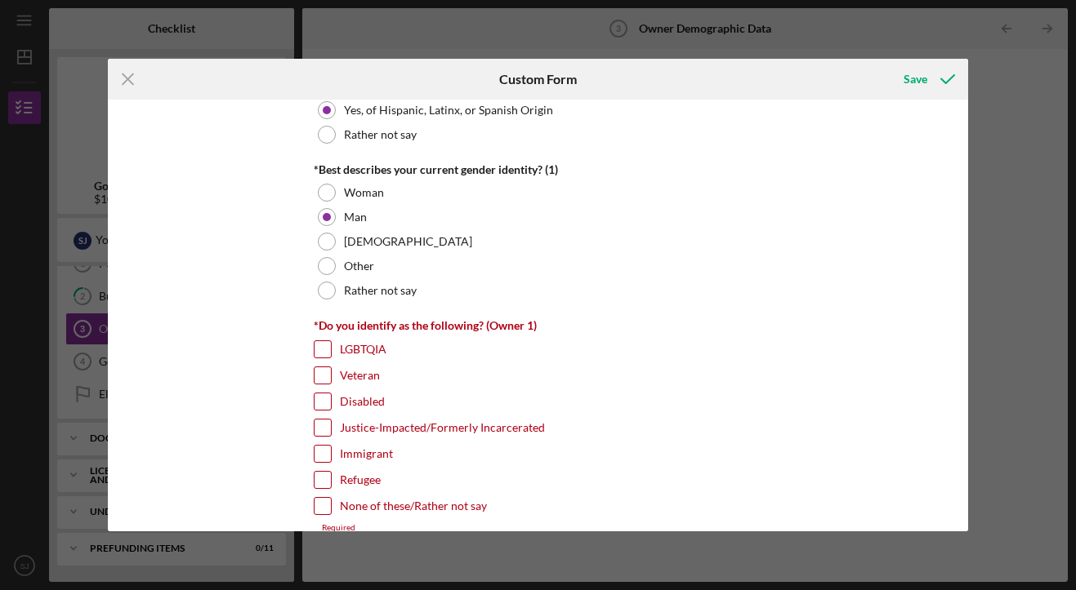
click at [212, 357] on div "What is your preferred language? English Owner Demographic Form *How many peopl…" at bounding box center [538, 315] width 861 height 431
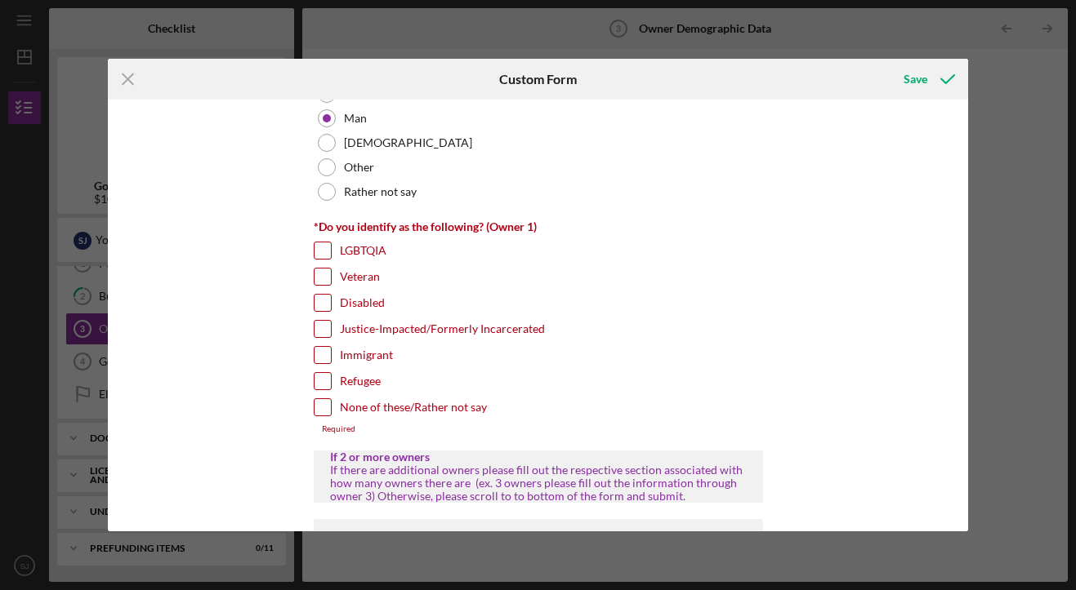
scroll to position [1361, 0]
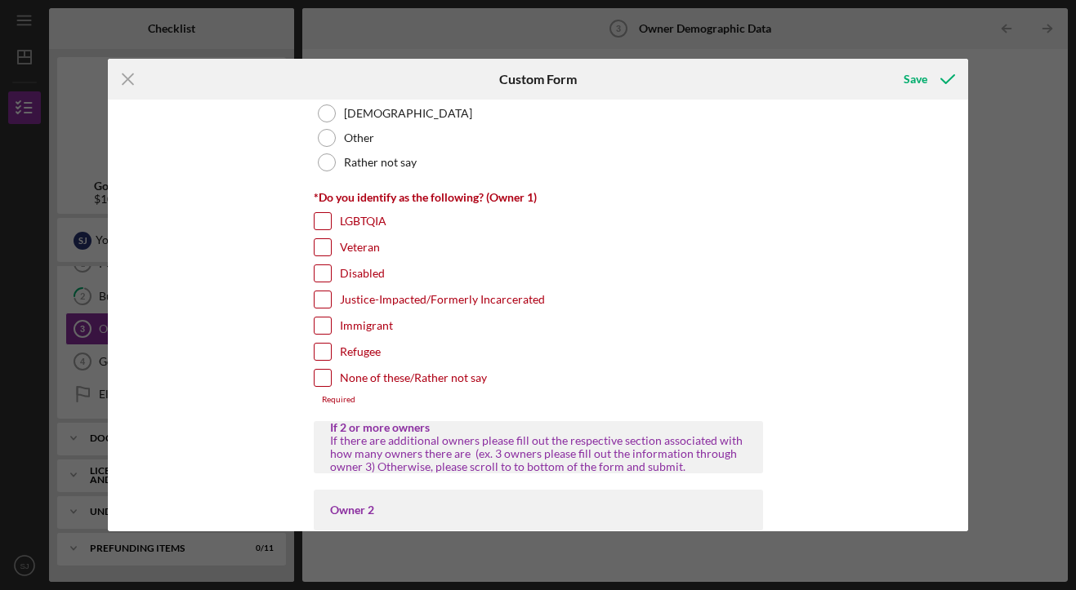
click at [314, 376] on input "None of these/Rather not say" at bounding box center [322, 378] width 16 height 16
checkbox input "true"
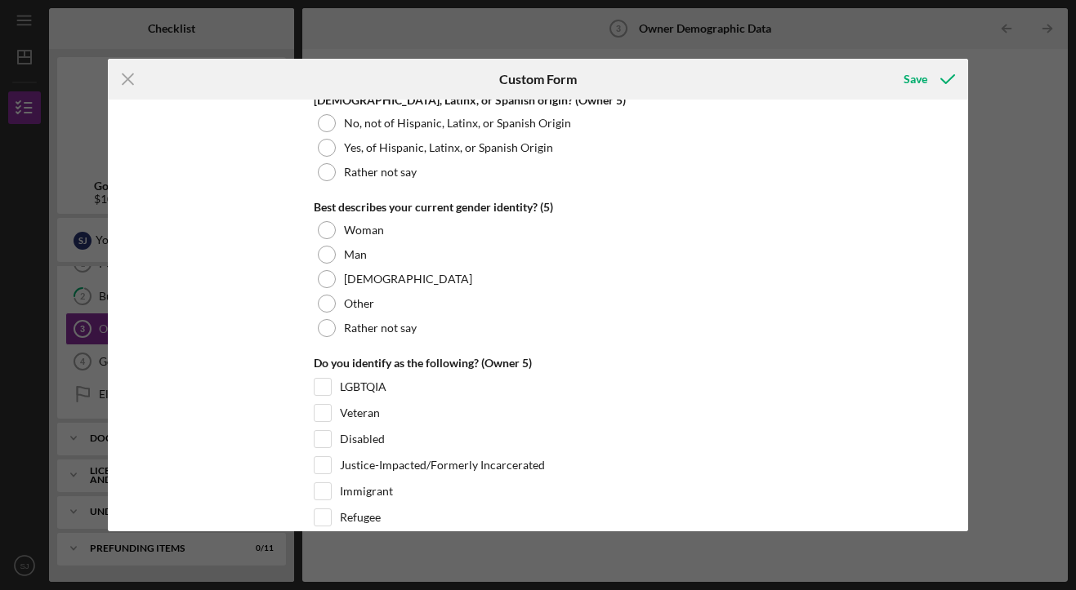
scroll to position [6313, 0]
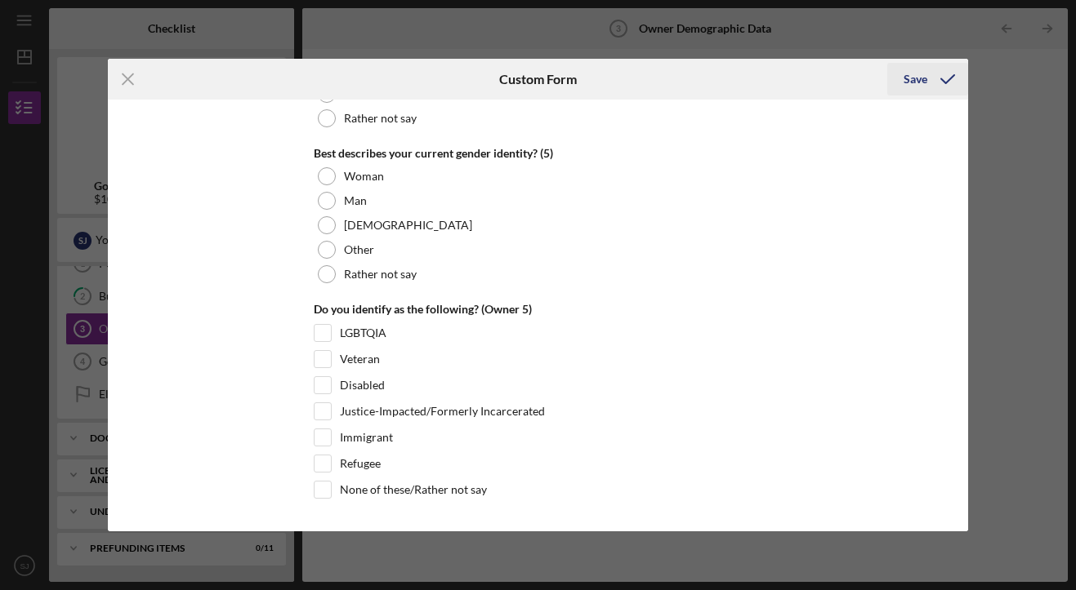
click at [907, 77] on div "Save" at bounding box center [915, 79] width 24 height 33
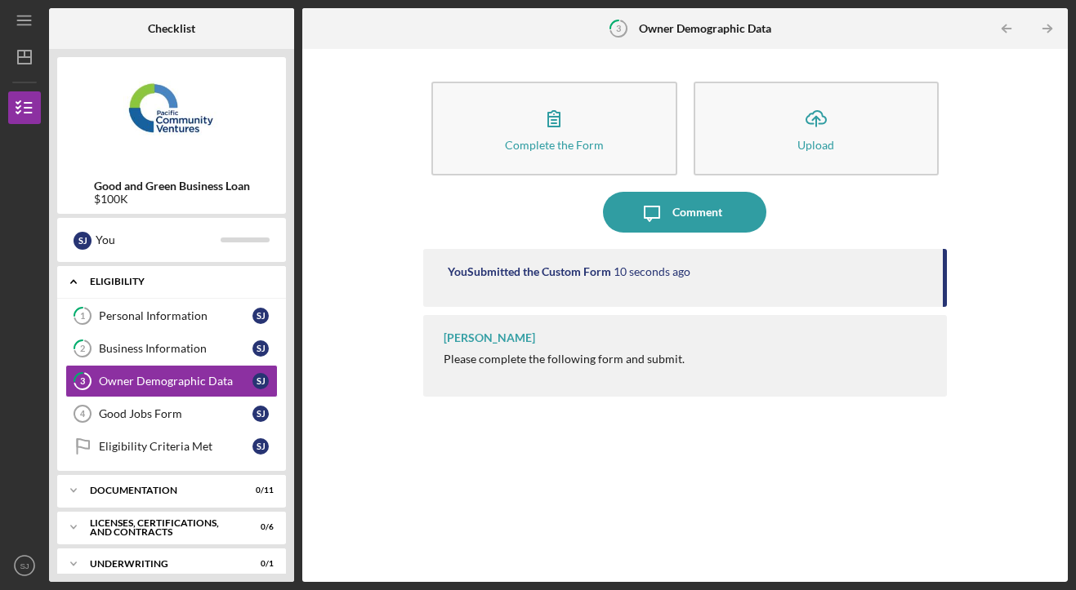
click at [262, 280] on div "Eligibility" at bounding box center [178, 282] width 176 height 10
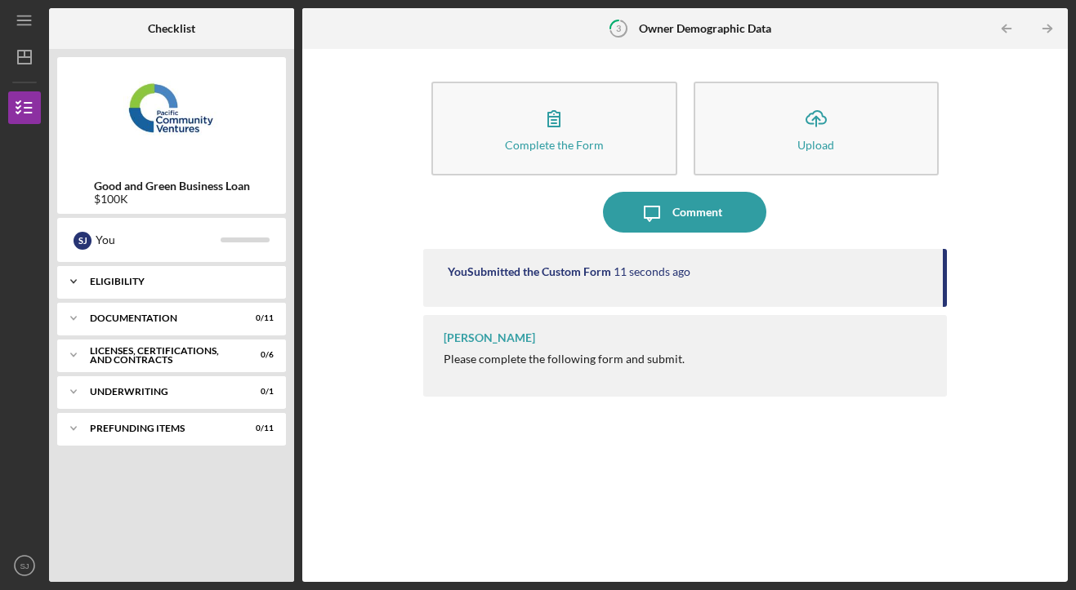
click at [260, 281] on div "Eligibility" at bounding box center [178, 282] width 176 height 10
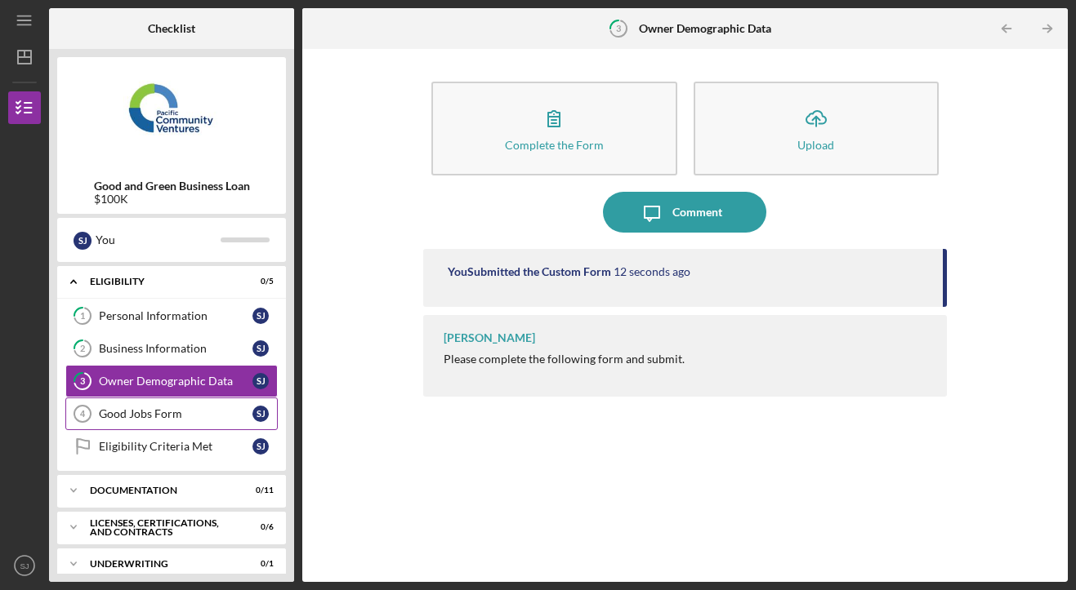
click at [140, 418] on div "Good Jobs Form" at bounding box center [176, 414] width 154 height 13
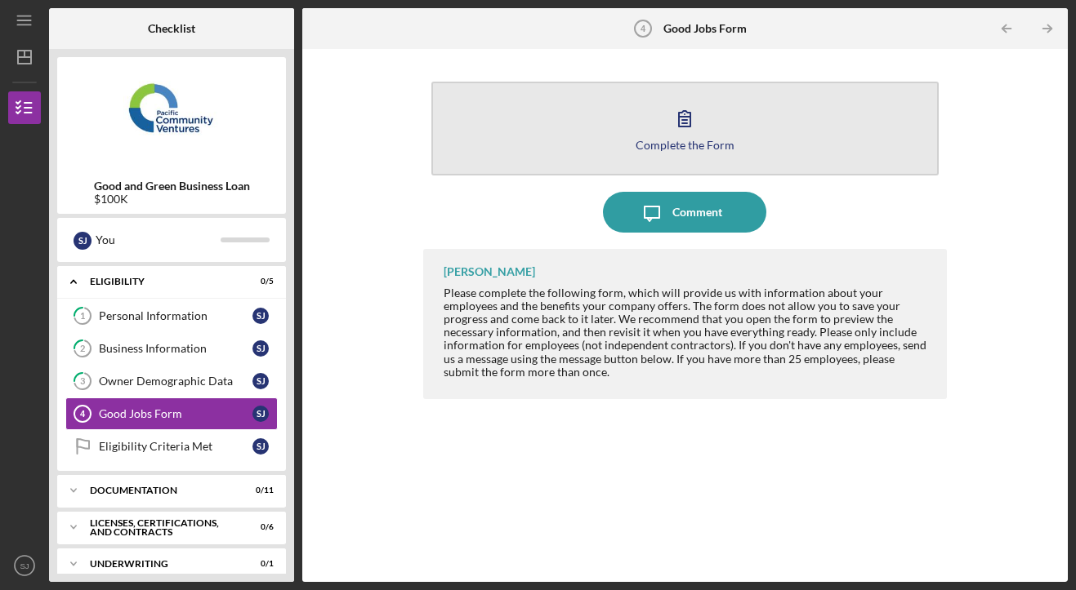
click at [653, 127] on button "Complete the Form Form" at bounding box center [685, 129] width 508 height 94
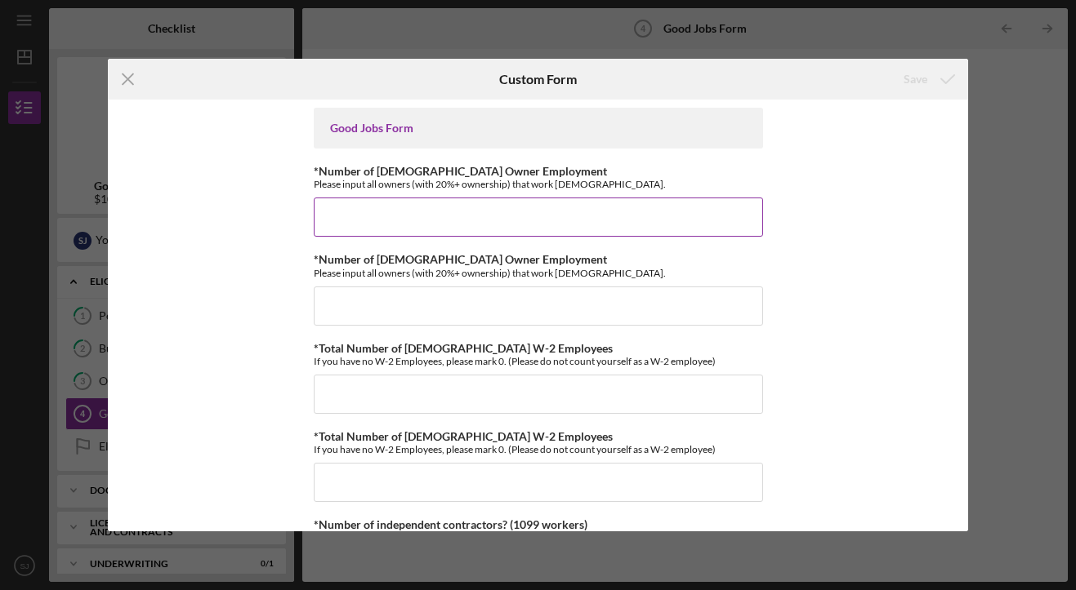
click at [408, 220] on input "*Number of [DEMOGRAPHIC_DATA] Owner Employment" at bounding box center [538, 217] width 449 height 39
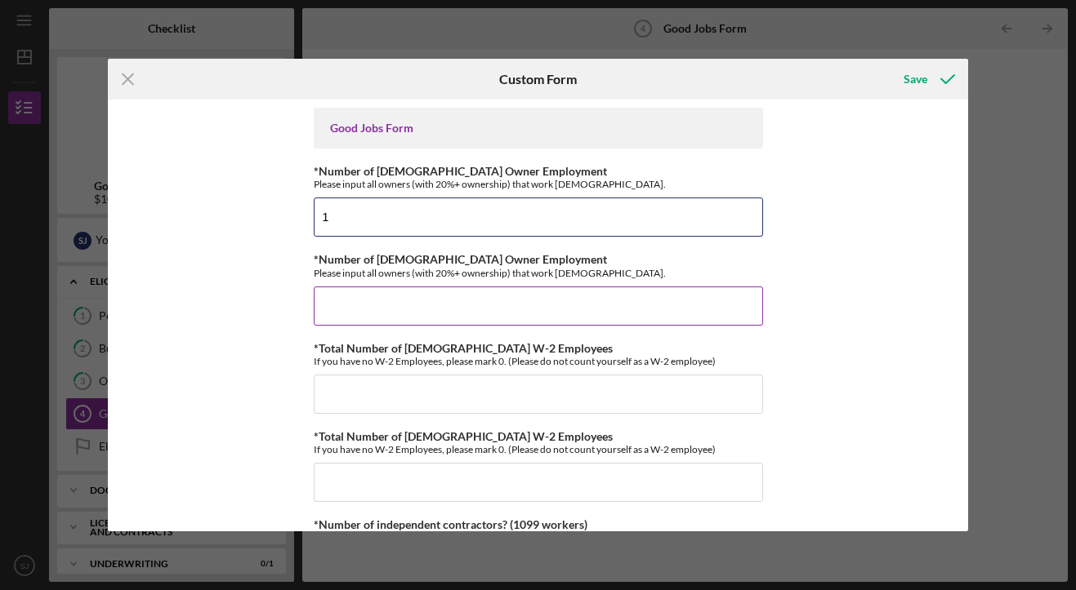
type input "1"
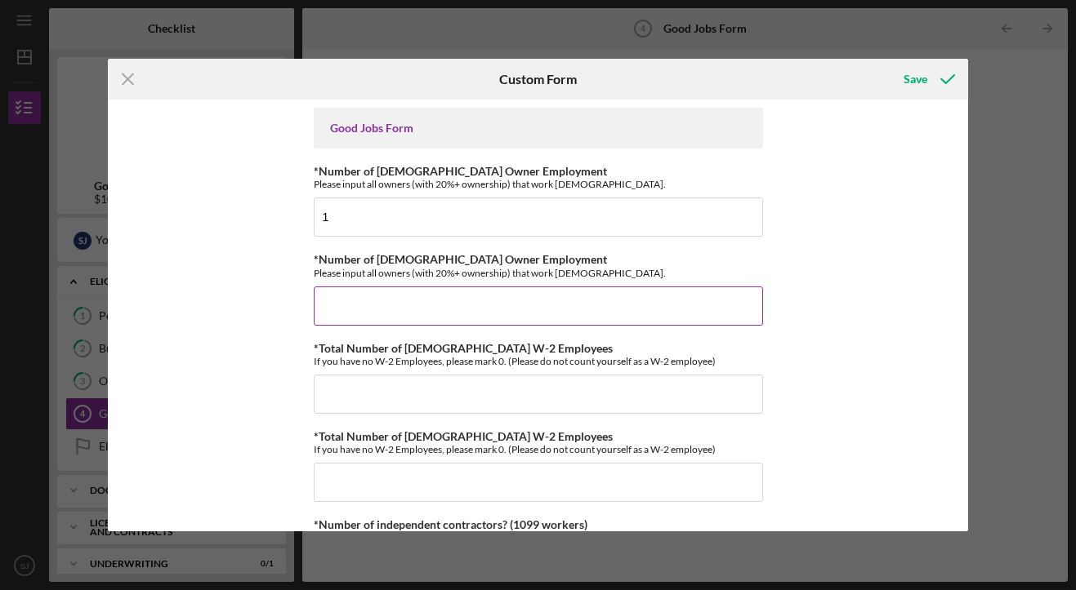
click at [354, 308] on input "*Number of [DEMOGRAPHIC_DATA] Owner Employment" at bounding box center [538, 306] width 449 height 39
type input "0"
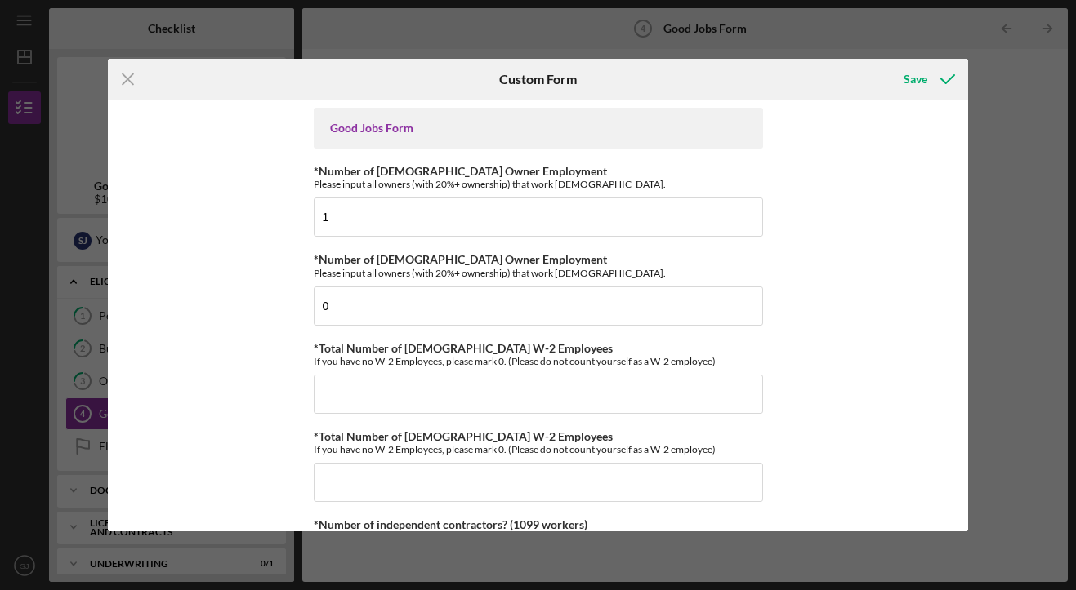
click at [271, 365] on div "Good Jobs Form *Number of [DEMOGRAPHIC_DATA] Owner Employment Please input all …" at bounding box center [538, 315] width 861 height 431
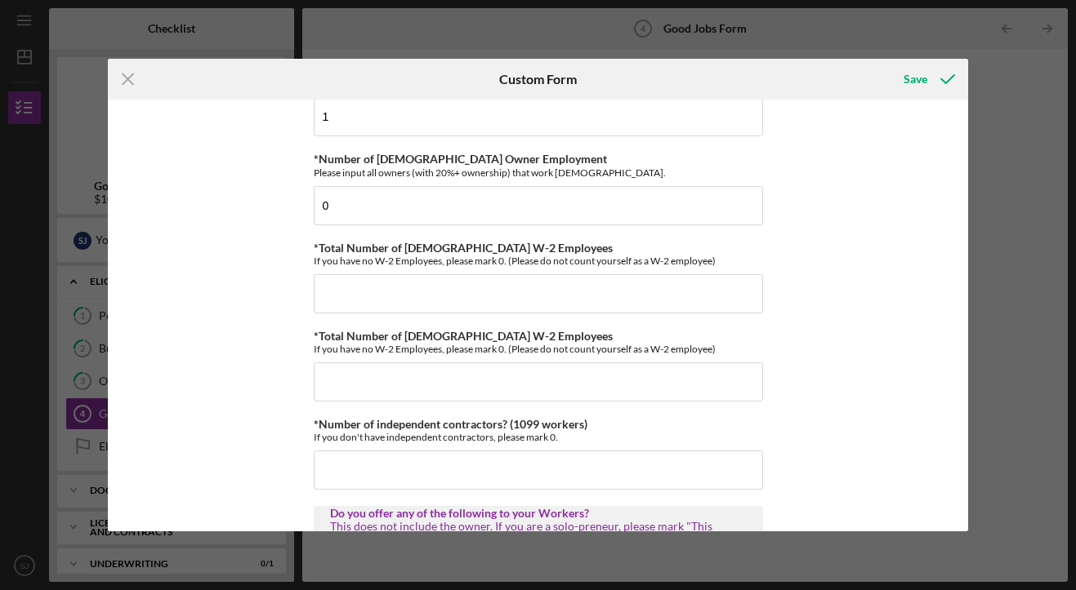
scroll to position [125, 0]
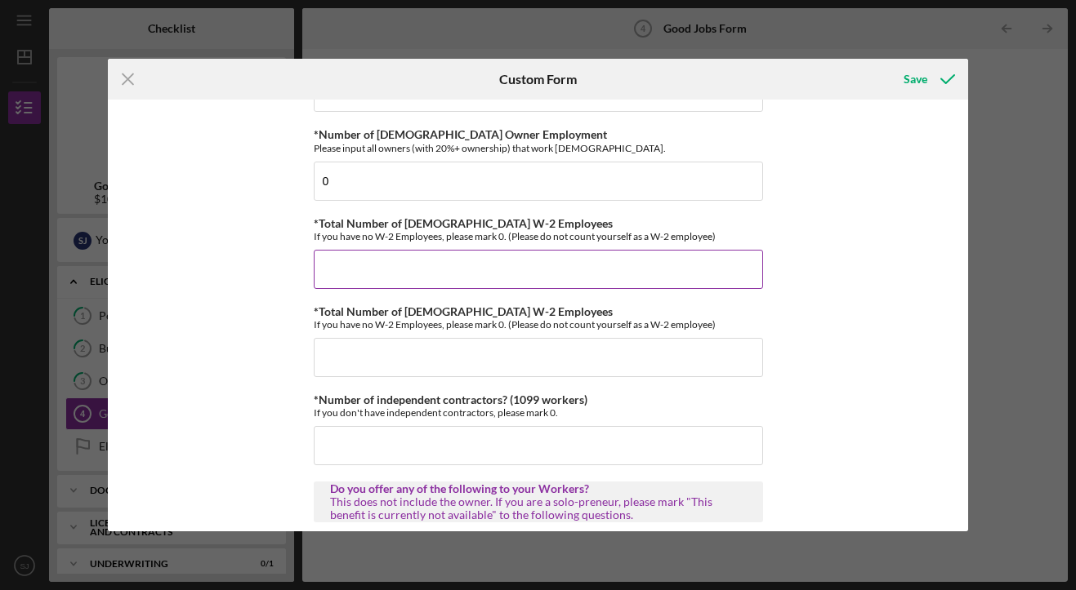
click at [372, 270] on input "*Total Number of [DEMOGRAPHIC_DATA] W-2 Employees" at bounding box center [538, 269] width 449 height 39
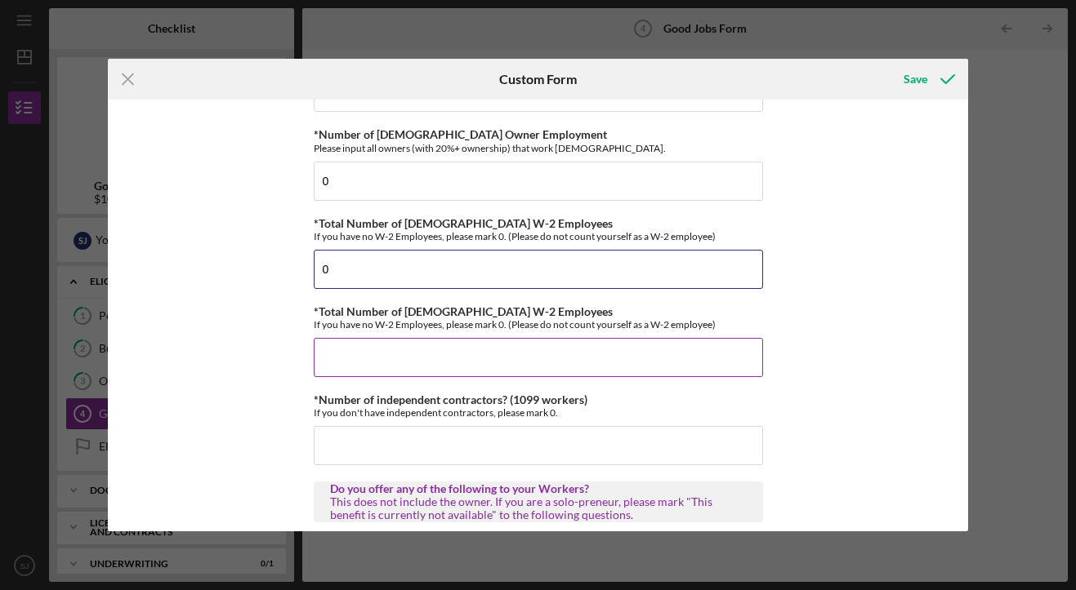
type input "0"
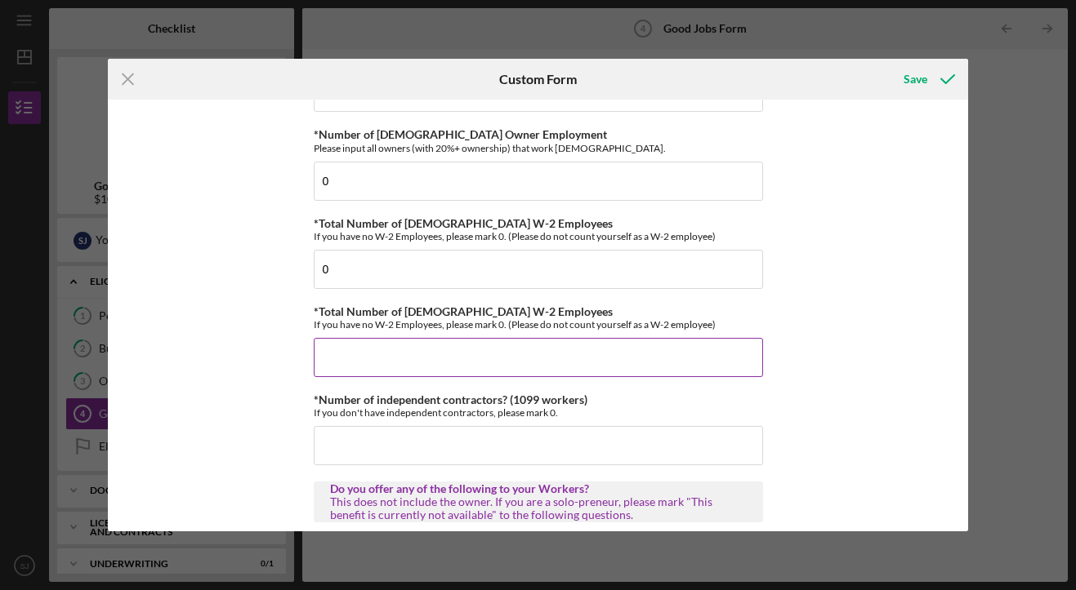
click at [331, 359] on input "*Total Number of [DEMOGRAPHIC_DATA] W-2 Employees" at bounding box center [538, 357] width 449 height 39
type input "0"
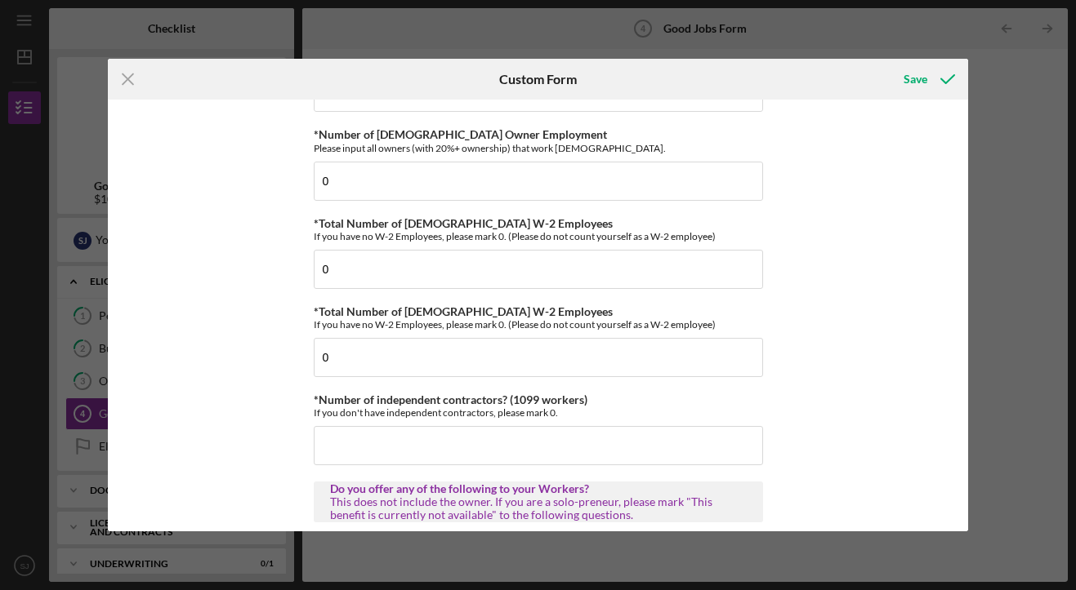
click at [204, 328] on div "Good Jobs Form *Number of [DEMOGRAPHIC_DATA] Owner Employment Please input all …" at bounding box center [538, 315] width 861 height 431
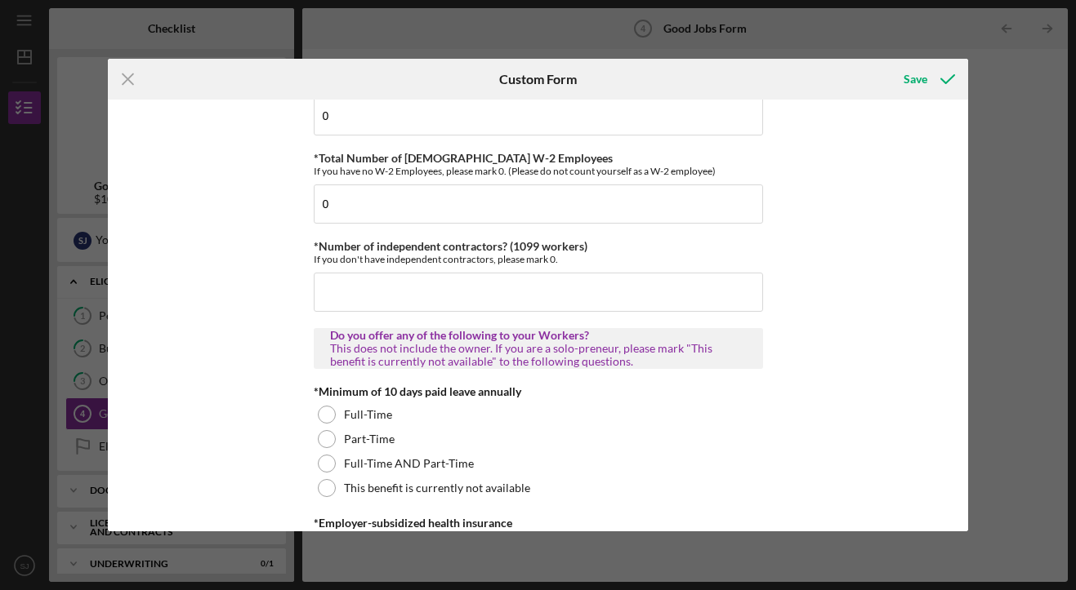
scroll to position [307, 0]
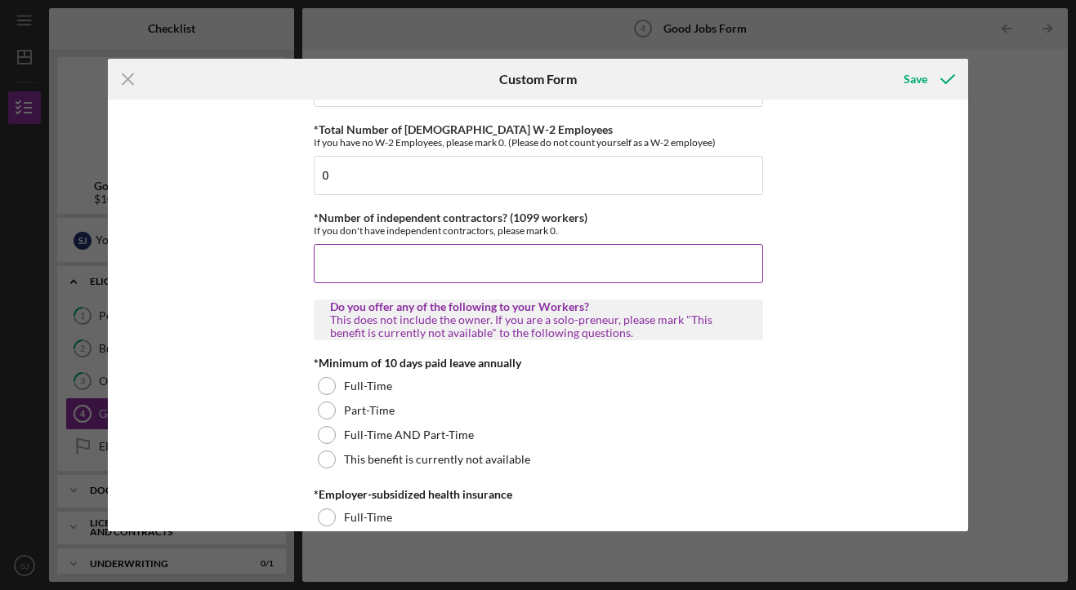
click at [343, 268] on input "*Number of independent contractors? (1099 workers)" at bounding box center [538, 263] width 449 height 39
type input "1"
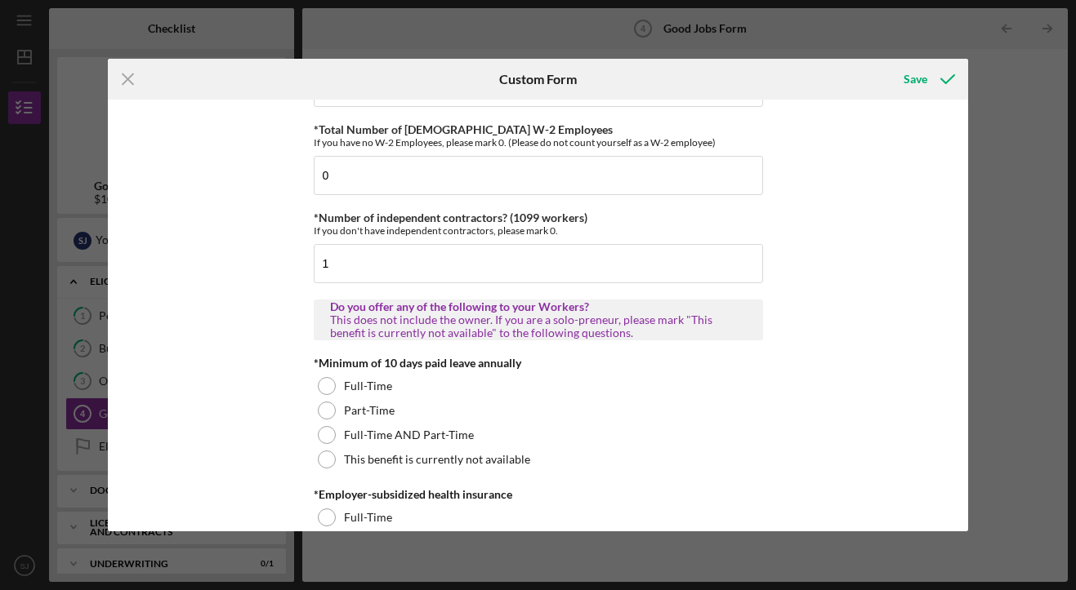
click at [244, 311] on div "Good Jobs Form *Number of [DEMOGRAPHIC_DATA] Owner Employment Please input all …" at bounding box center [538, 315] width 861 height 431
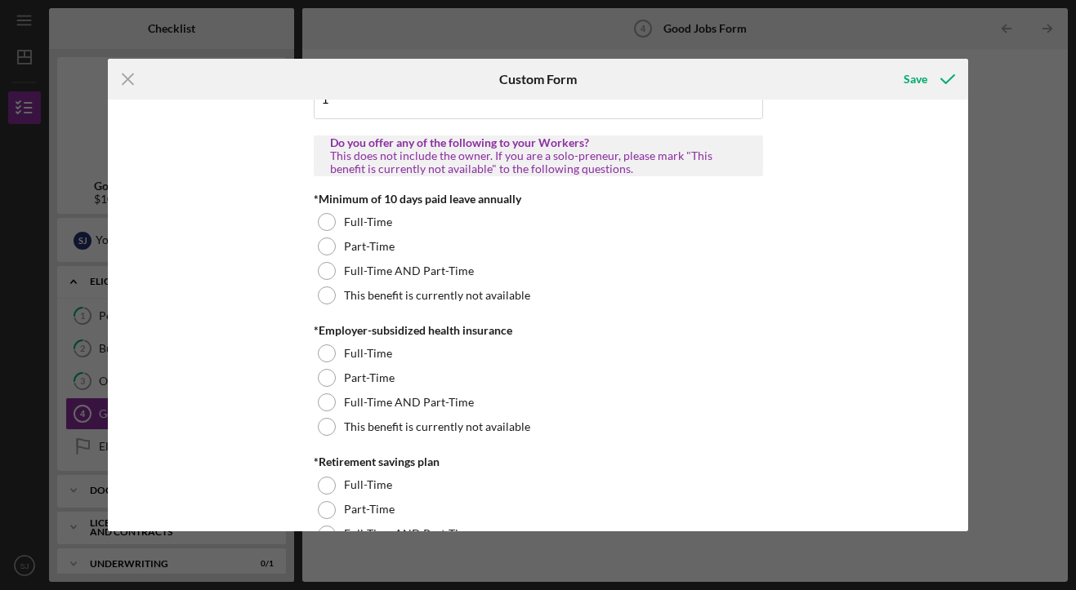
scroll to position [502, 0]
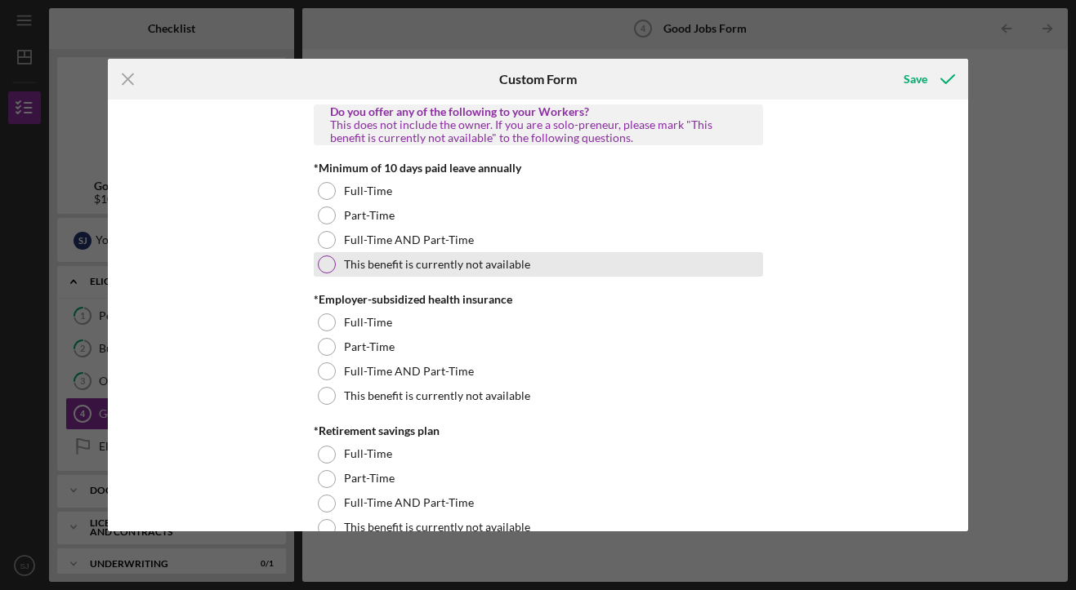
click at [323, 261] on div at bounding box center [327, 265] width 18 height 18
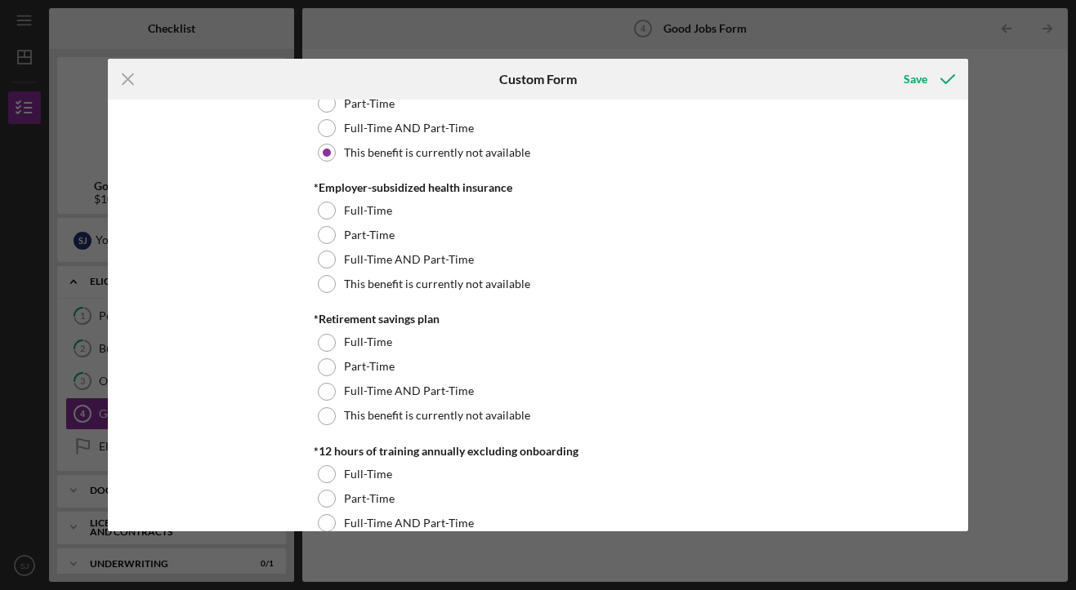
scroll to position [621, 0]
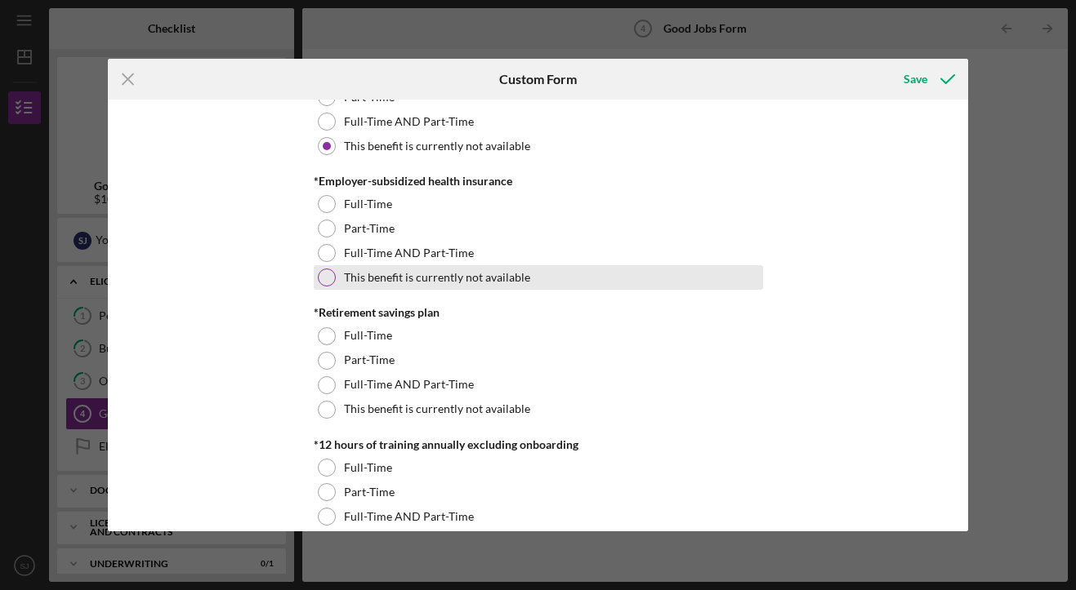
click at [322, 273] on div at bounding box center [327, 278] width 18 height 18
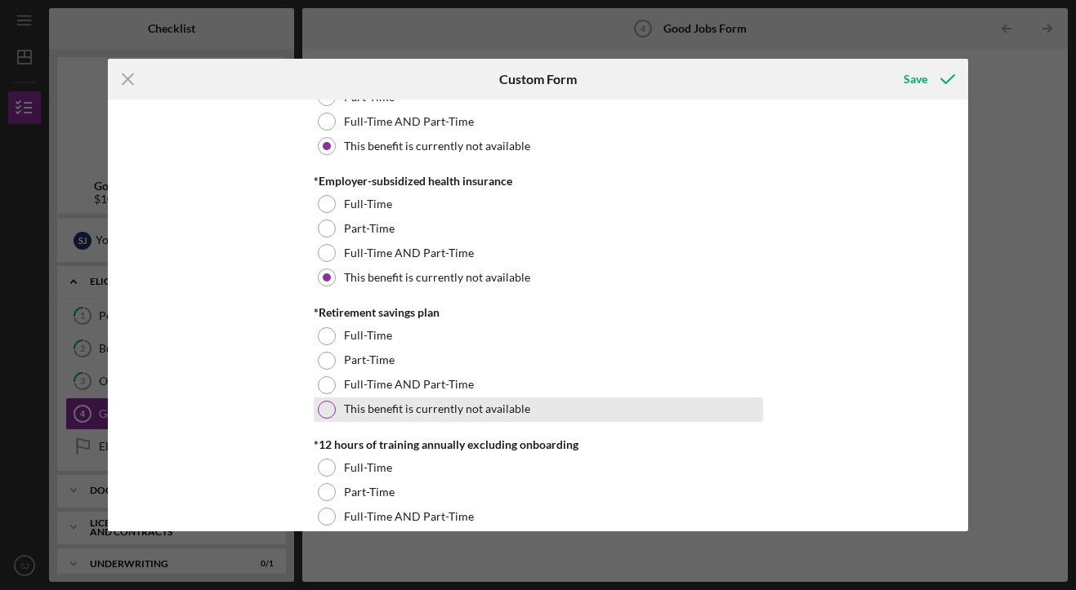
click at [327, 412] on div at bounding box center [327, 410] width 18 height 18
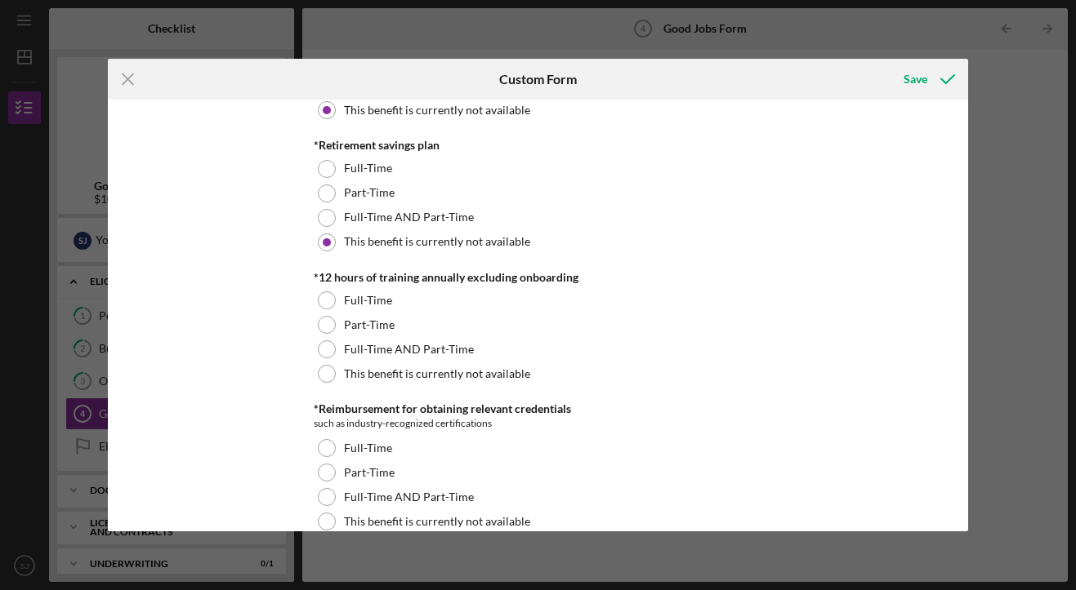
scroll to position [812, 0]
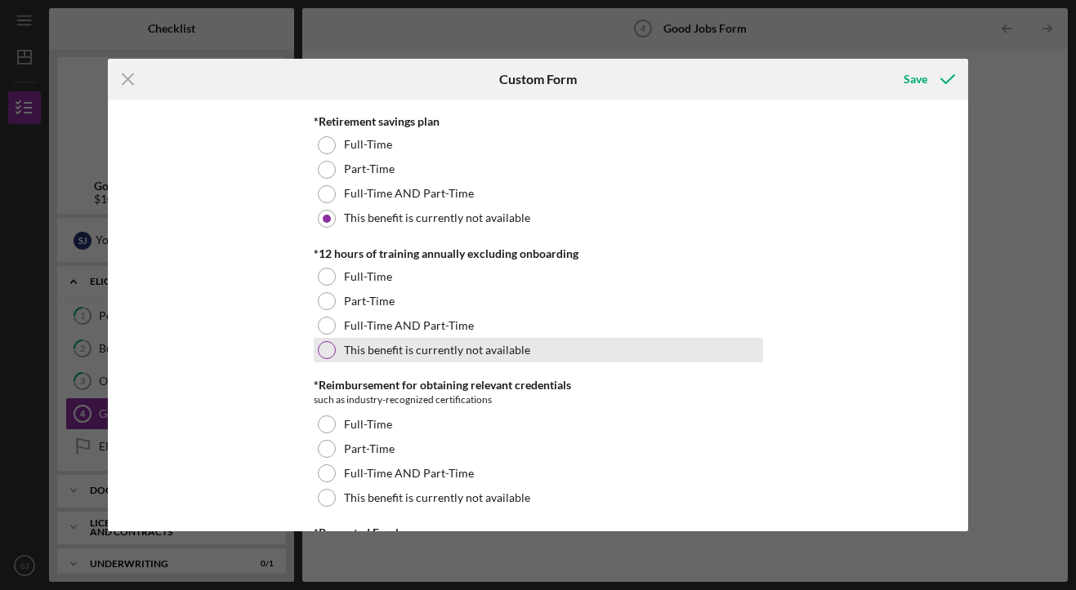
click at [318, 350] on div at bounding box center [327, 350] width 18 height 18
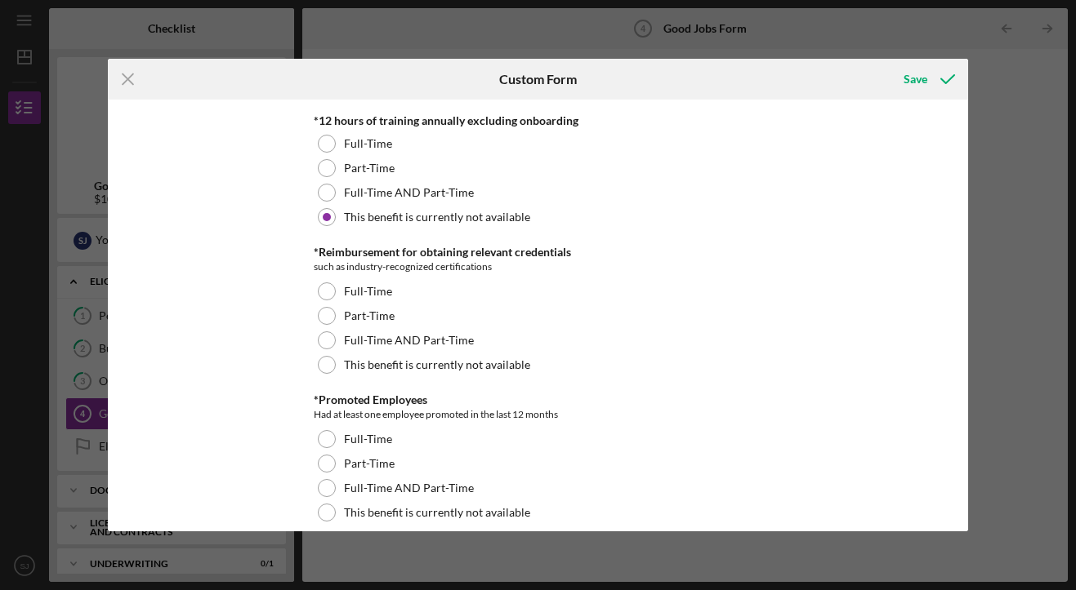
scroll to position [955, 0]
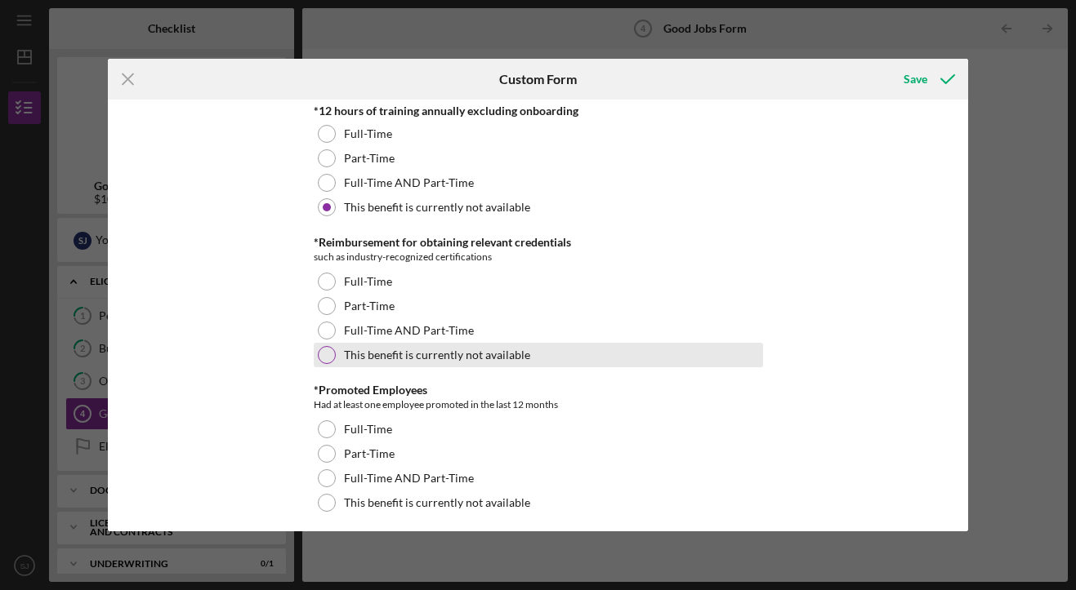
click at [324, 356] on div at bounding box center [327, 355] width 18 height 18
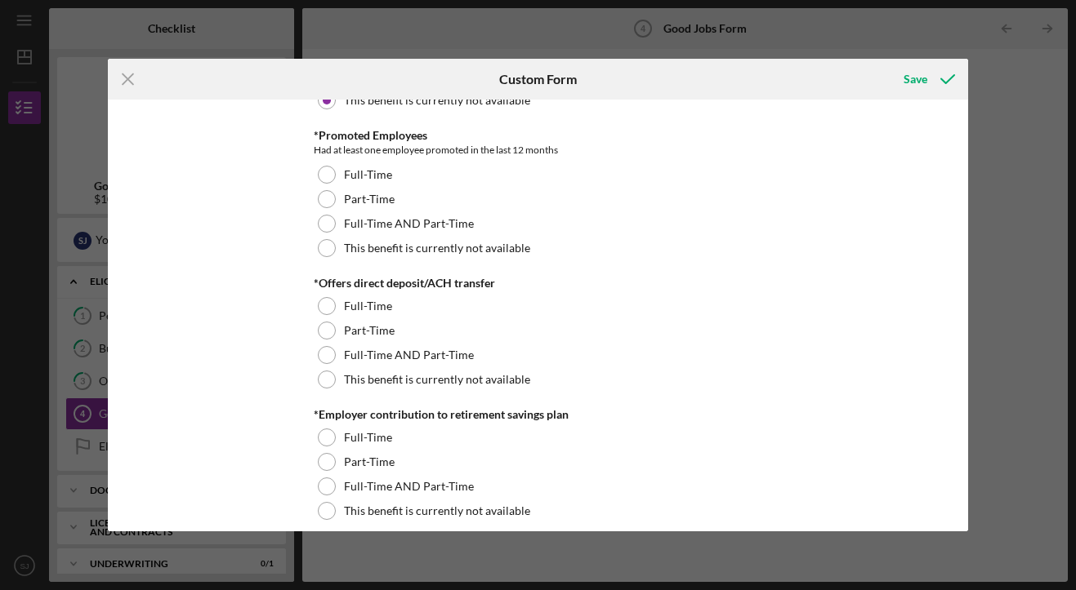
scroll to position [1212, 0]
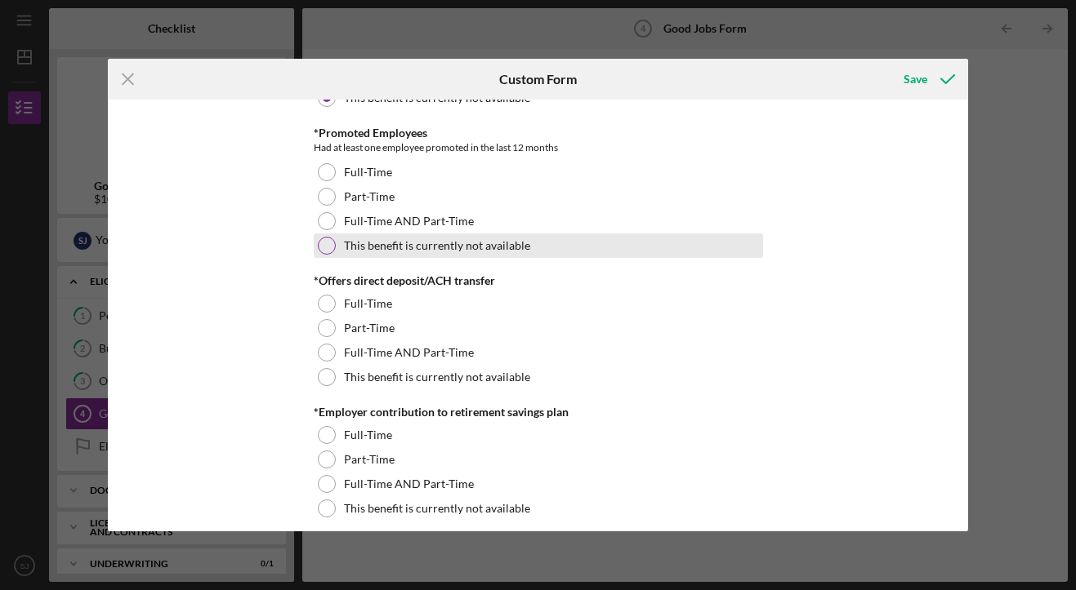
click at [324, 244] on div at bounding box center [327, 246] width 18 height 18
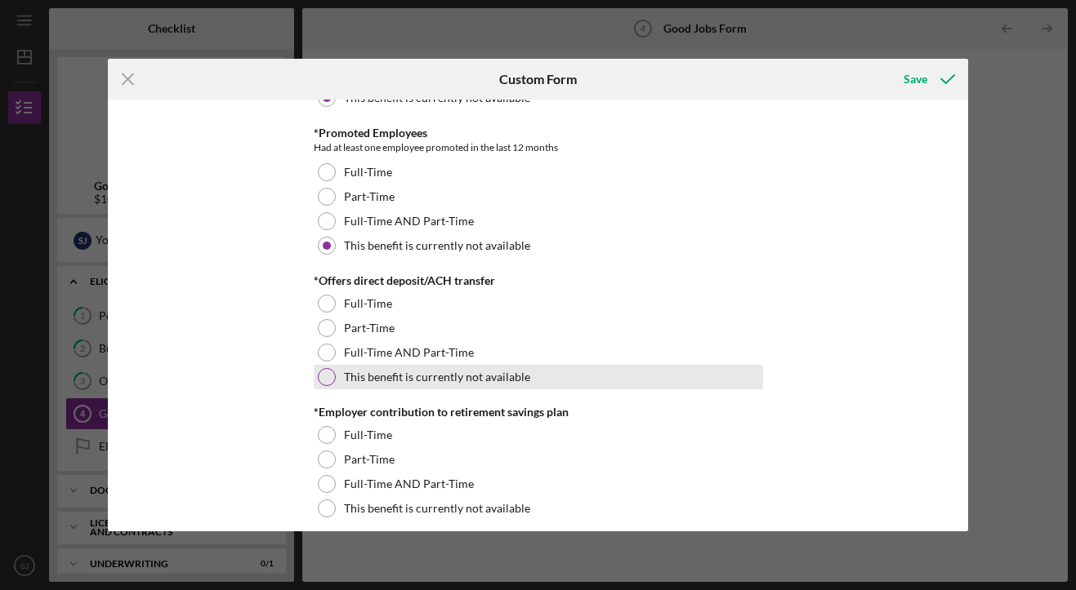
click at [319, 376] on div at bounding box center [327, 377] width 18 height 18
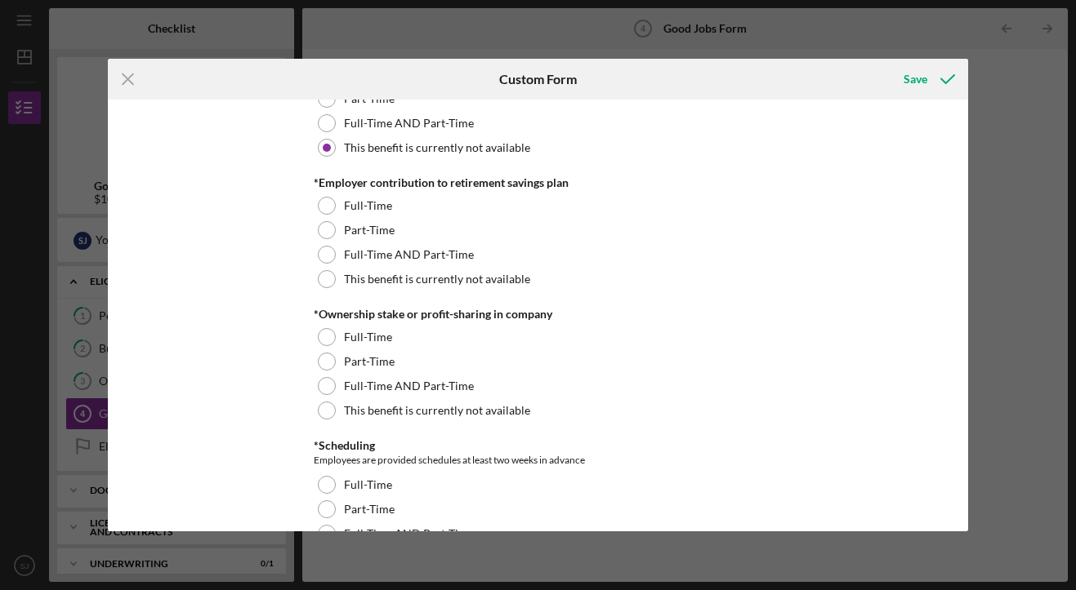
scroll to position [1470, 0]
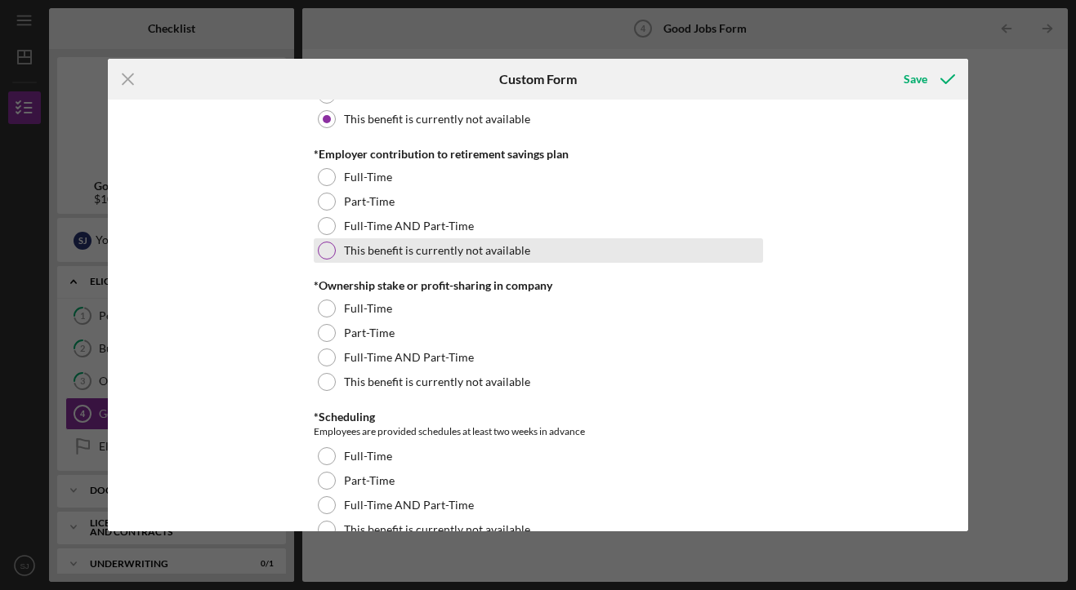
click at [319, 252] on div at bounding box center [327, 251] width 18 height 18
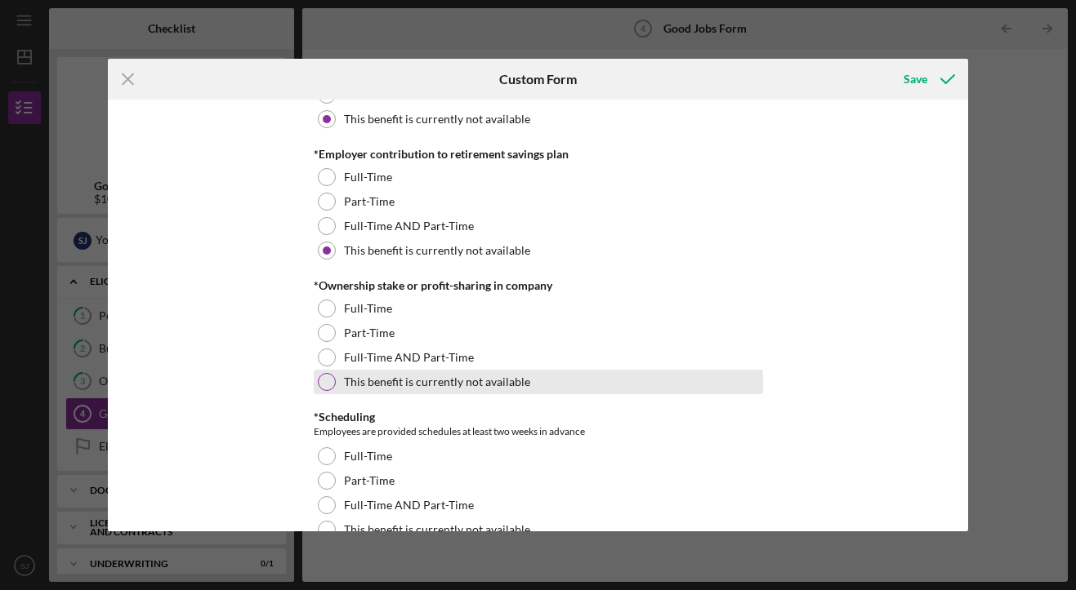
click at [325, 379] on div at bounding box center [327, 382] width 18 height 18
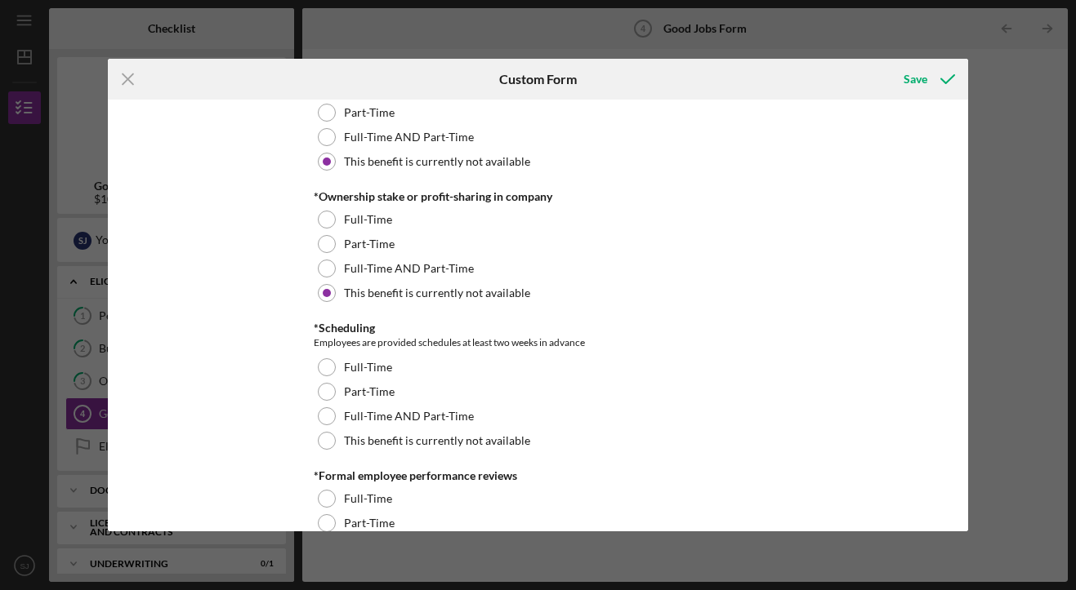
scroll to position [1668, 0]
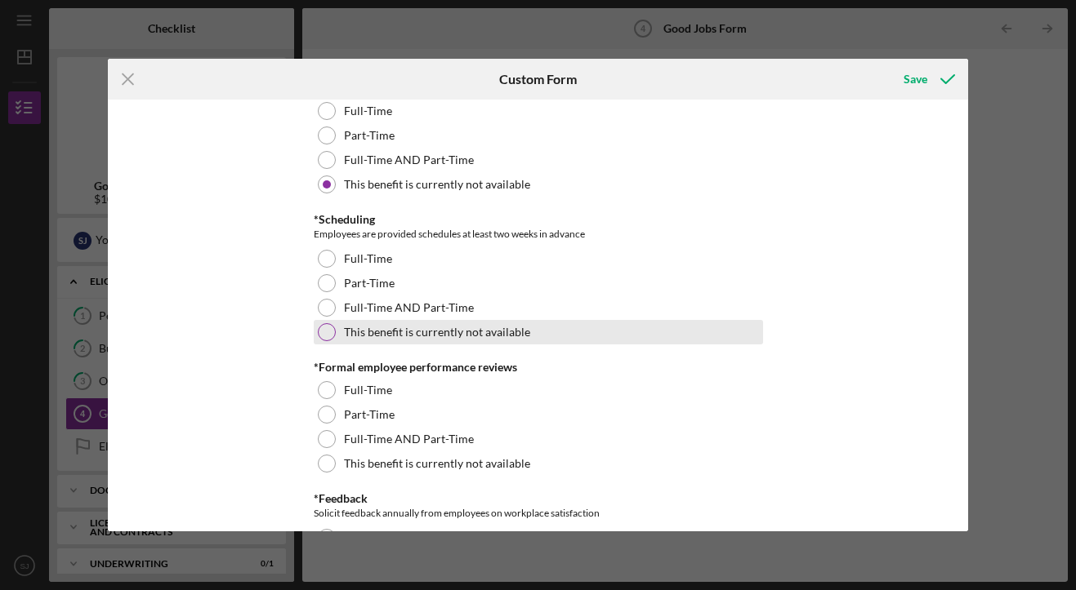
click at [318, 327] on div at bounding box center [327, 332] width 18 height 18
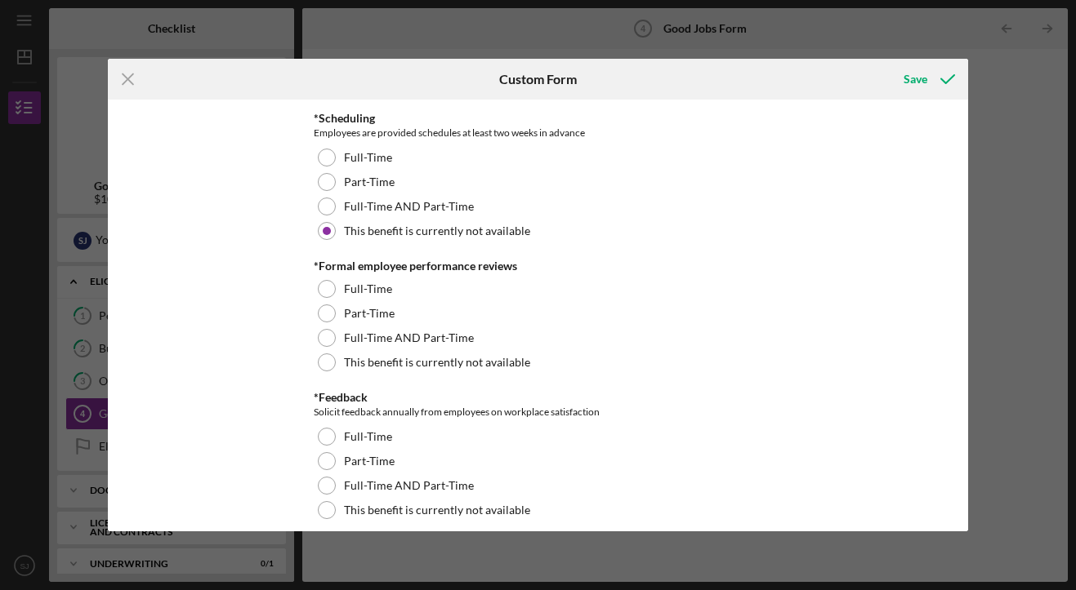
scroll to position [1774, 0]
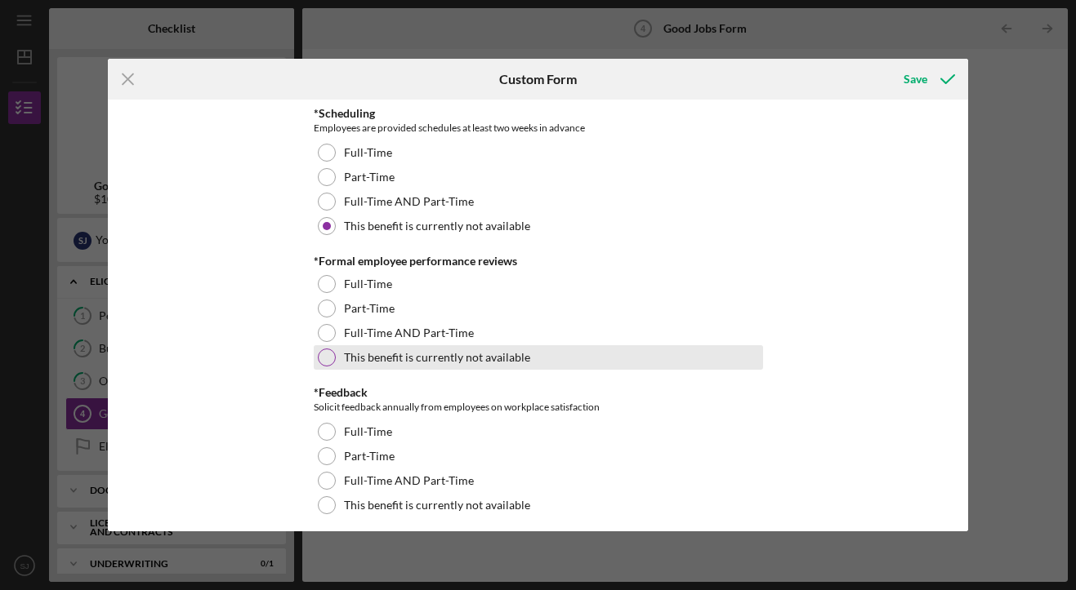
click at [324, 366] on div at bounding box center [327, 358] width 18 height 18
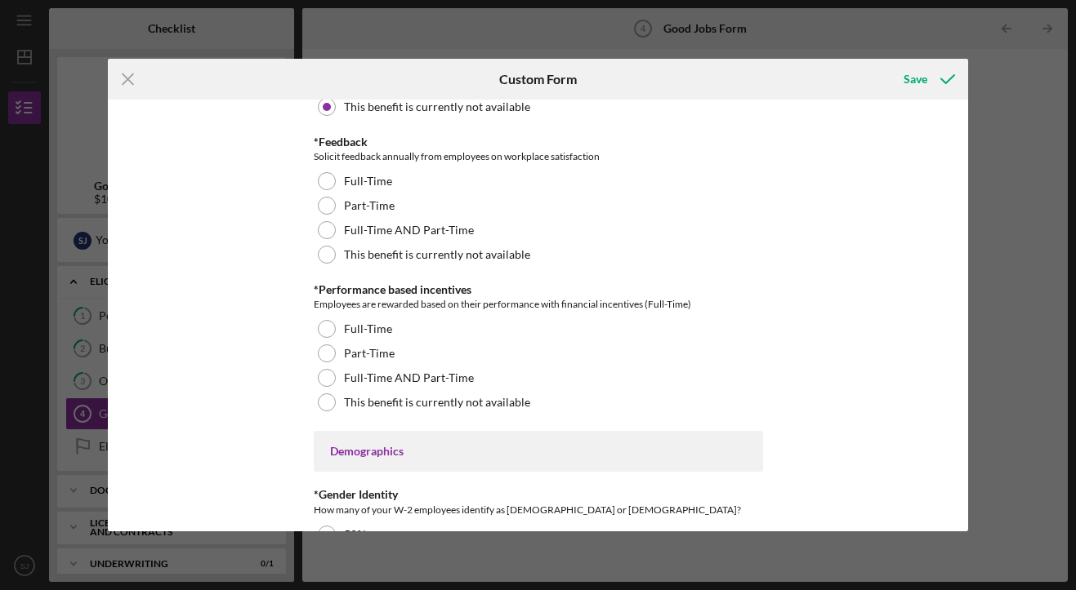
scroll to position [2045, 0]
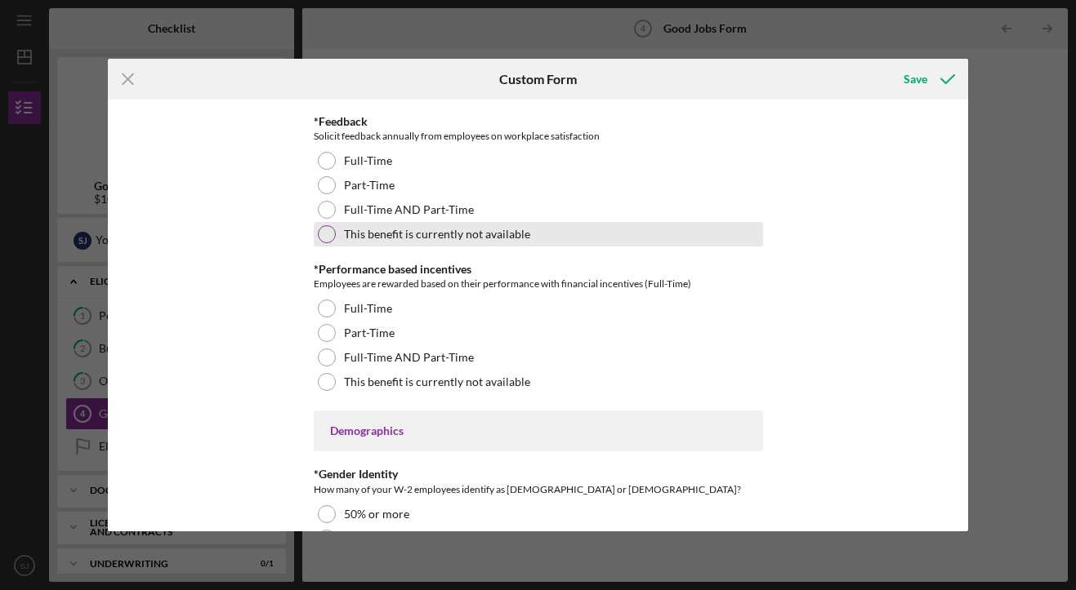
click at [323, 238] on div at bounding box center [327, 234] width 18 height 18
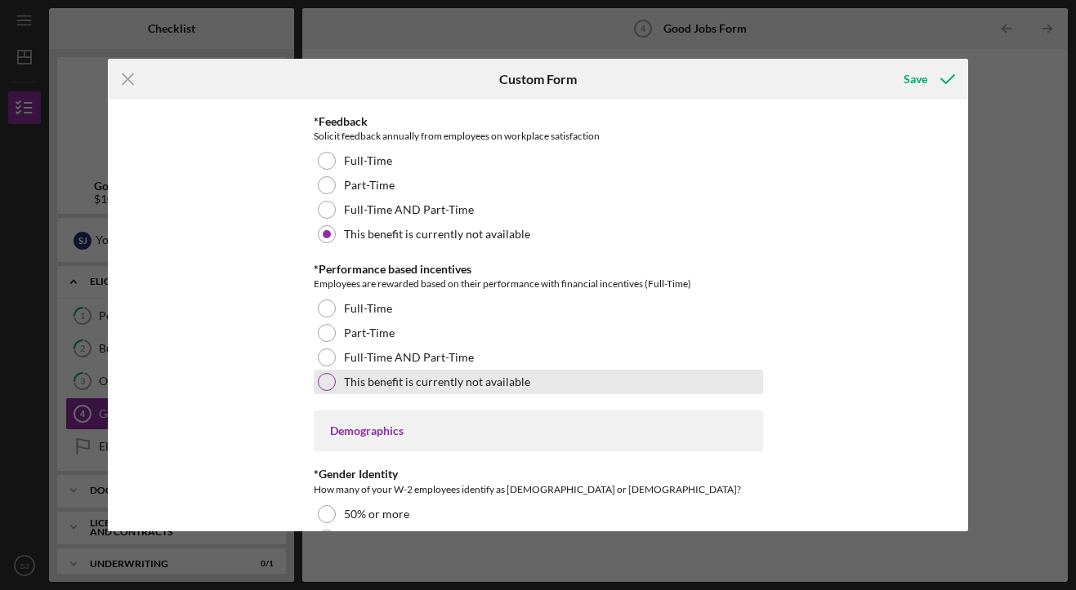
click at [321, 383] on div at bounding box center [327, 382] width 18 height 18
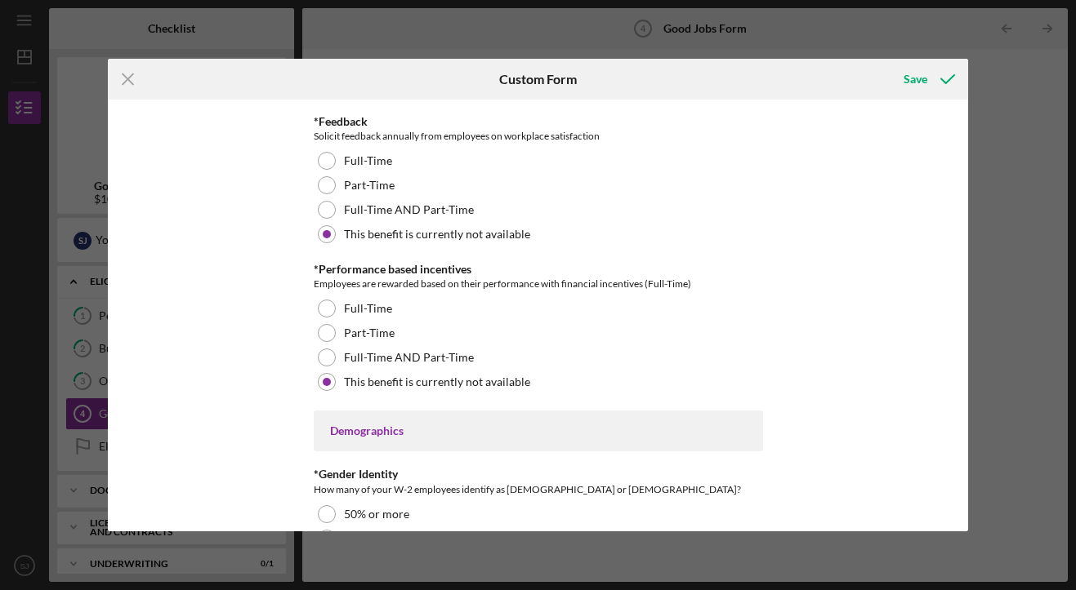
click at [245, 381] on div "Good Jobs Form *Number of [DEMOGRAPHIC_DATA] Owner Employment Please input all …" at bounding box center [538, 315] width 861 height 431
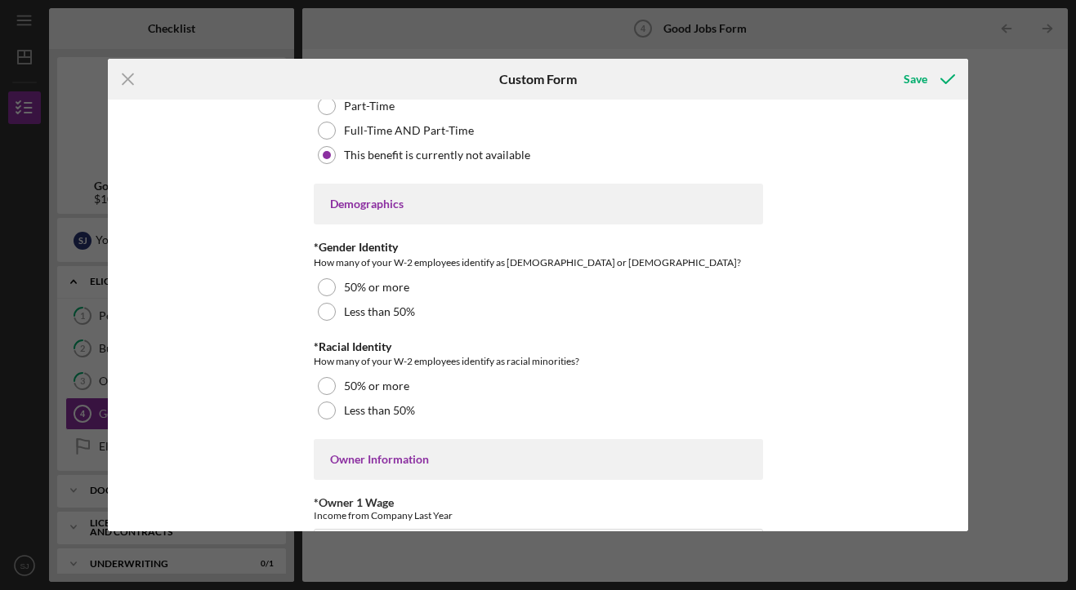
scroll to position [2279, 0]
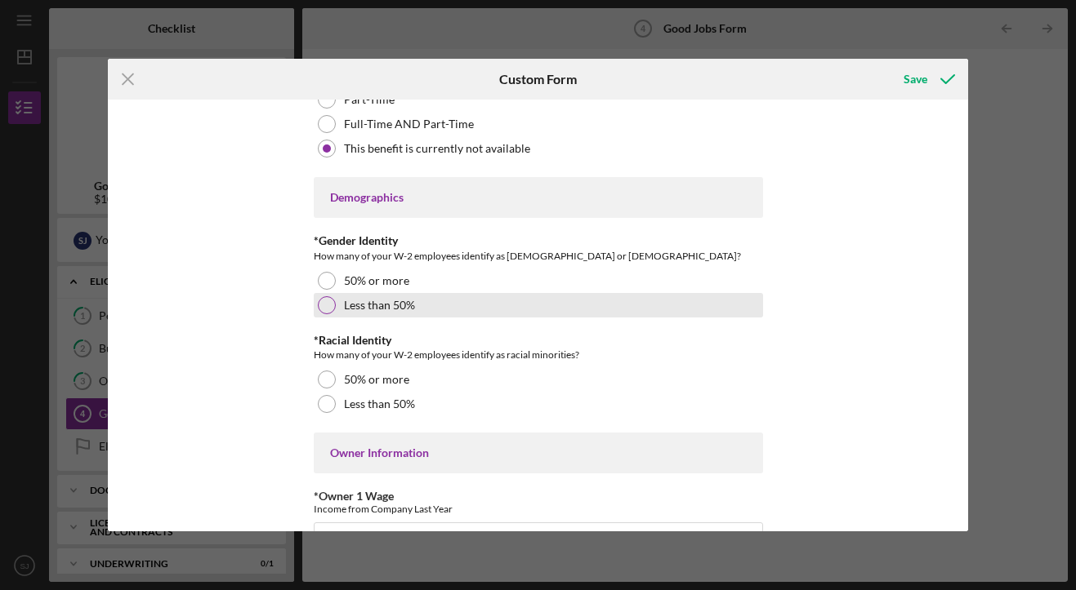
click at [324, 308] on div at bounding box center [327, 305] width 18 height 18
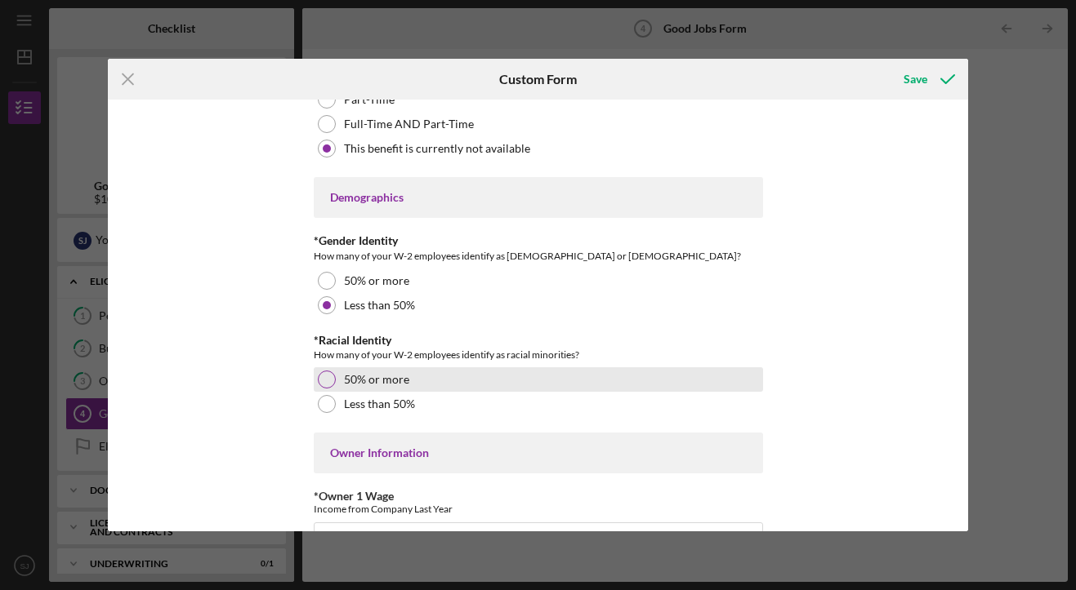
click at [319, 383] on div at bounding box center [327, 380] width 18 height 18
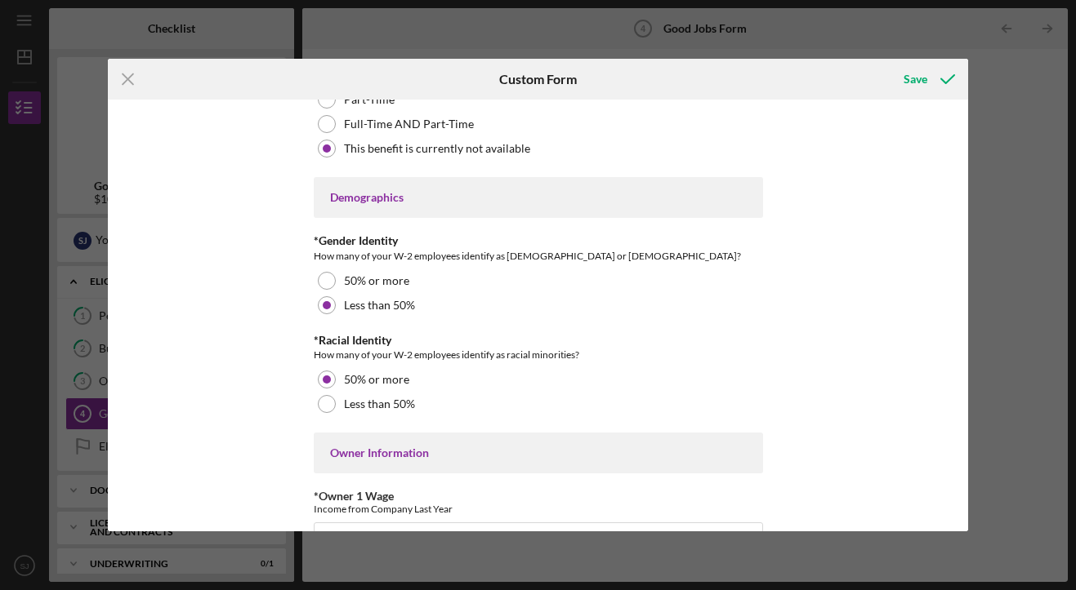
click at [231, 385] on div "Good Jobs Form *Number of [DEMOGRAPHIC_DATA] Owner Employment Please input all …" at bounding box center [538, 315] width 861 height 431
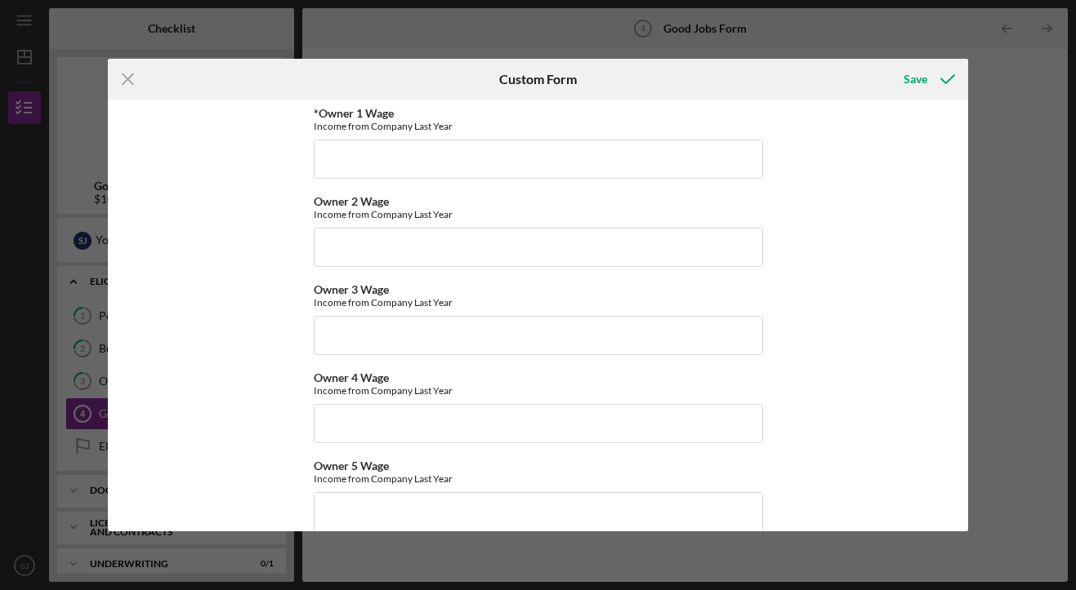
scroll to position [2689, 0]
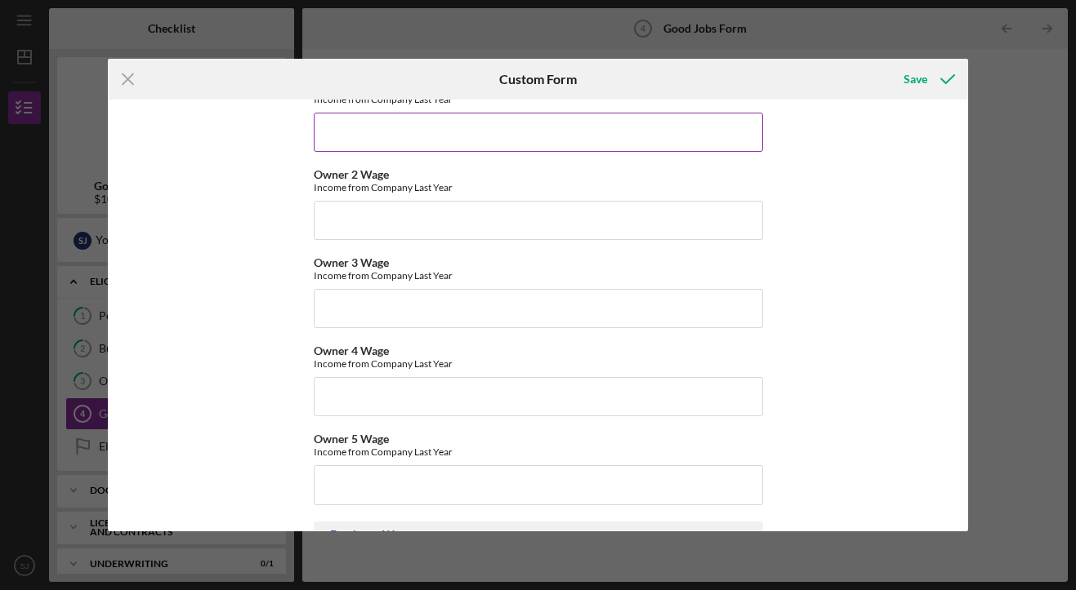
click at [350, 145] on input "*Owner 1 Wage" at bounding box center [538, 132] width 449 height 39
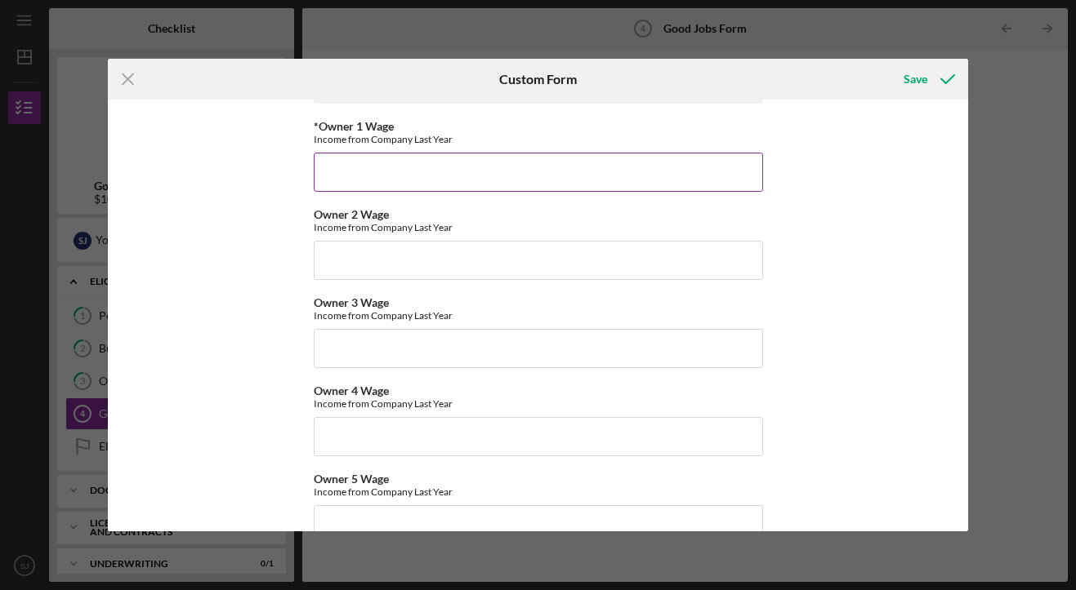
scroll to position [2619, 0]
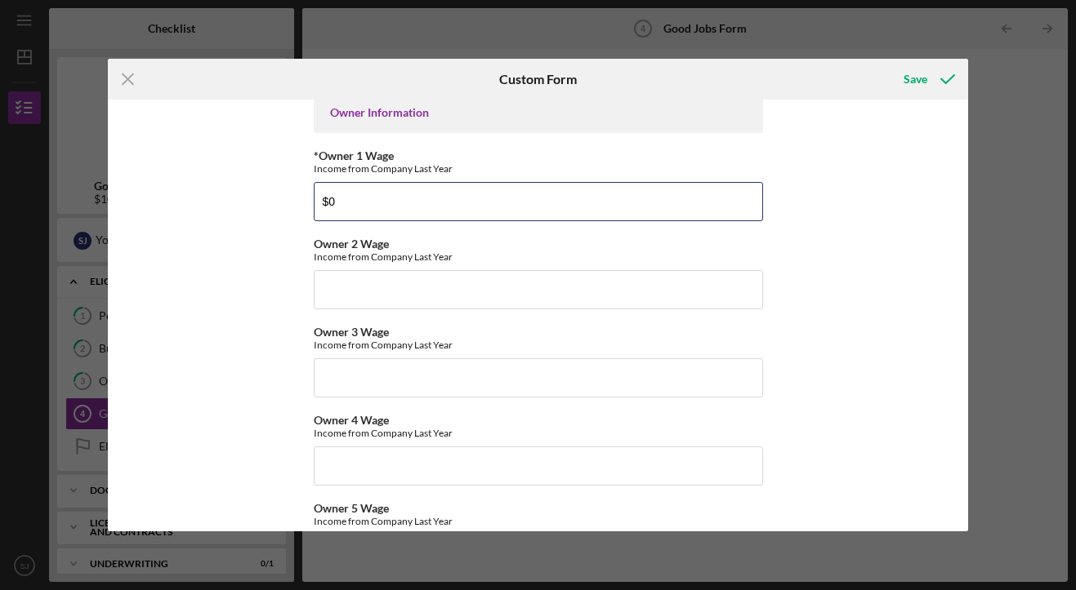
type input "$0"
click at [257, 201] on div "Good Jobs Form *Number of [DEMOGRAPHIC_DATA] Owner Employment Please input all …" at bounding box center [538, 315] width 861 height 431
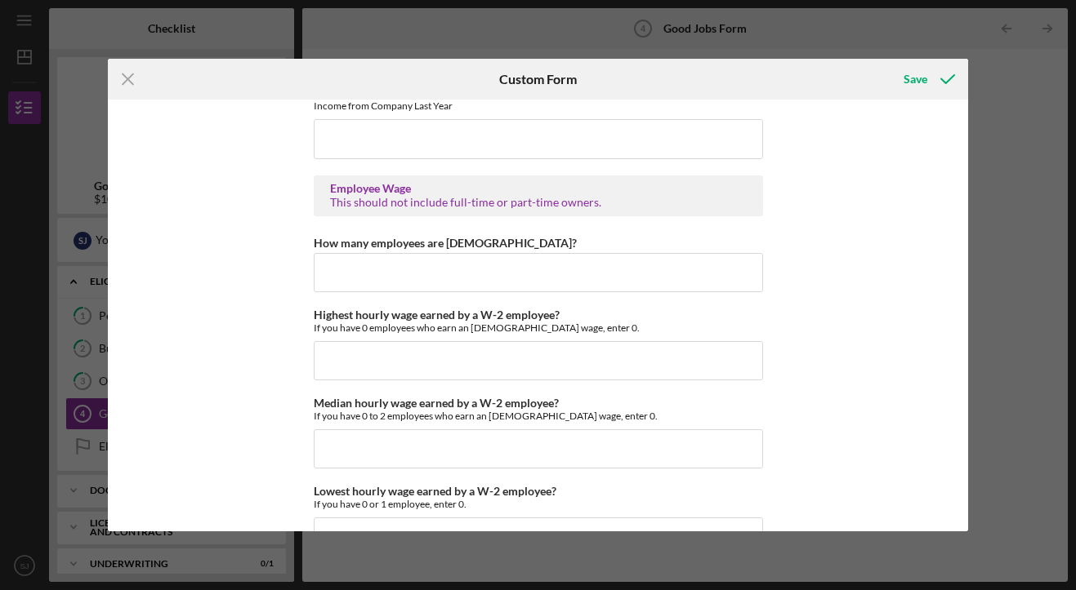
scroll to position [3032, 0]
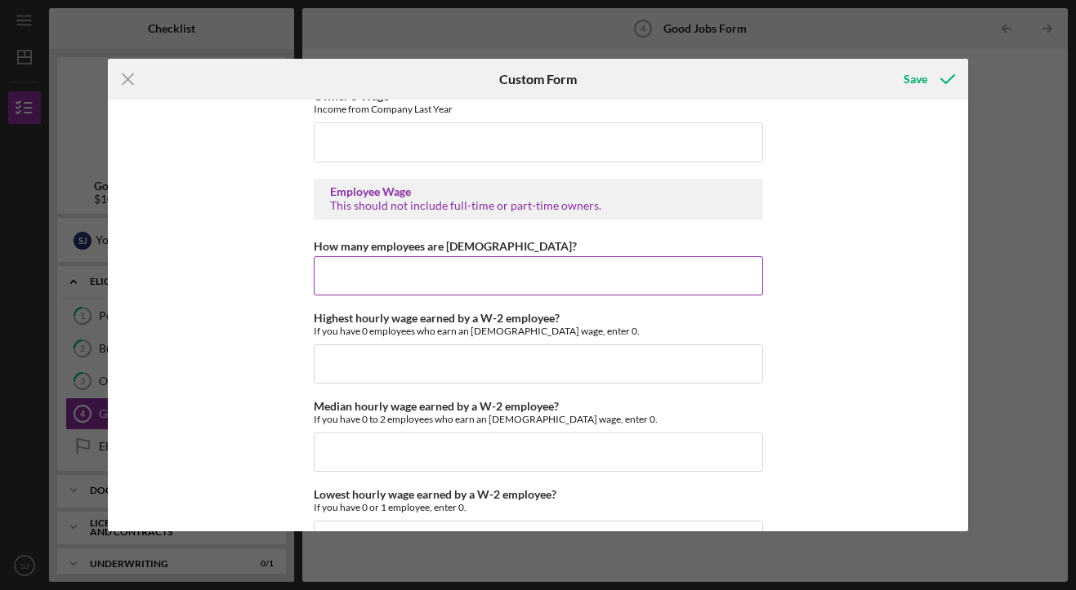
click at [536, 275] on input "How many employees are [DEMOGRAPHIC_DATA]?" at bounding box center [538, 275] width 449 height 39
type input "0"
click at [864, 316] on div "Good Jobs Form *Number of [DEMOGRAPHIC_DATA] Owner Employment Please input all …" at bounding box center [538, 315] width 861 height 431
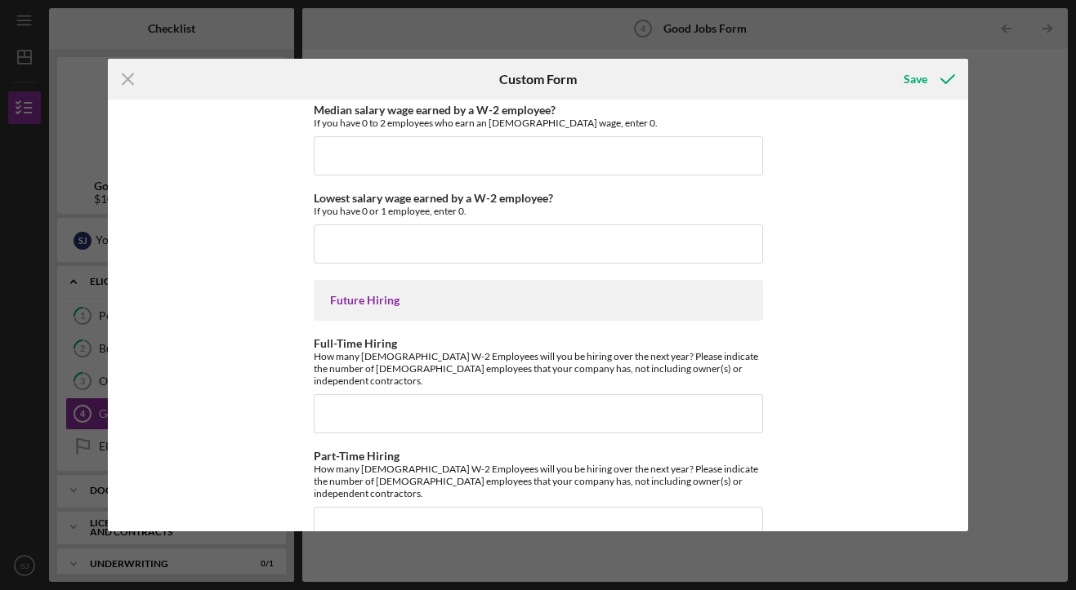
scroll to position [3684, 0]
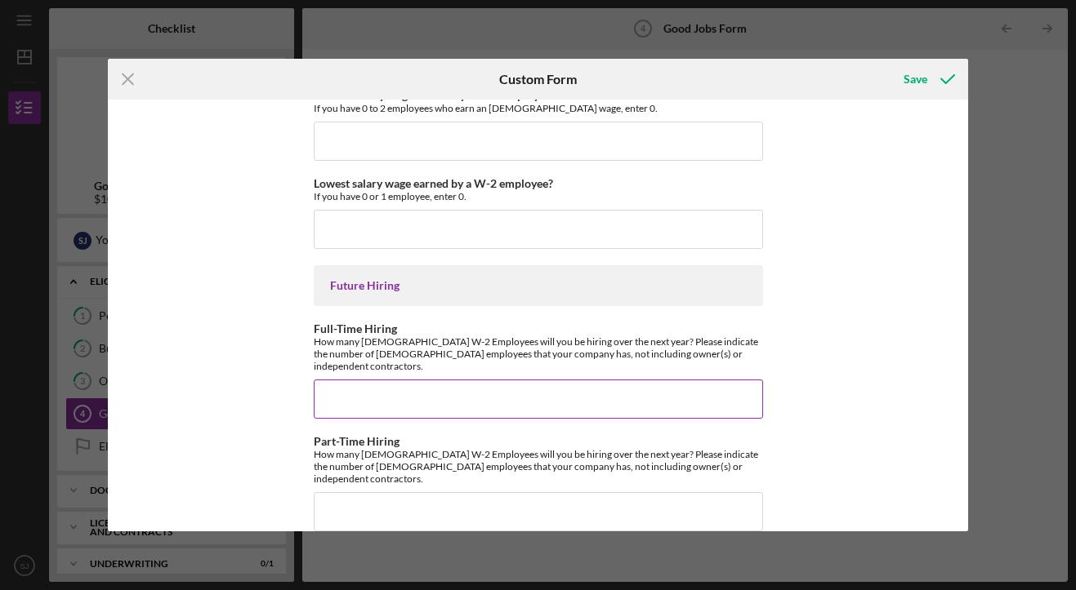
click at [392, 392] on input "Full-Time Hiring" at bounding box center [538, 399] width 449 height 39
type input "2"
click at [401, 347] on div "How many [DEMOGRAPHIC_DATA] W-2 Employees will you be hiring over the next year…" at bounding box center [538, 354] width 449 height 37
click at [338, 383] on input "2" at bounding box center [538, 399] width 449 height 39
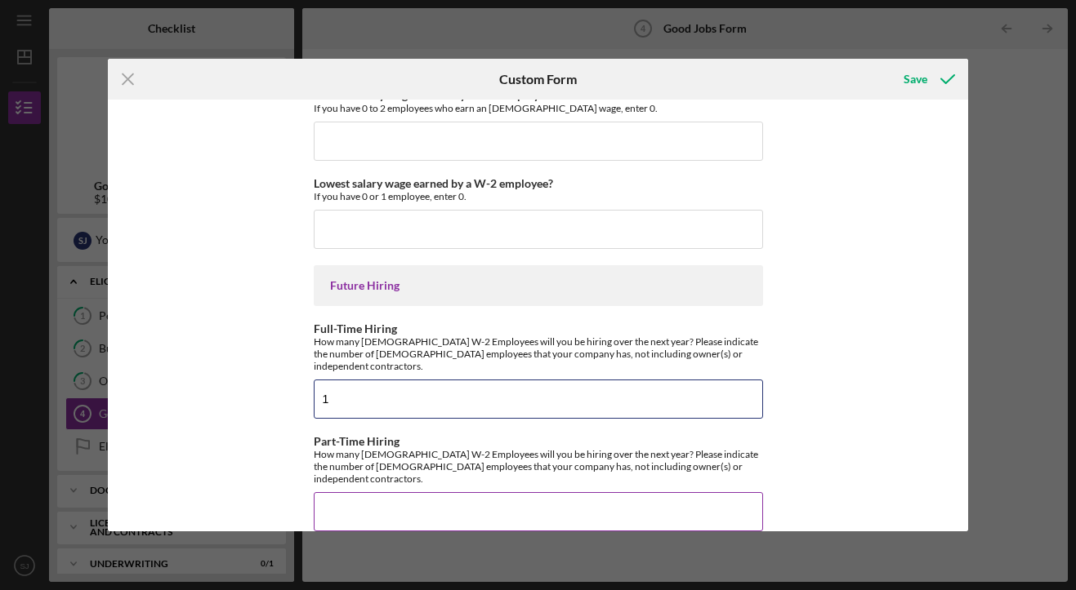
type input "1"
click at [345, 492] on input "Part-Time Hiring" at bounding box center [538, 511] width 449 height 39
type input "1"
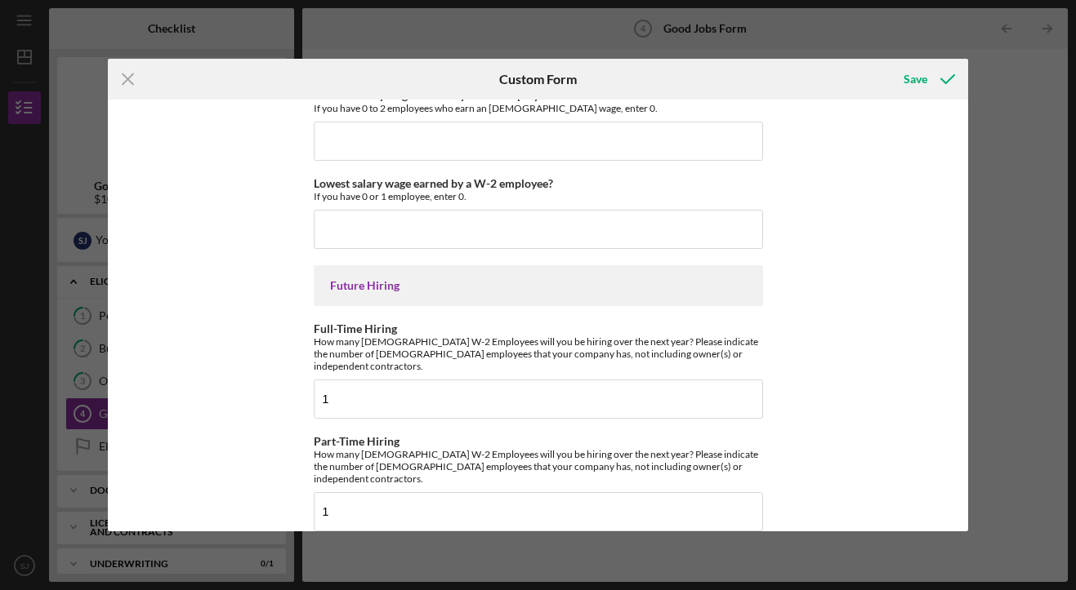
click at [217, 408] on div "Good Jobs Form *Number of [DEMOGRAPHIC_DATA] Owner Employment Please input all …" at bounding box center [538, 315] width 861 height 431
click at [917, 72] on div "Save" at bounding box center [915, 79] width 24 height 33
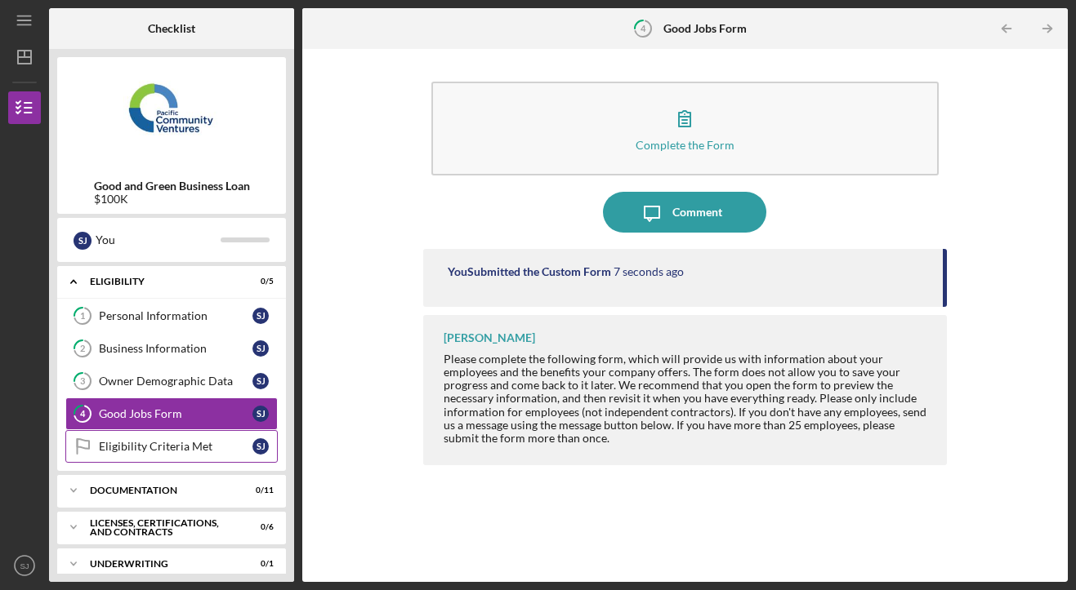
click at [178, 450] on div "Eligibility Criteria Met" at bounding box center [176, 446] width 154 height 13
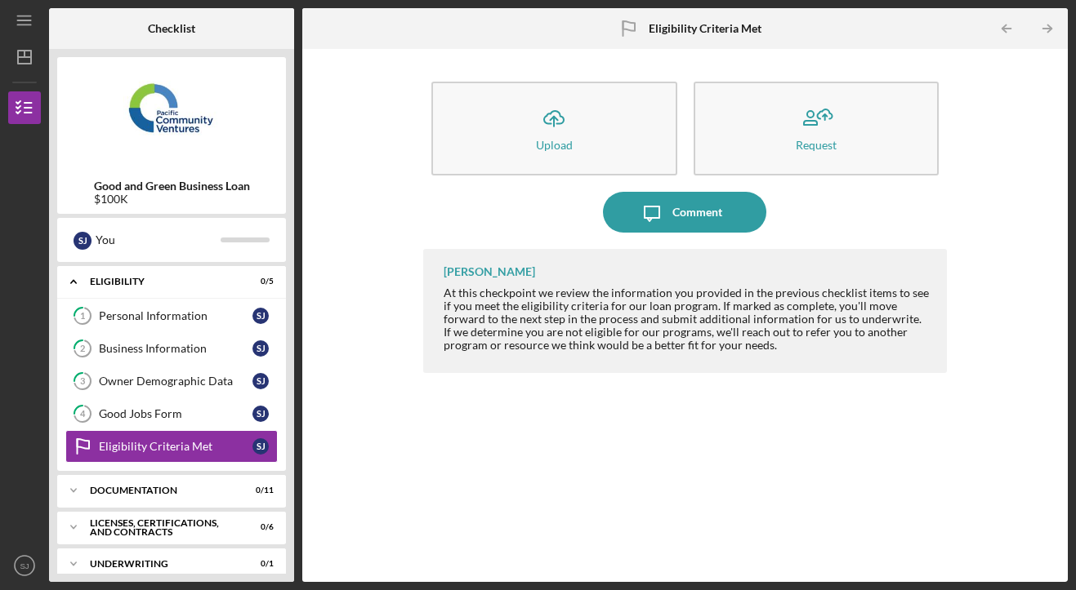
click at [672, 341] on div "At this checkpoint we review the information you provided in the previous check…" at bounding box center [687, 319] width 488 height 65
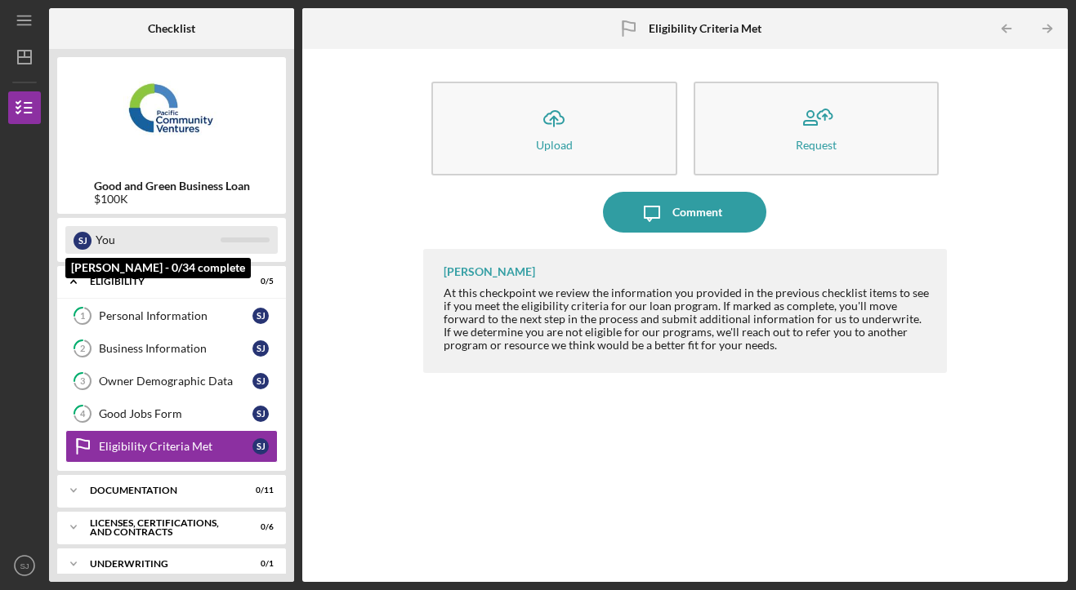
click at [153, 247] on div "You" at bounding box center [158, 240] width 125 height 28
click at [255, 241] on div at bounding box center [245, 240] width 49 height 5
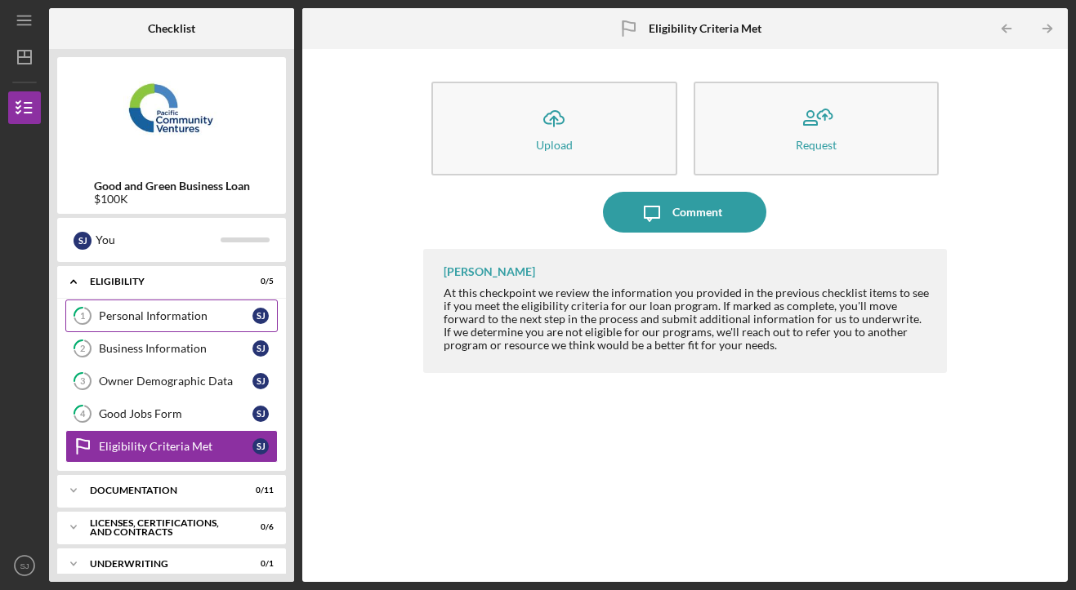
click at [167, 323] on div "Personal Information" at bounding box center [176, 316] width 154 height 13
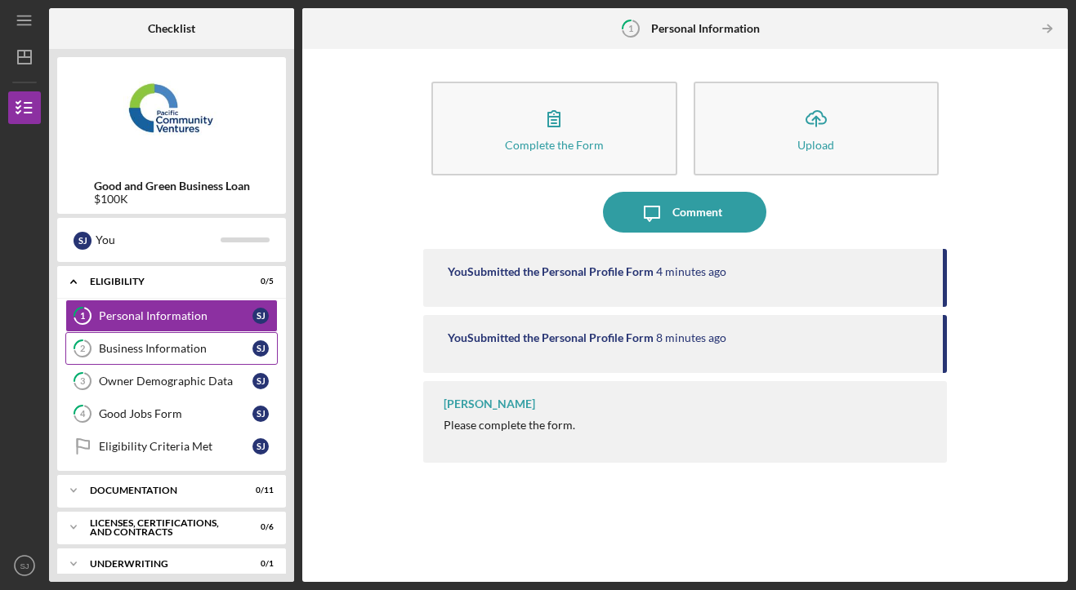
click at [210, 353] on div "Business Information" at bounding box center [176, 348] width 154 height 13
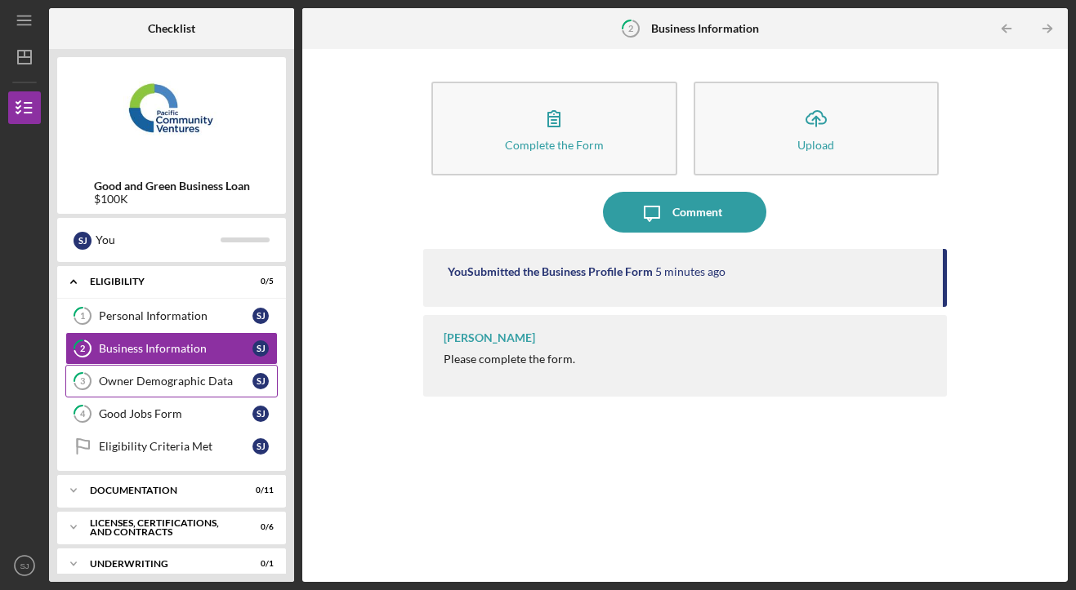
click at [207, 381] on div "Owner Demographic Data" at bounding box center [176, 381] width 154 height 13
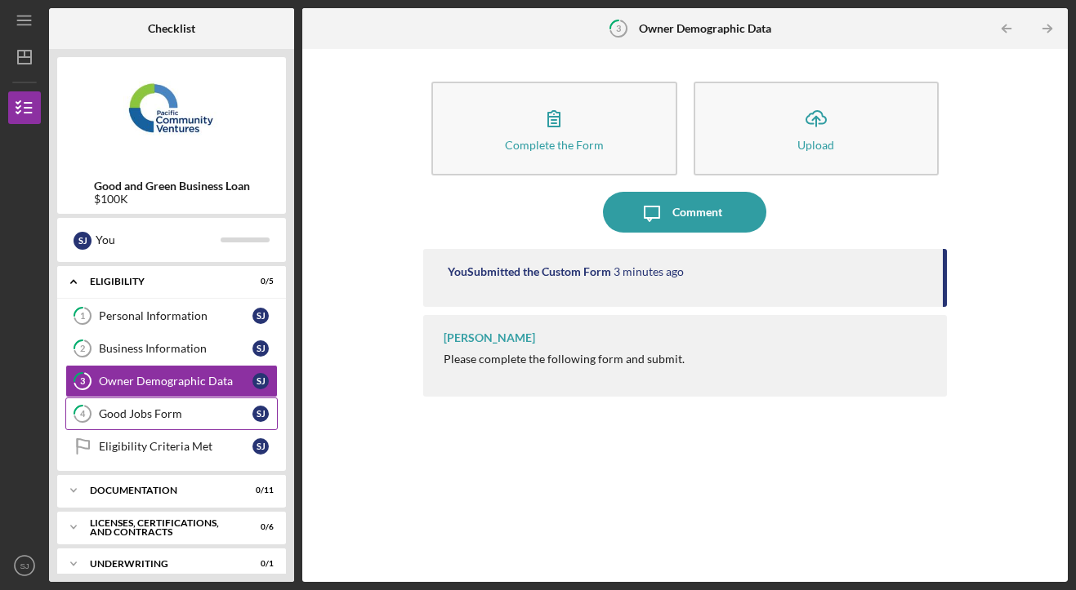
click at [194, 414] on div "Good Jobs Form" at bounding box center [176, 414] width 154 height 13
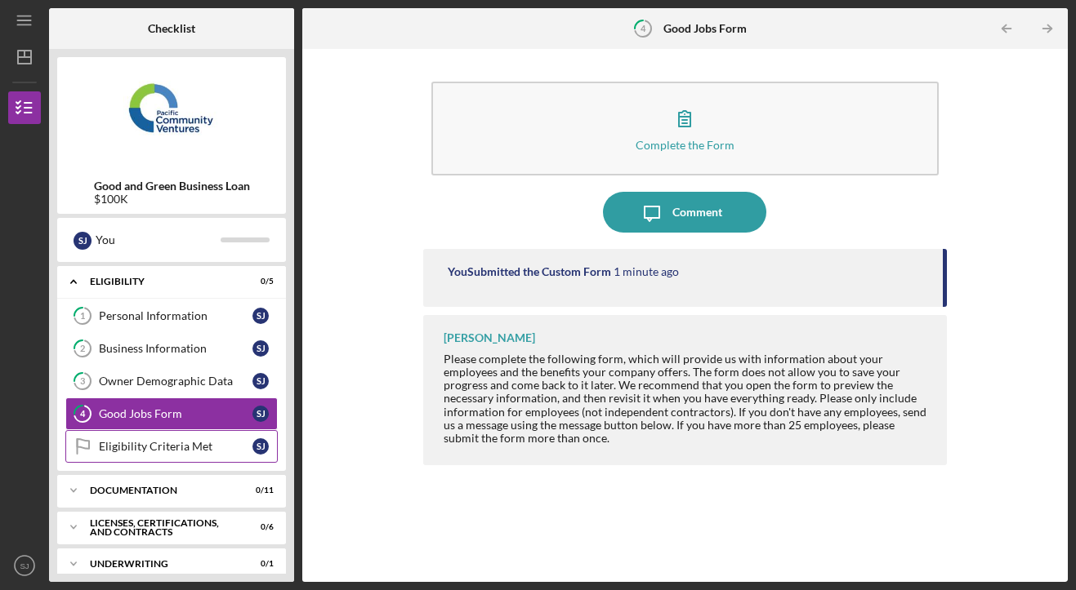
click at [195, 436] on link "Eligibility Criteria Met Eligibility Criteria Met [PERSON_NAME]" at bounding box center [171, 446] width 212 height 33
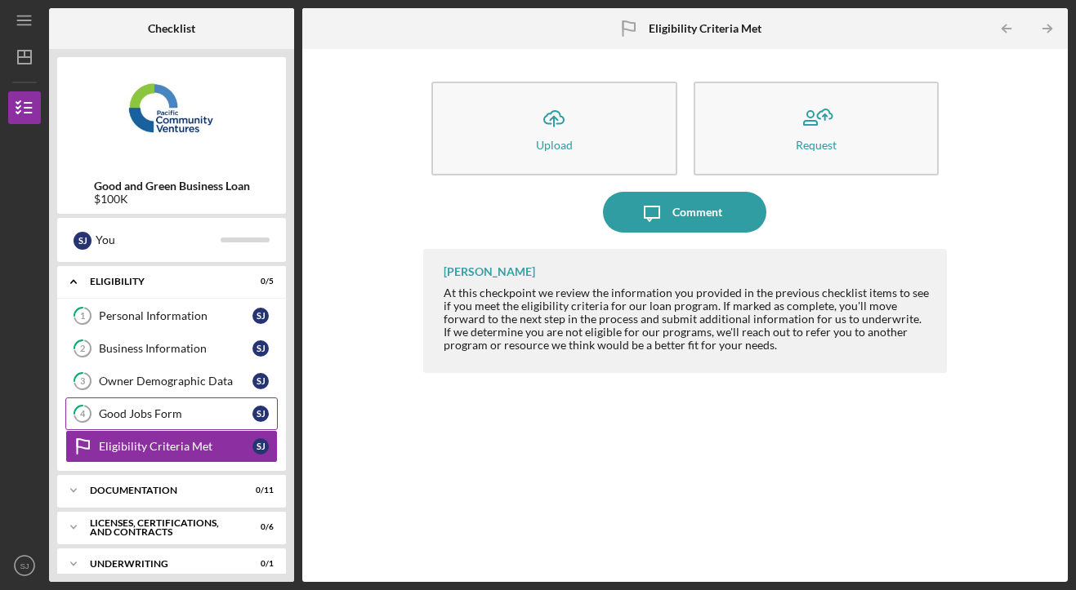
scroll to position [20, 0]
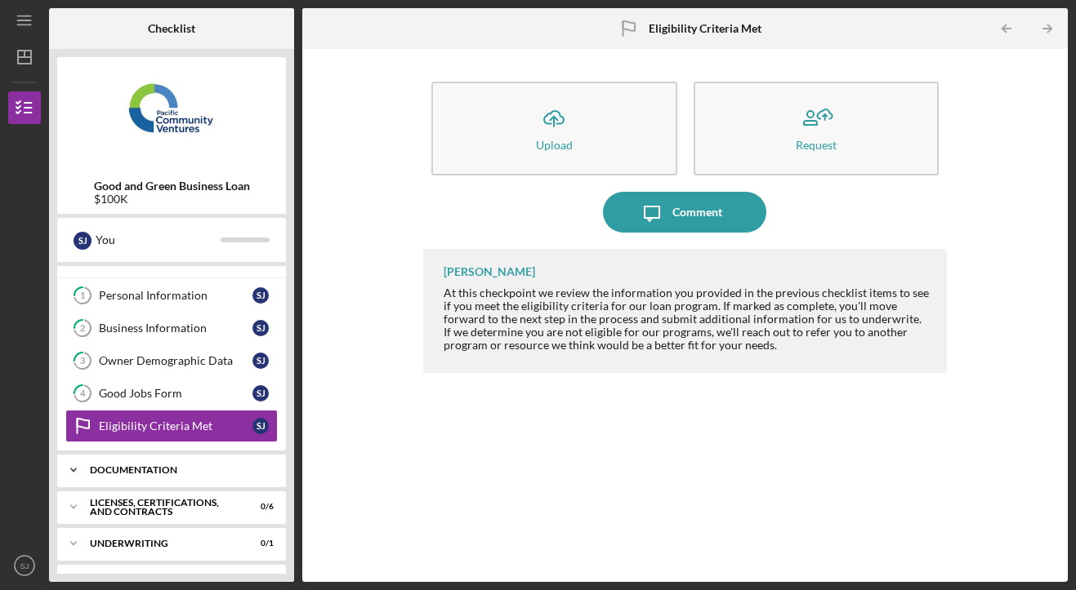
click at [177, 461] on div "Icon/Expander Documentation 0 / 11" at bounding box center [171, 470] width 229 height 33
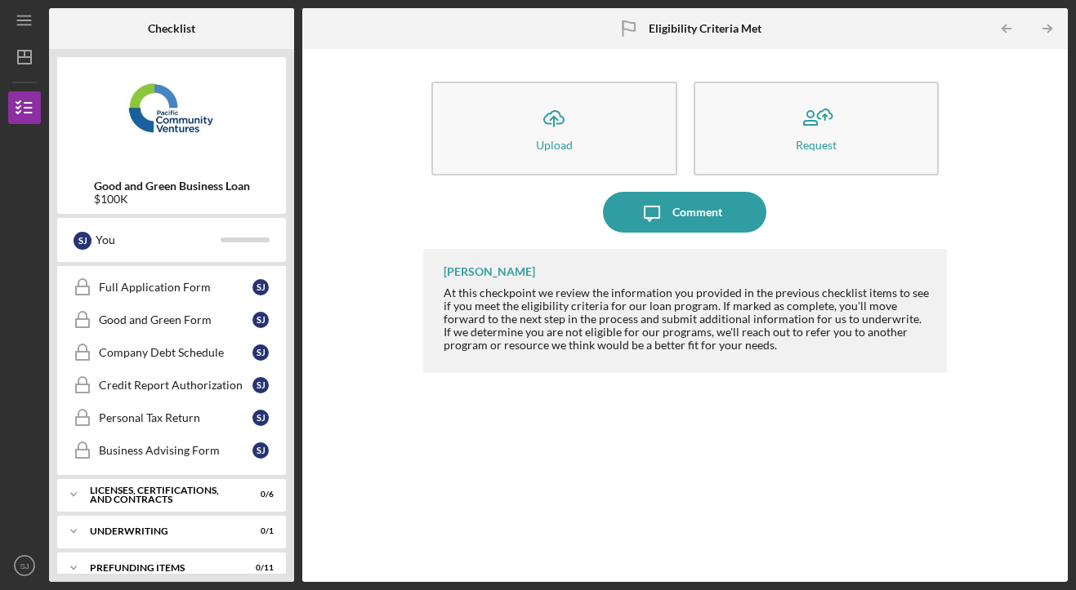
scroll to position [421, 0]
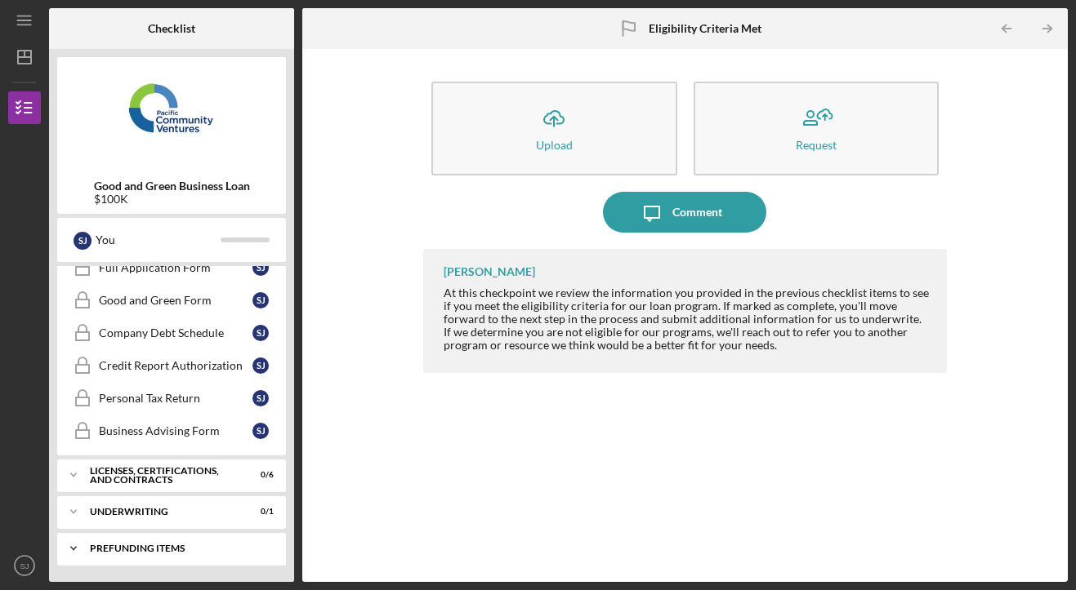
click at [190, 547] on div "Prefunding Items" at bounding box center [178, 549] width 176 height 10
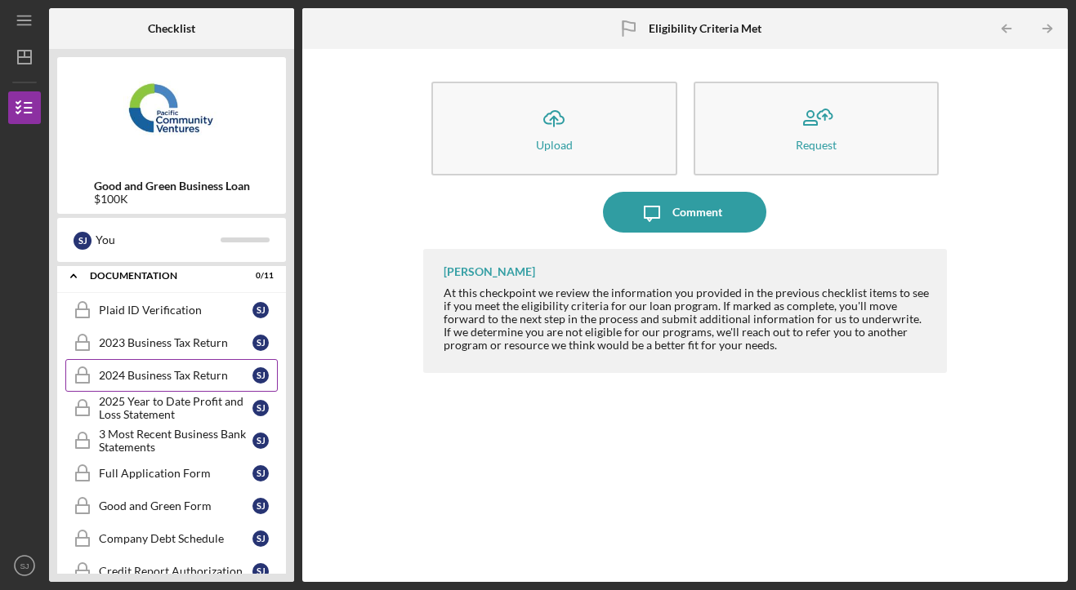
scroll to position [218, 0]
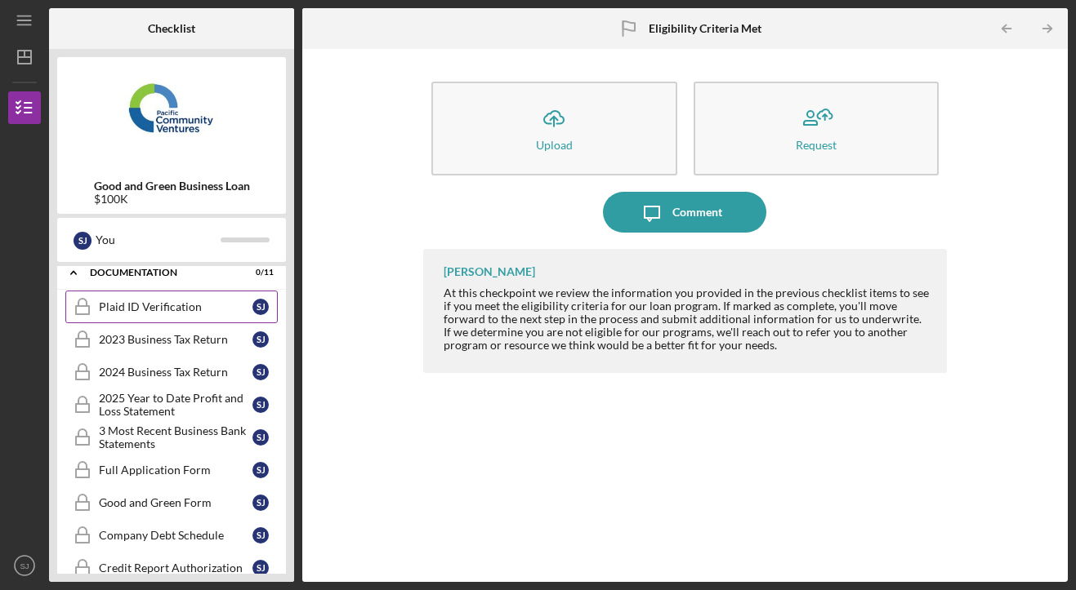
click at [146, 305] on div "Plaid ID Verification" at bounding box center [176, 307] width 154 height 13
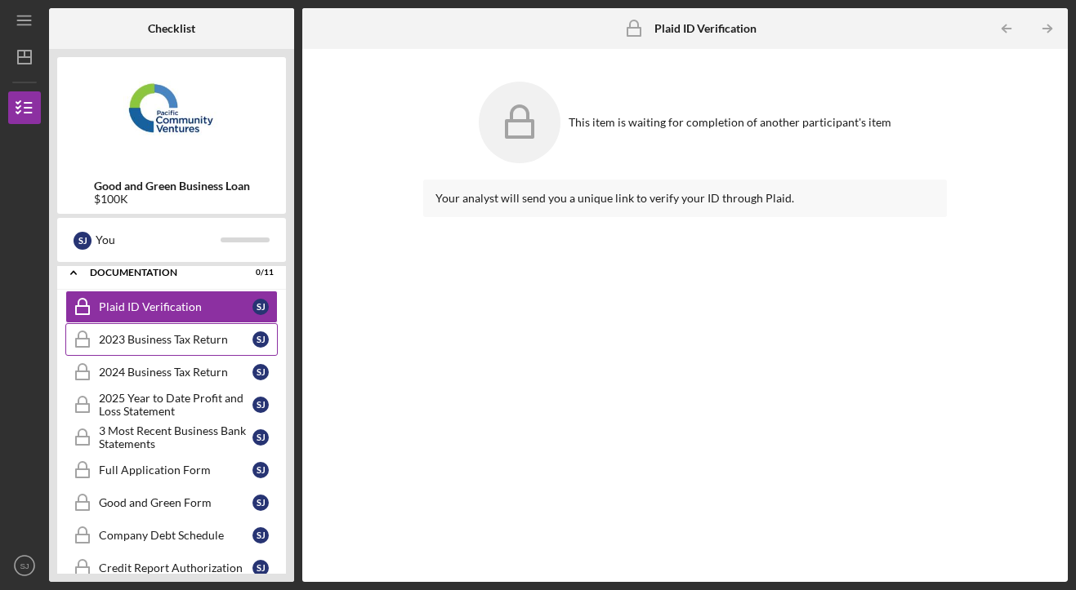
click at [186, 342] on div "2023 Business Tax Return" at bounding box center [176, 339] width 154 height 13
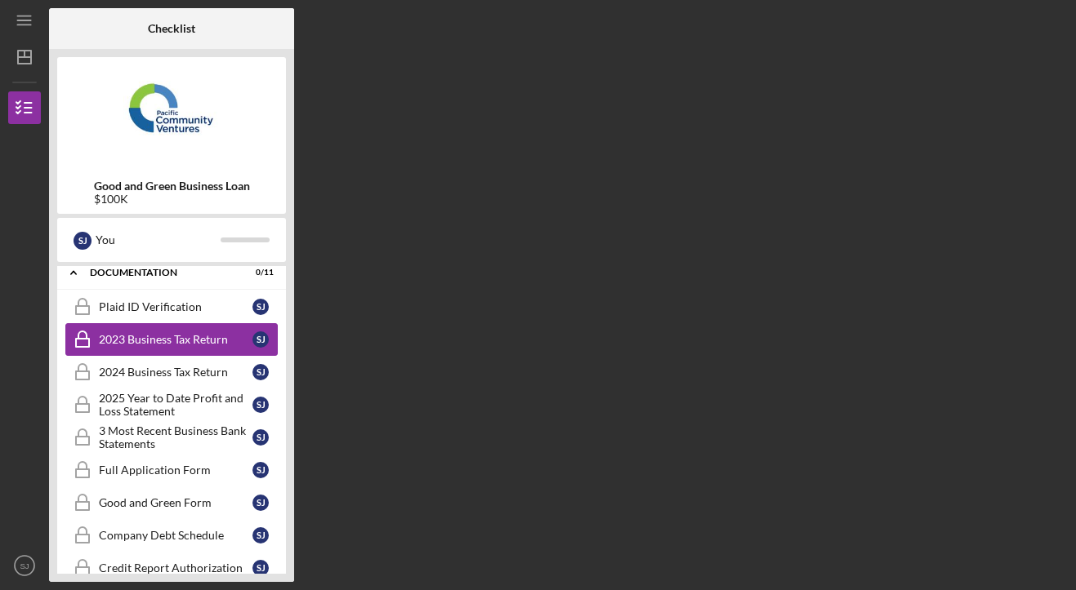
click at [187, 342] on div "2023 Business Tax Return" at bounding box center [176, 339] width 154 height 13
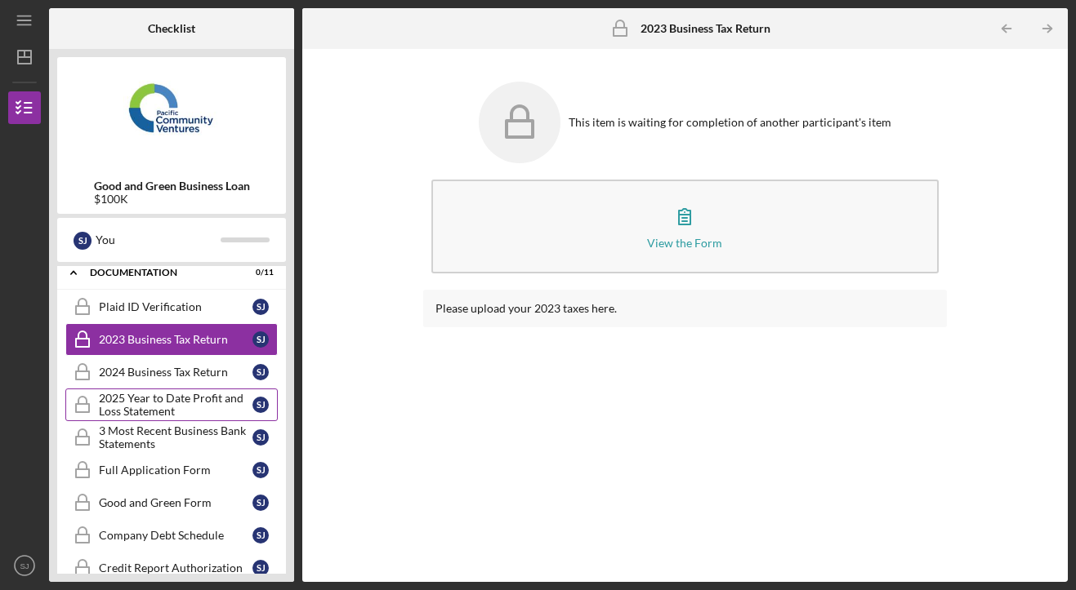
click at [183, 405] on div "2025 Year to Date Profit and Loss Statement" at bounding box center [176, 405] width 154 height 26
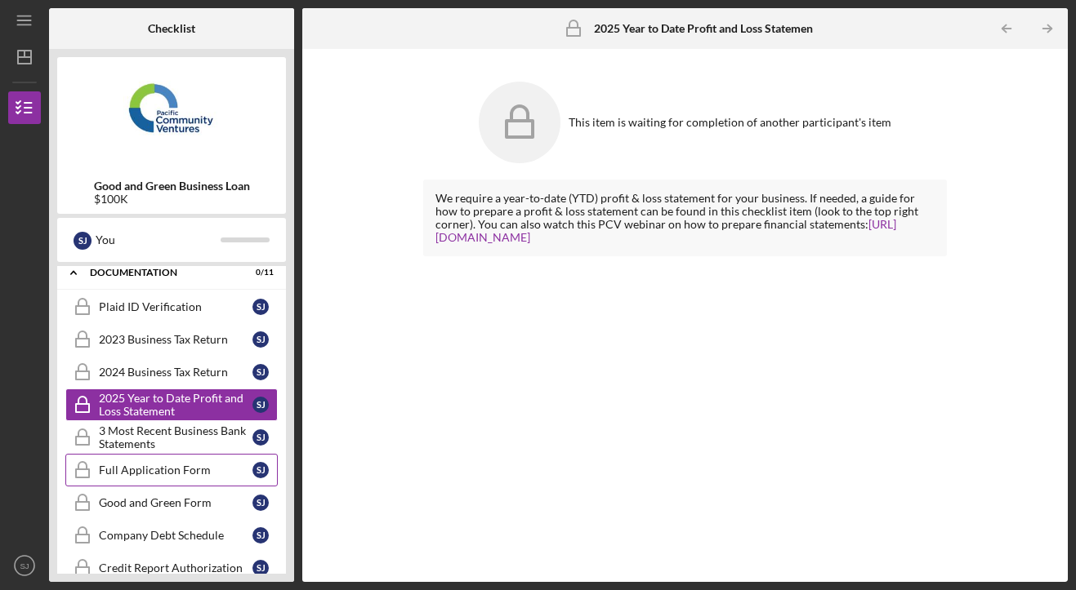
click at [174, 466] on div "Full Application Form" at bounding box center [176, 470] width 154 height 13
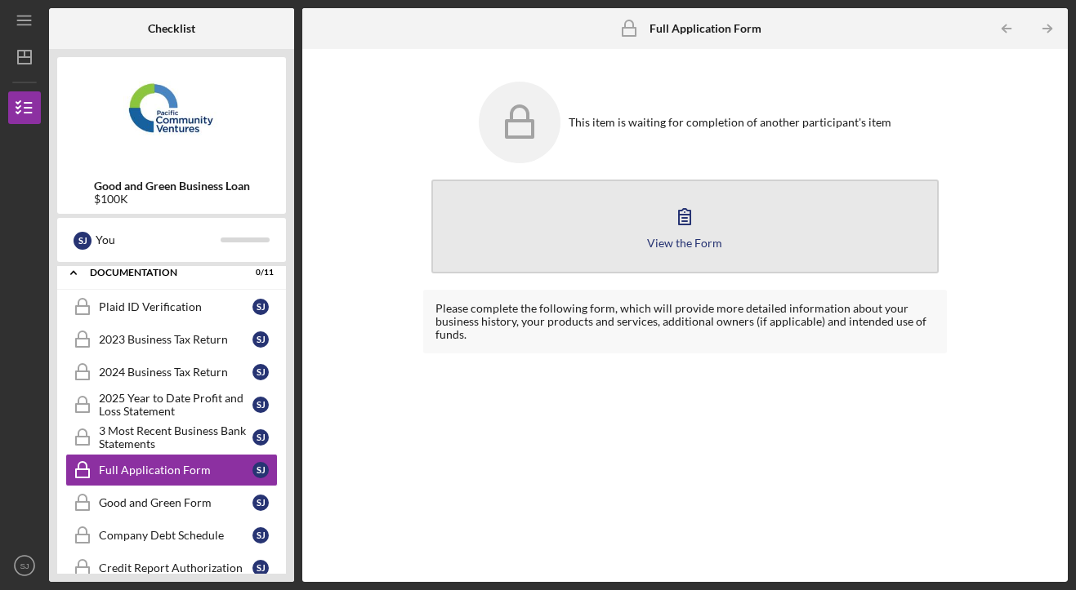
click at [675, 224] on icon "button" at bounding box center [684, 216] width 41 height 41
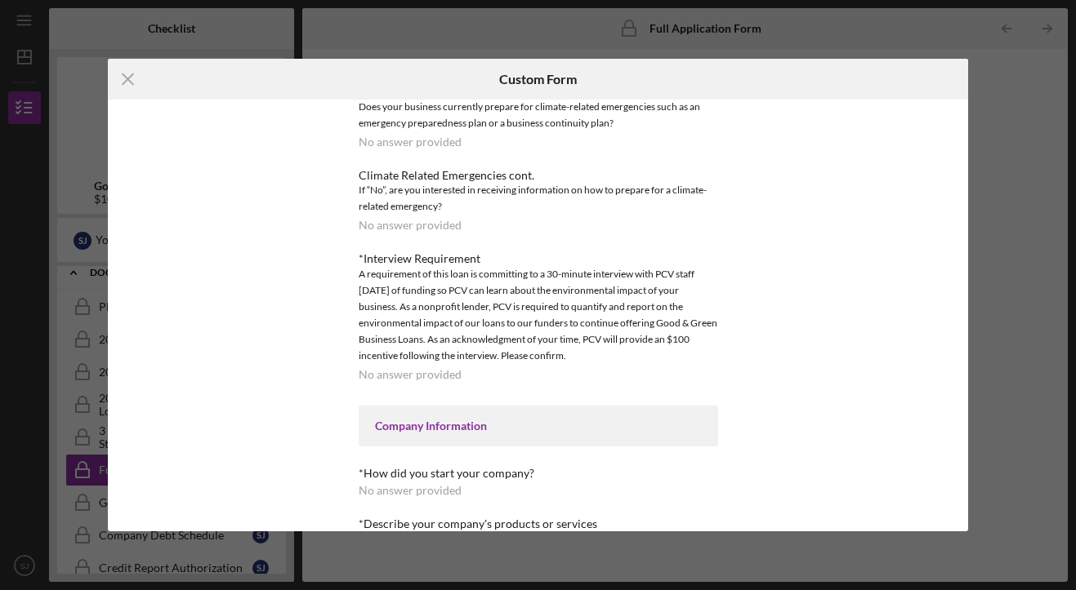
scroll to position [1603, 0]
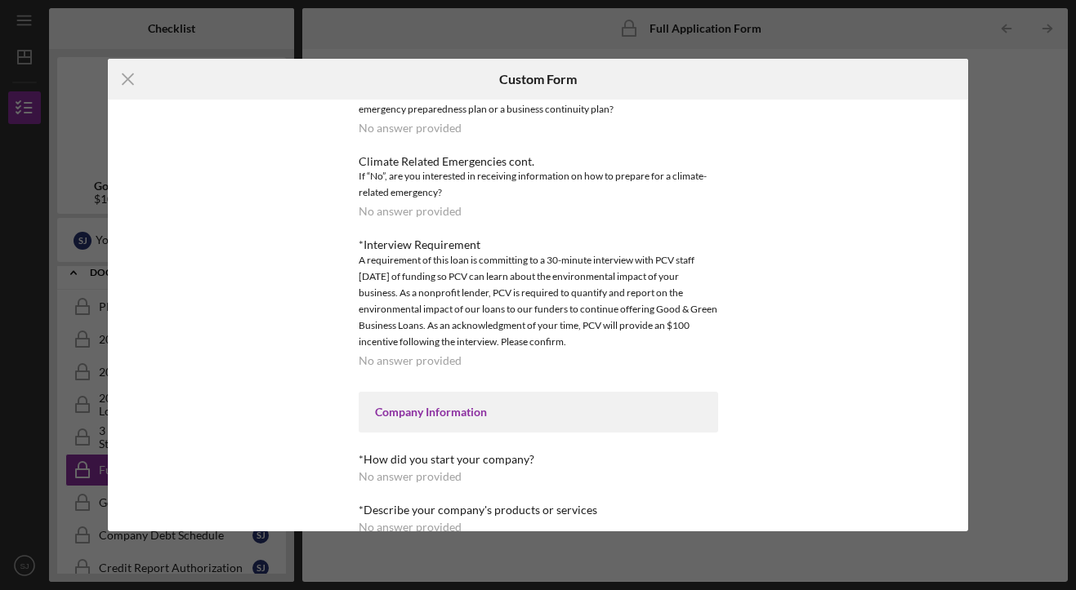
click at [996, 200] on div "Icon/Menu Close Custom Form Loan Request *Requested Loan Amount No answer provi…" at bounding box center [538, 295] width 1076 height 590
click at [128, 71] on icon "Icon/Menu Close" at bounding box center [128, 79] width 41 height 41
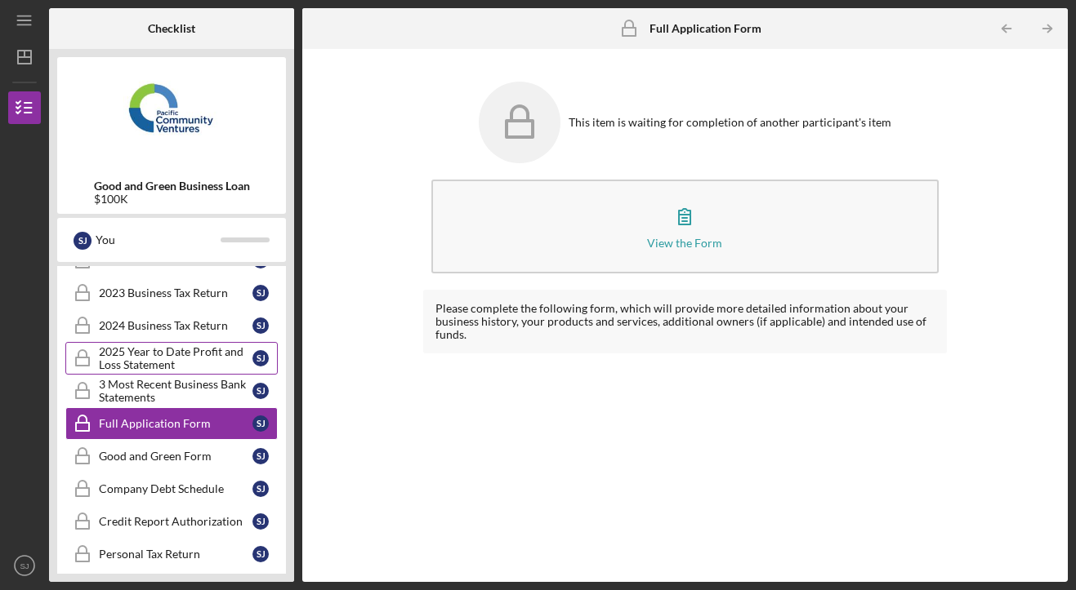
scroll to position [283, 0]
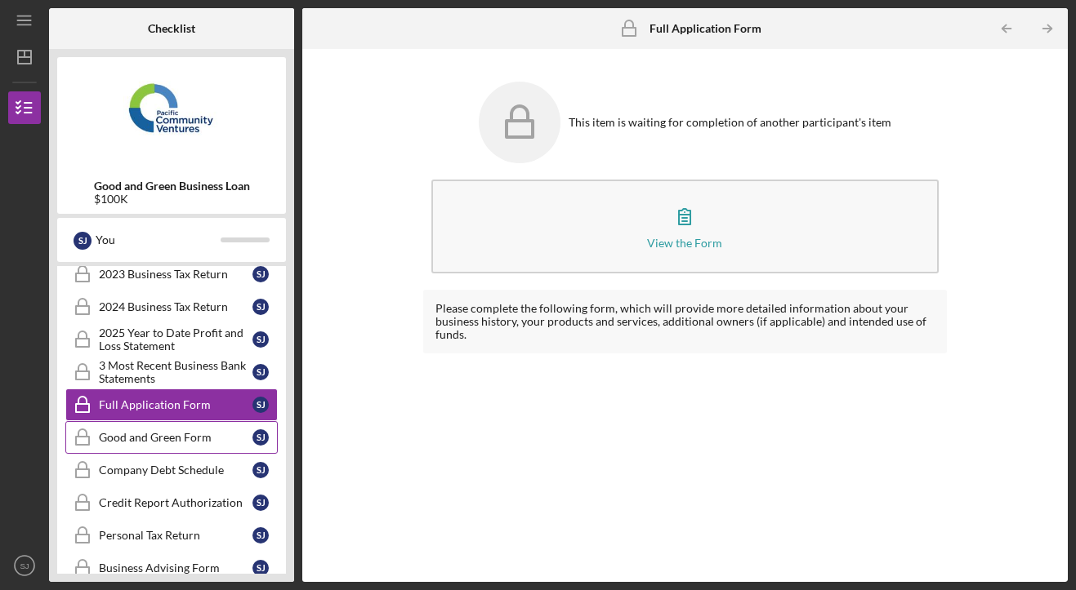
click at [181, 439] on div "Good and Green Form" at bounding box center [176, 437] width 154 height 13
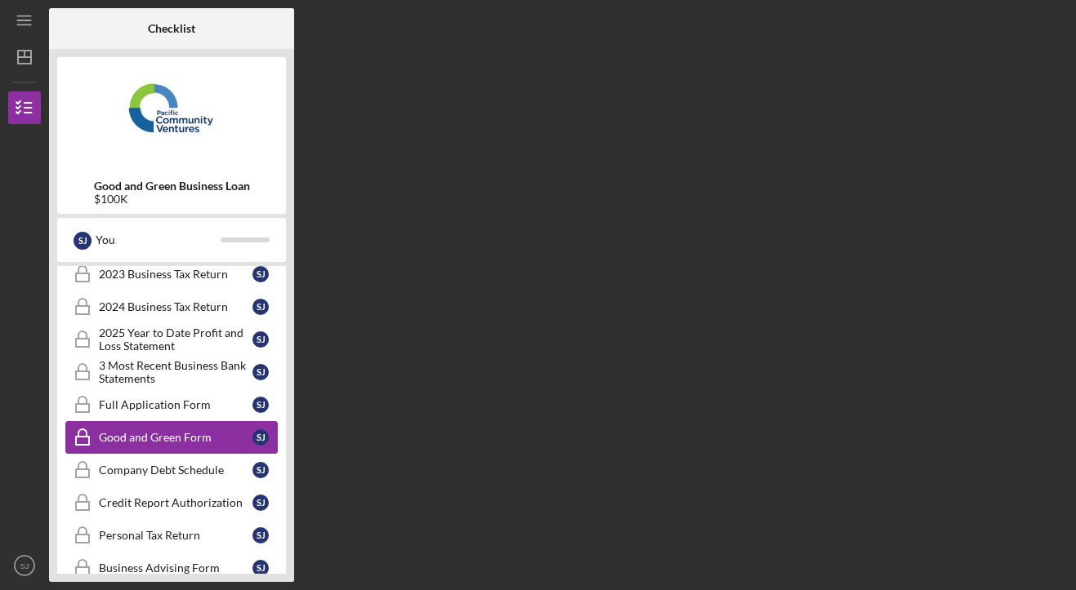
click at [181, 439] on div "Good and Green Form" at bounding box center [176, 437] width 154 height 13
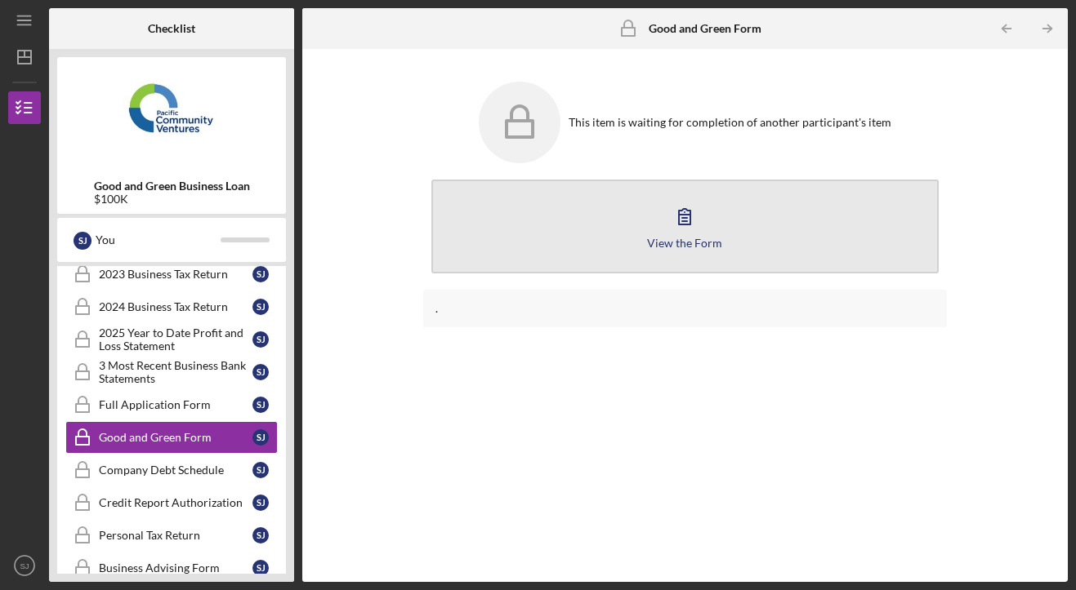
click at [680, 238] on div "View the Form" at bounding box center [684, 243] width 75 height 12
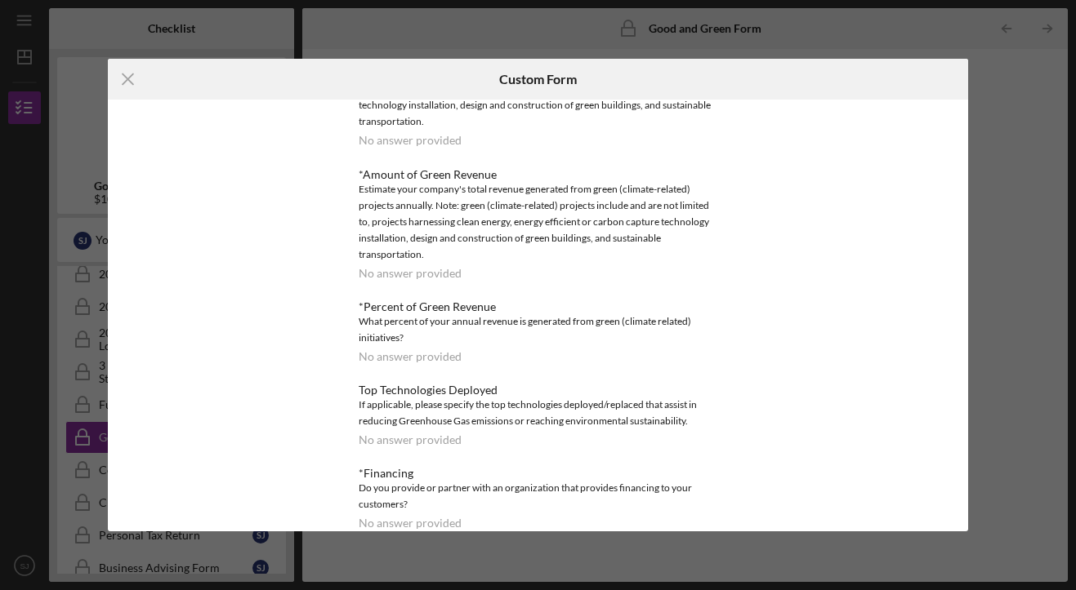
scroll to position [345, 0]
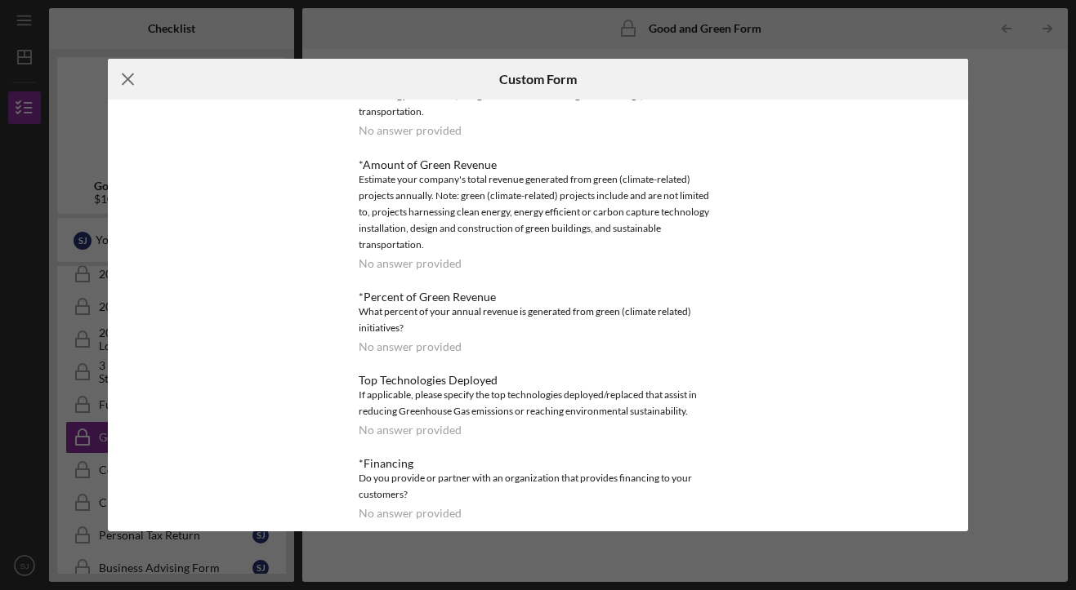
click at [129, 67] on icon "Icon/Menu Close" at bounding box center [128, 79] width 41 height 41
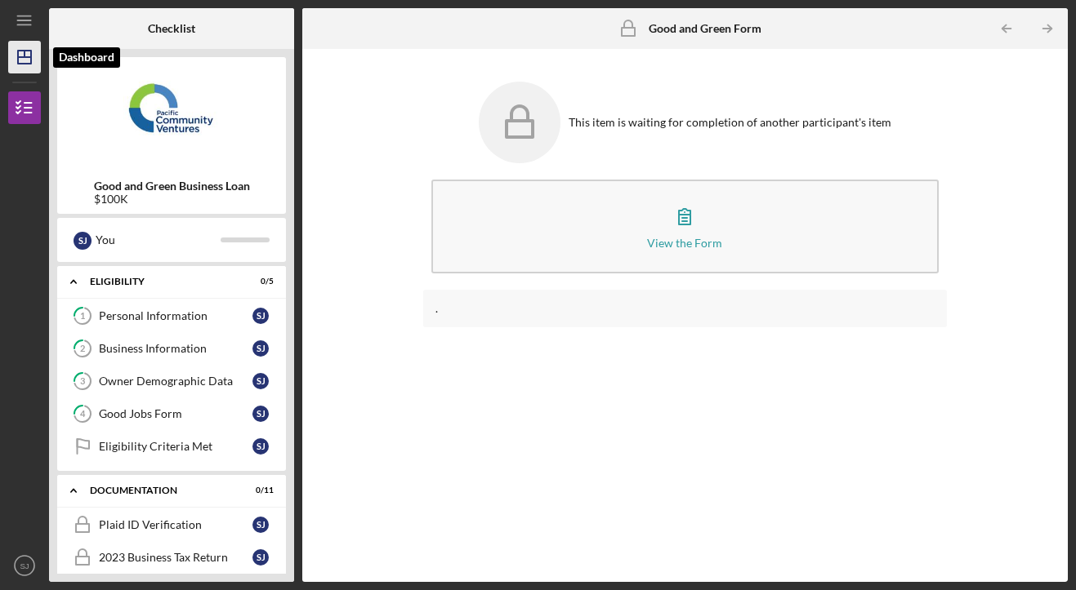
click at [25, 56] on line "button" at bounding box center [25, 54] width 0 height 7
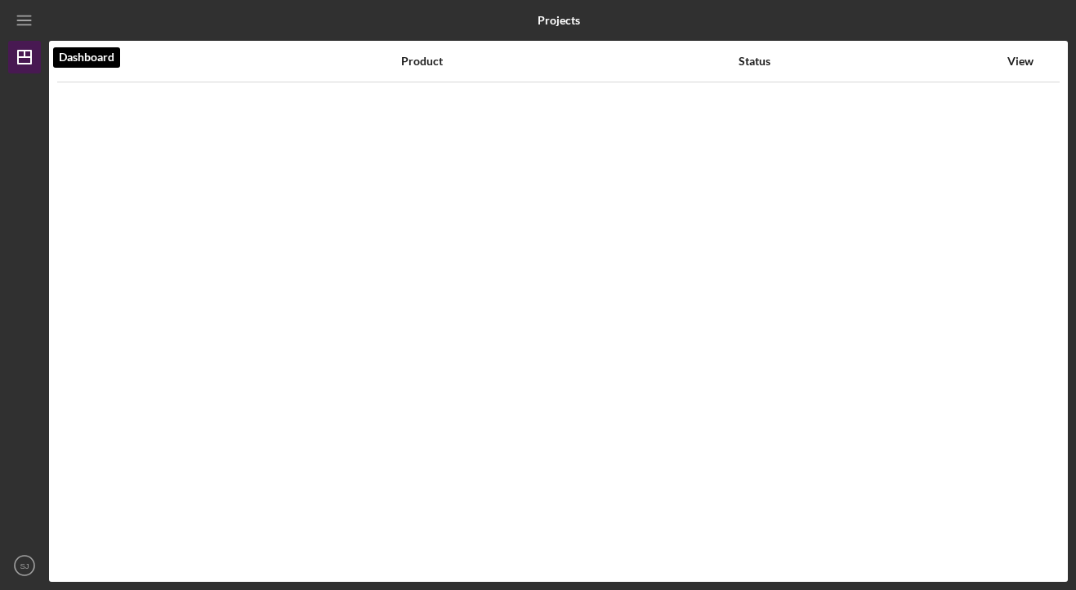
click at [25, 56] on line "button" at bounding box center [25, 54] width 0 height 7
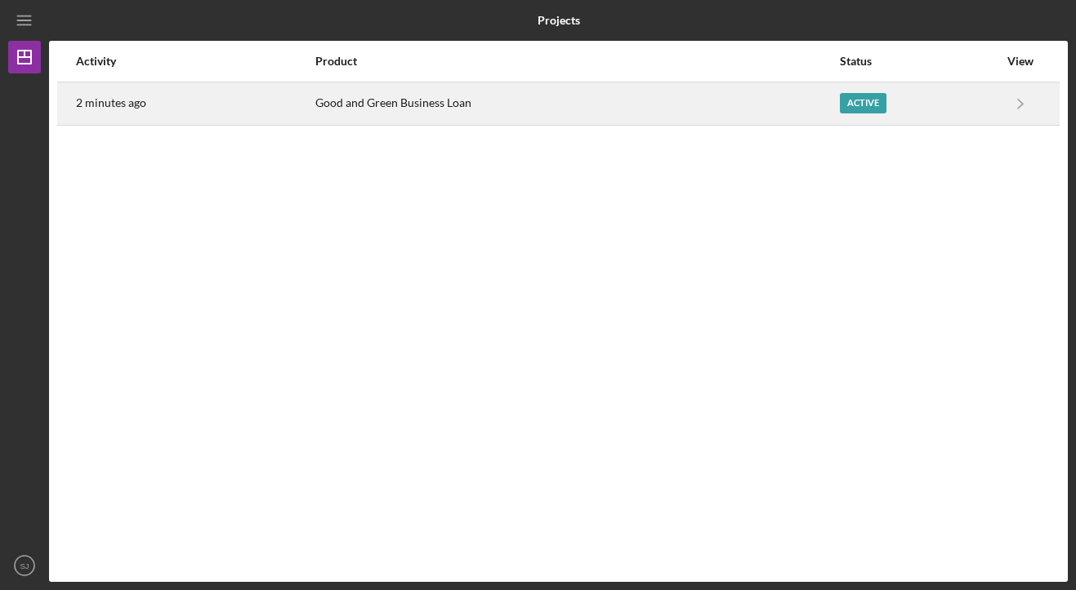
click at [726, 116] on div "Good and Green Business Loan" at bounding box center [576, 103] width 523 height 41
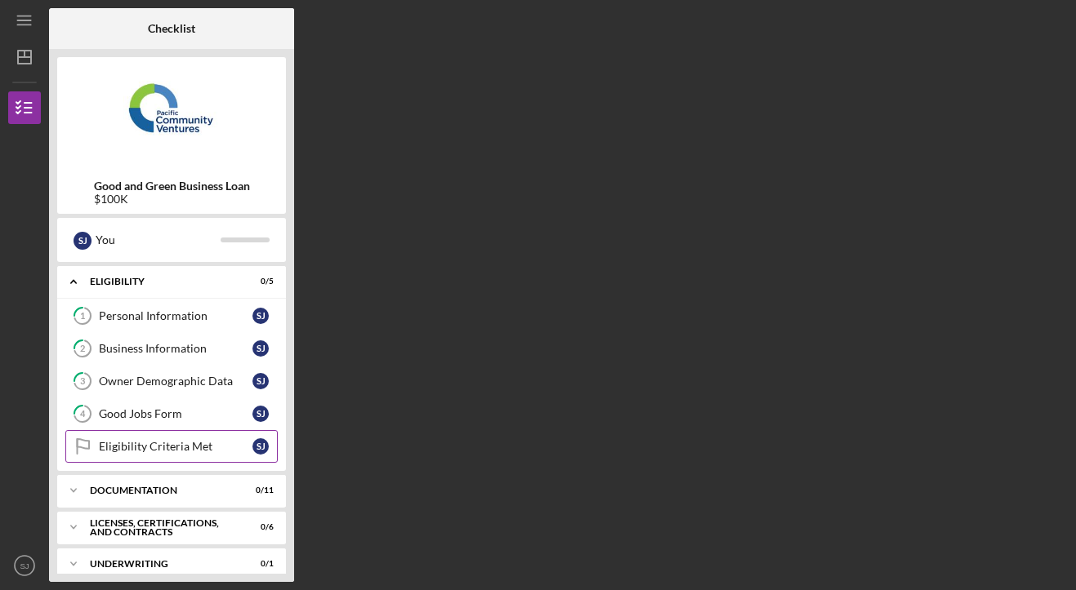
click at [189, 444] on div "Eligibility Criteria Met" at bounding box center [176, 446] width 154 height 13
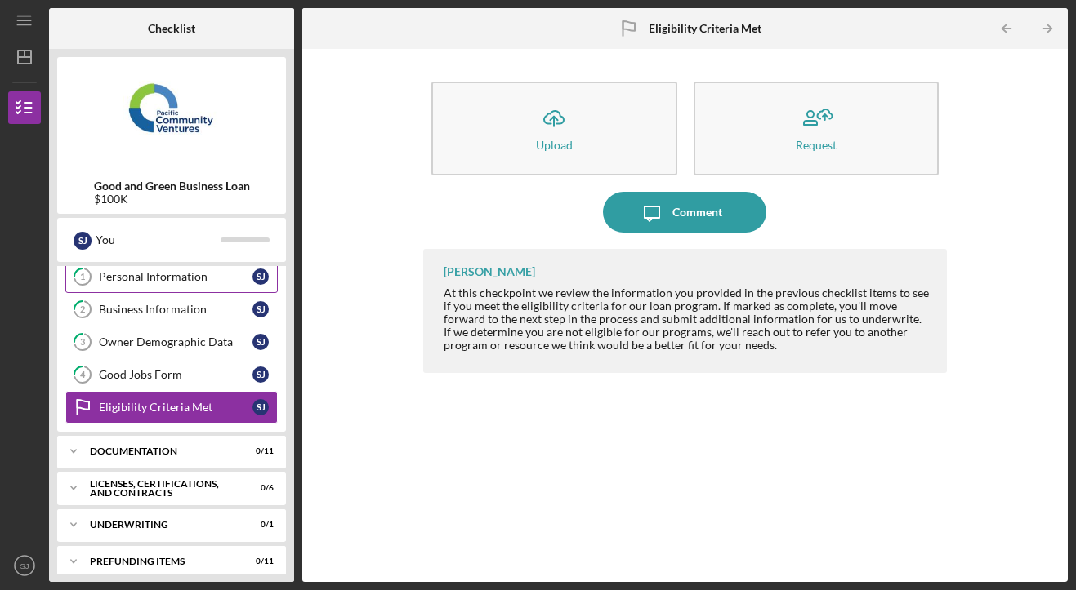
scroll to position [52, 0]
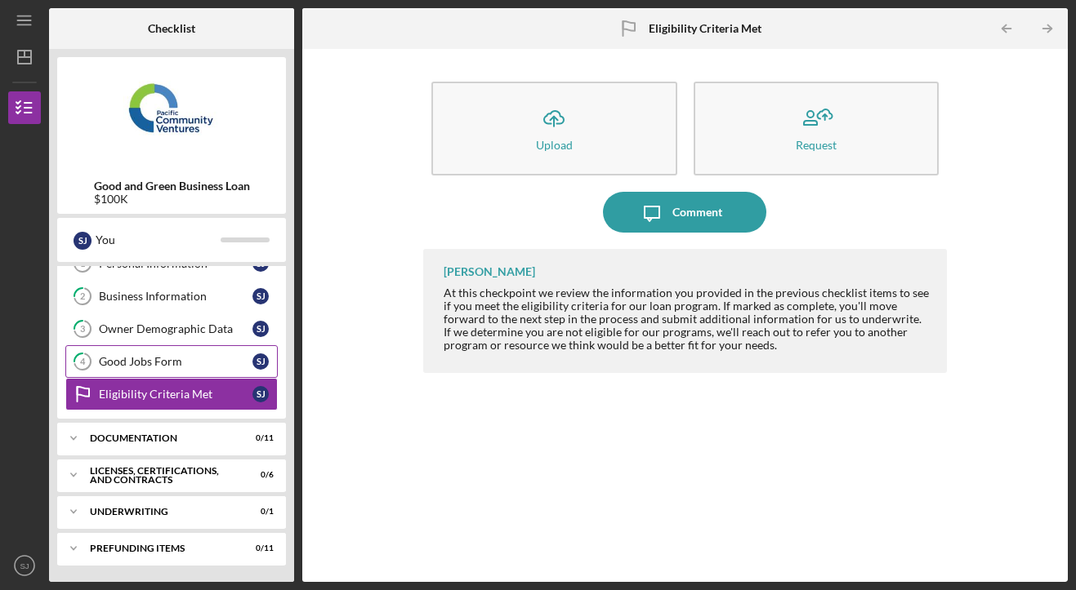
click at [185, 367] on div "Good Jobs Form" at bounding box center [176, 361] width 154 height 13
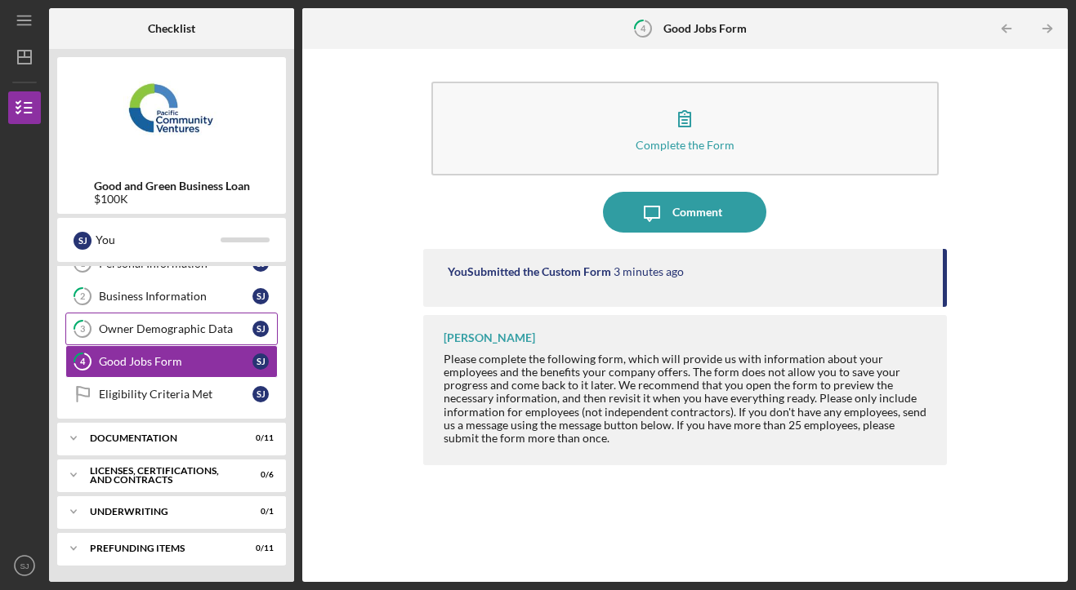
click at [171, 341] on link "3 Owner Demographic Data [PERSON_NAME]" at bounding box center [171, 329] width 212 height 33
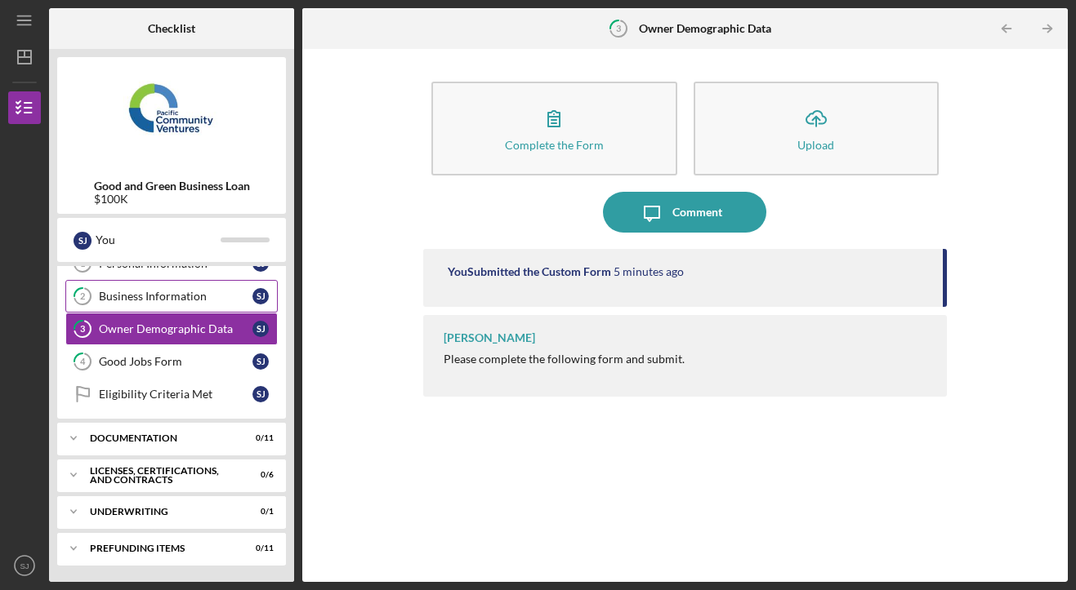
click at [154, 310] on link "2 Business Information [PERSON_NAME]" at bounding box center [171, 296] width 212 height 33
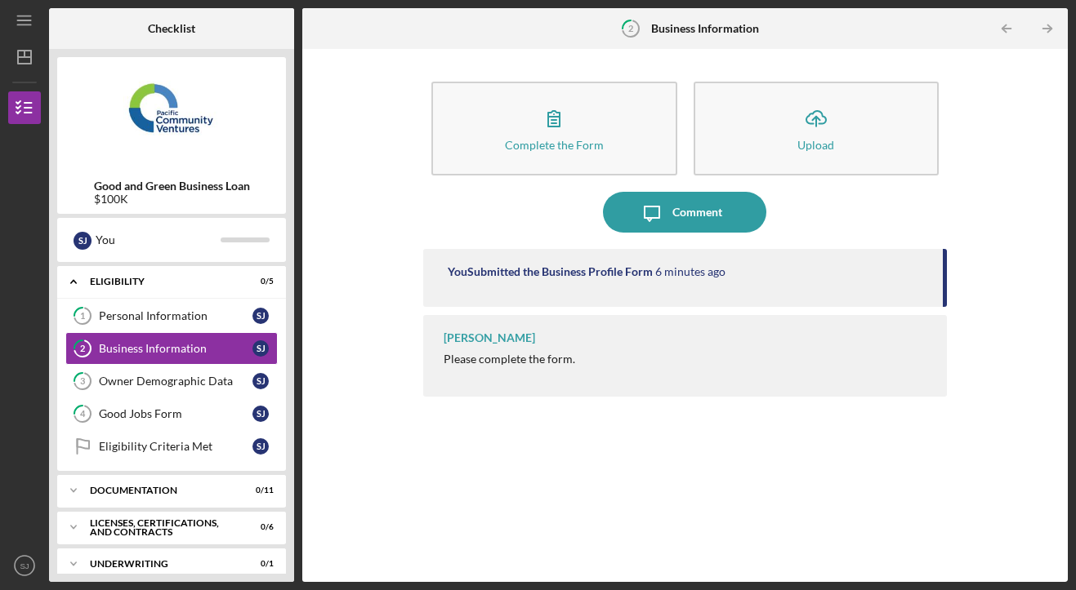
scroll to position [52, 0]
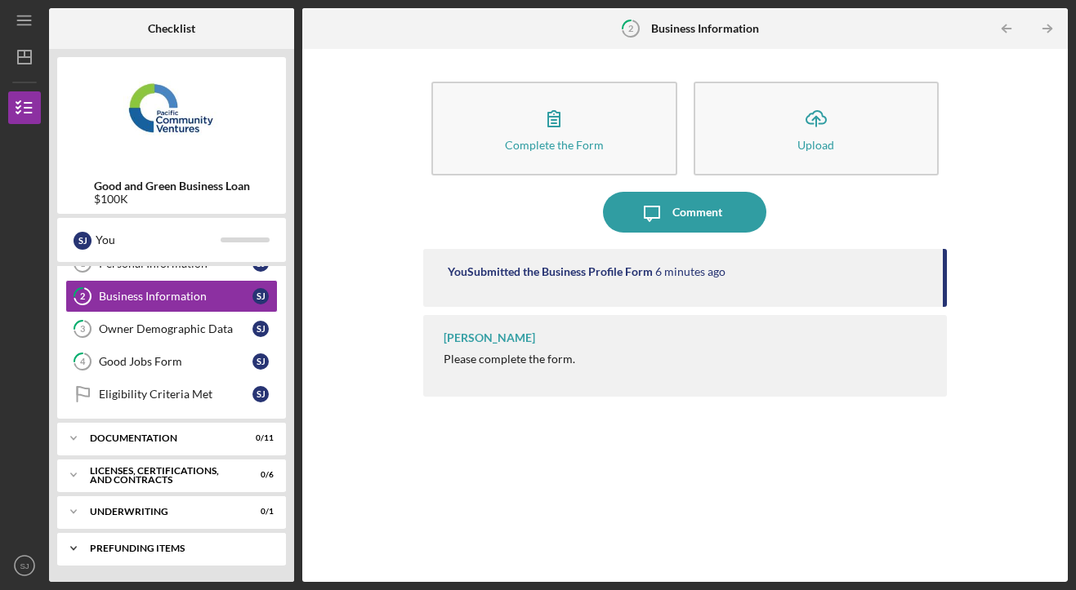
click at [101, 555] on div "Icon/Expander Prefunding Items 0 / 11" at bounding box center [171, 548] width 229 height 33
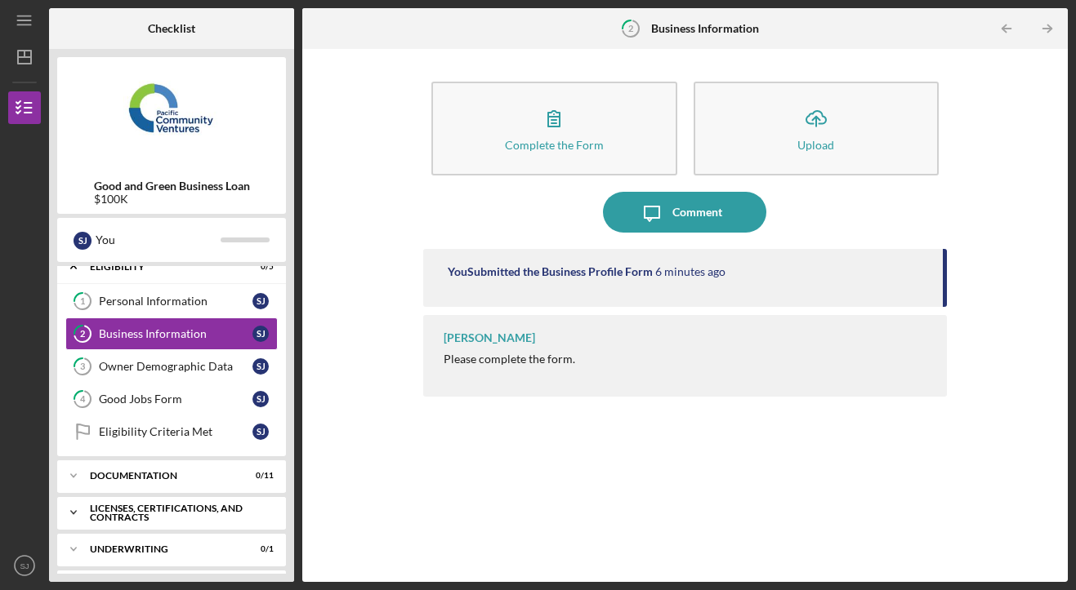
scroll to position [0, 0]
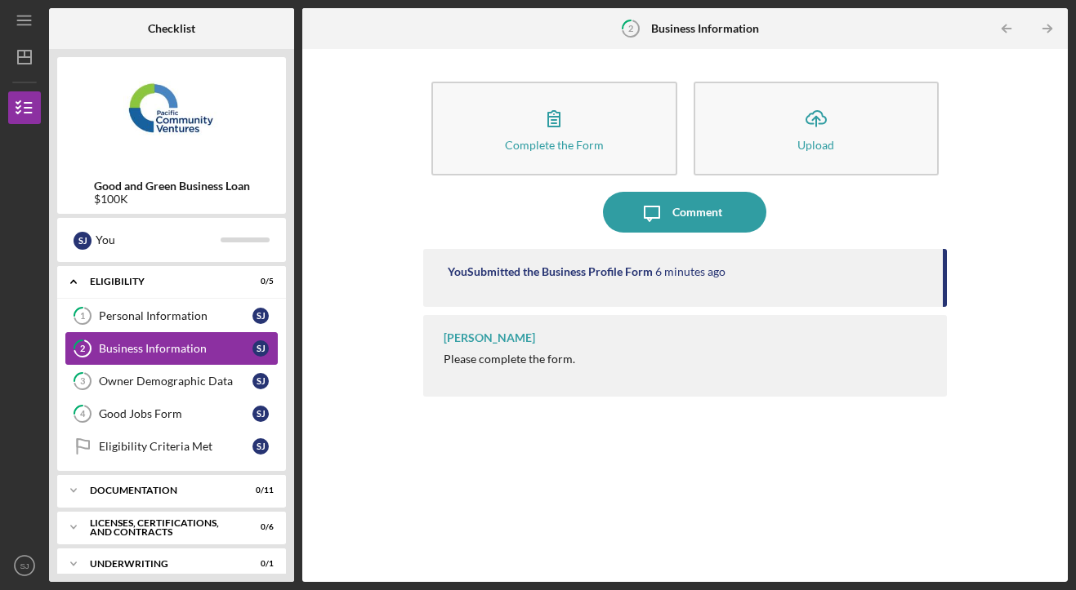
click at [162, 348] on div "Business Information" at bounding box center [176, 348] width 154 height 13
click at [161, 365] on link "3 Owner Demographic Data [PERSON_NAME]" at bounding box center [171, 381] width 212 height 33
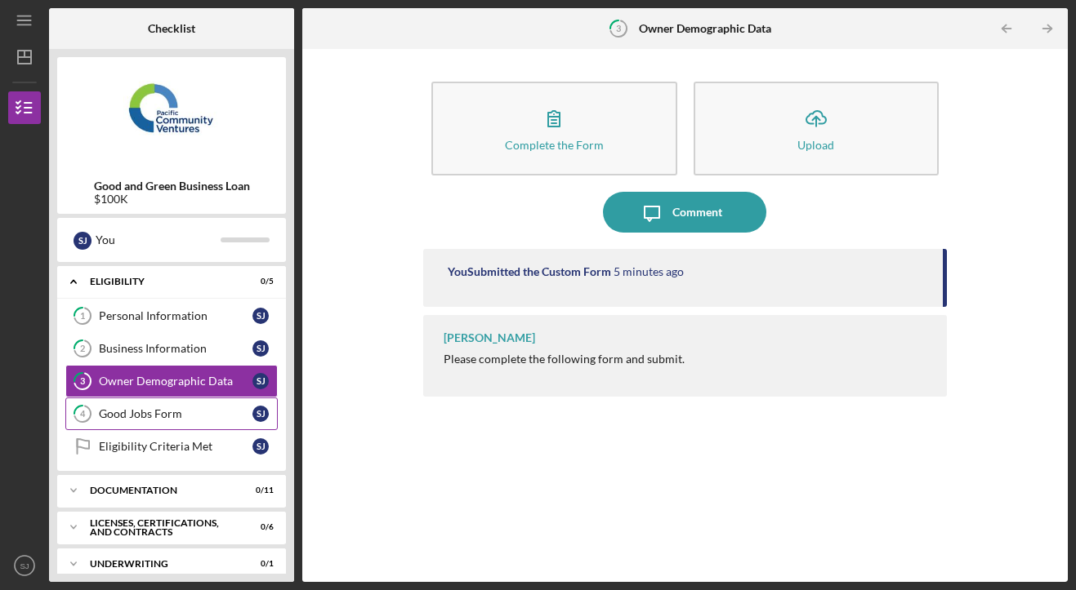
click at [176, 423] on link "4 Good Jobs Form [PERSON_NAME]" at bounding box center [171, 414] width 212 height 33
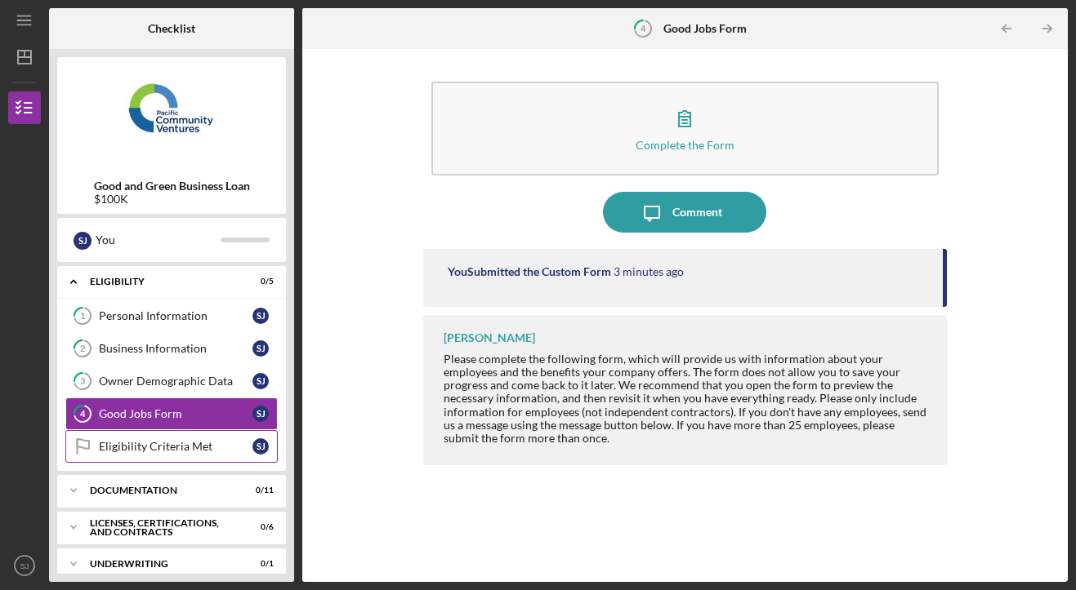
click at [185, 457] on link "Eligibility Criteria Met Eligibility Criteria Met [PERSON_NAME]" at bounding box center [171, 446] width 212 height 33
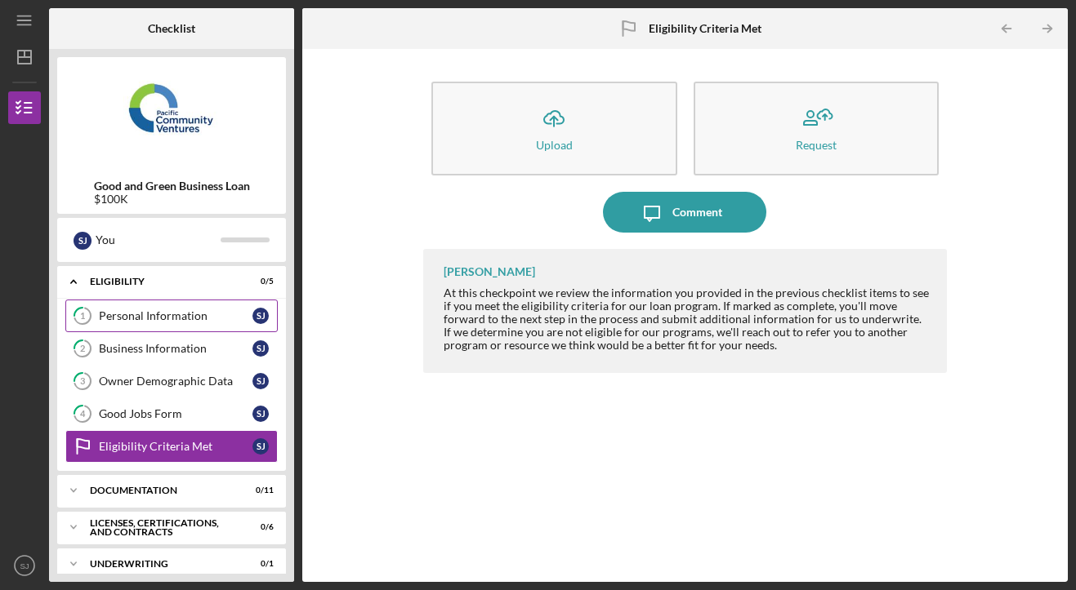
click at [147, 319] on div "Personal Information" at bounding box center [176, 316] width 154 height 13
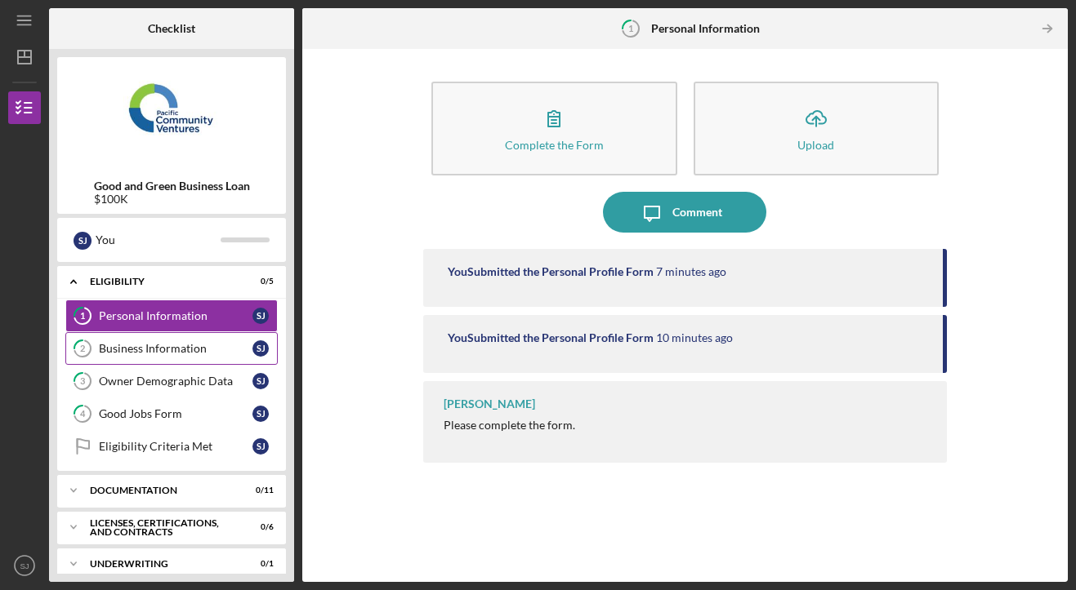
click at [167, 358] on link "2 Business Information [PERSON_NAME]" at bounding box center [171, 348] width 212 height 33
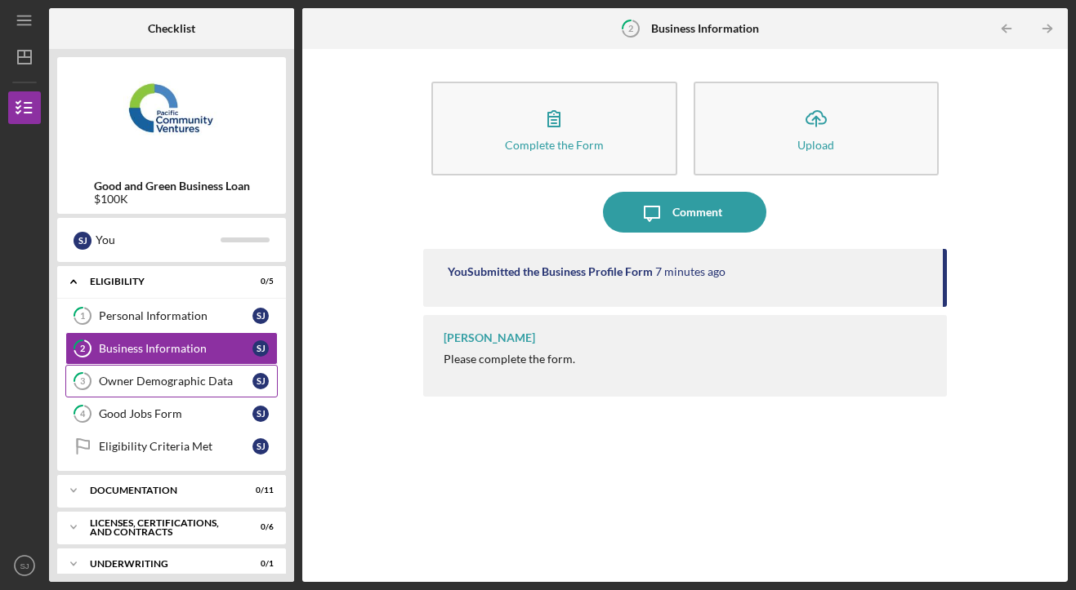
click at [173, 388] on link "3 Owner Demographic Data [PERSON_NAME]" at bounding box center [171, 381] width 212 height 33
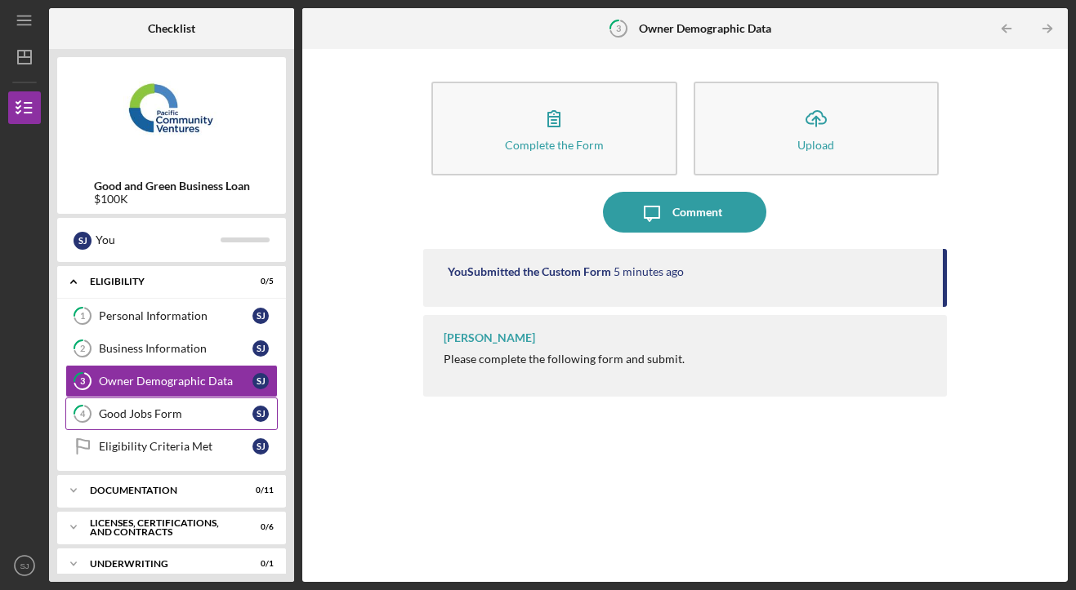
click at [181, 412] on div "Good Jobs Form" at bounding box center [176, 414] width 154 height 13
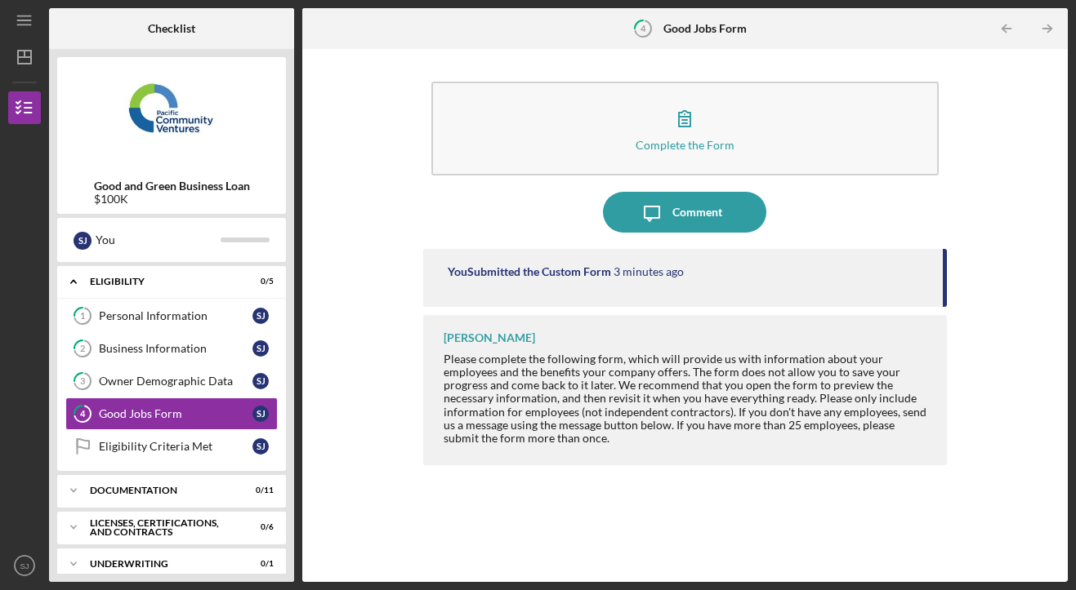
click at [181, 464] on div "1 Personal Information [PERSON_NAME] 2 Business Information [PERSON_NAME] 3 Own…" at bounding box center [171, 386] width 229 height 172
click at [178, 436] on link "Eligibility Criteria Met Eligibility Criteria Met [PERSON_NAME]" at bounding box center [171, 446] width 212 height 33
